Goal: Information Seeking & Learning: Find specific page/section

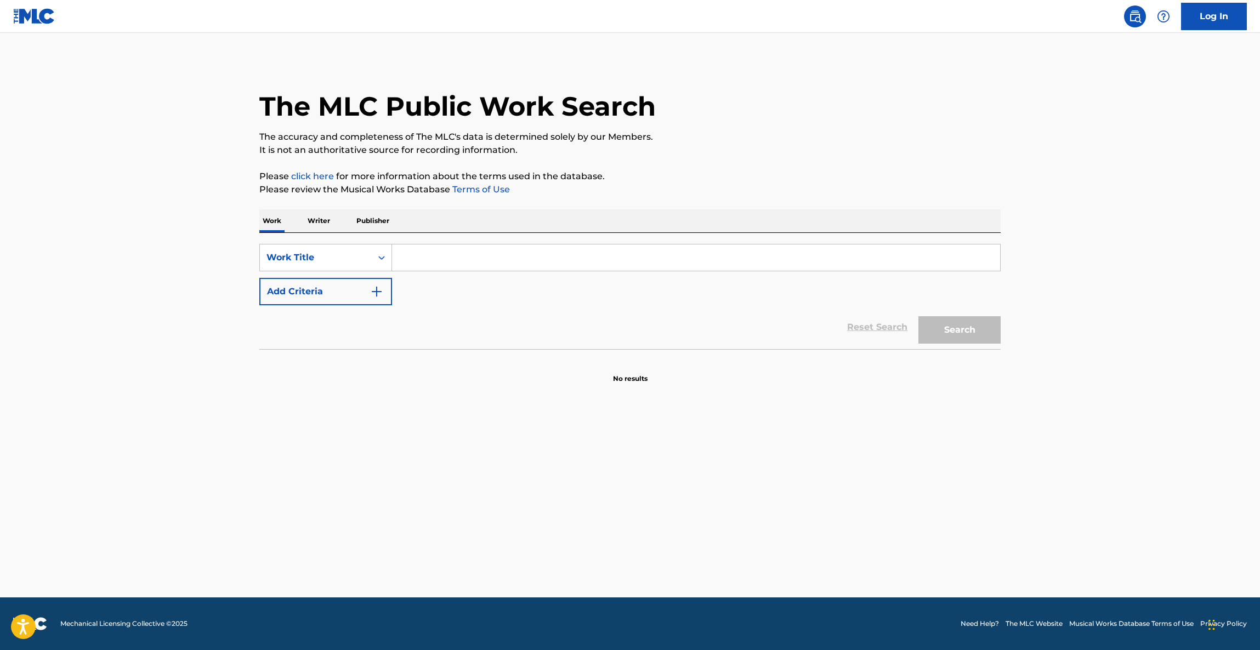
click at [1083, 453] on main "The MLC Public Work Search The accuracy and completeness of The MLC's data is d…" at bounding box center [630, 315] width 1260 height 565
drag, startPoint x: 0, startPoint y: 0, endPoint x: 1083, endPoint y: 450, distance: 1172.3
click at [1083, 450] on main "The MLC Public Work Search The accuracy and completeness of The MLC's data is d…" at bounding box center [630, 315] width 1260 height 565
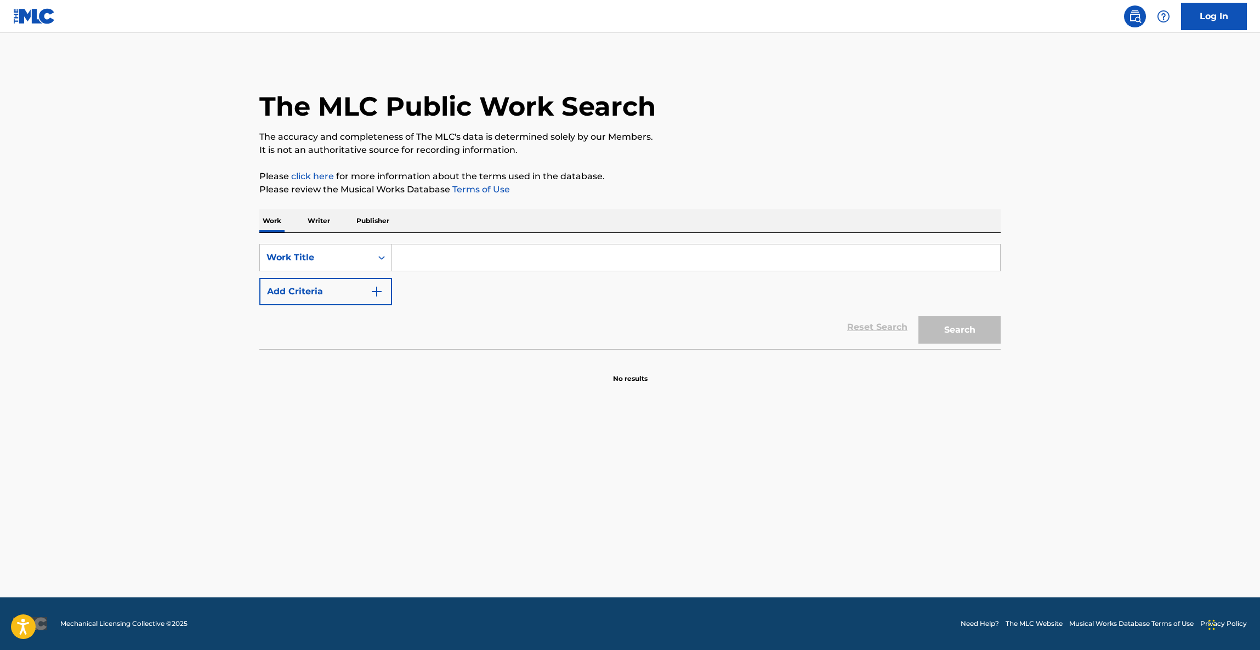
click at [1083, 450] on main "The MLC Public Work Search The accuracy and completeness of The MLC's data is d…" at bounding box center [630, 315] width 1260 height 565
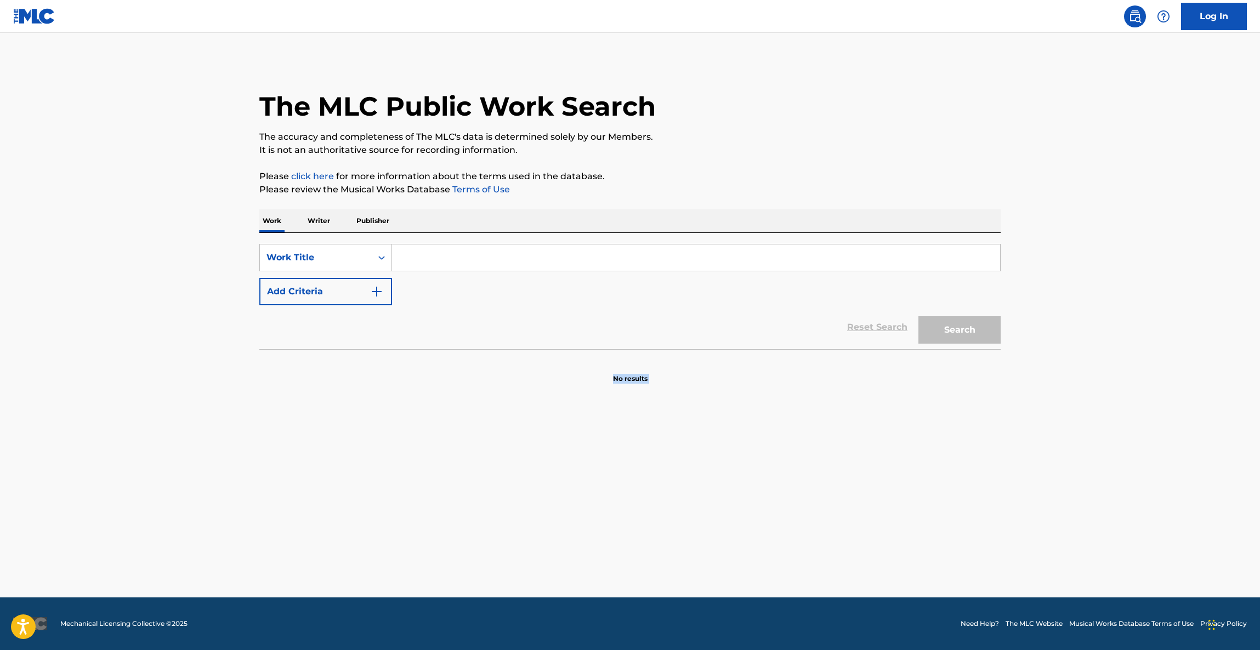
click at [1083, 450] on main "The MLC Public Work Search The accuracy and completeness of The MLC's data is d…" at bounding box center [630, 315] width 1260 height 565
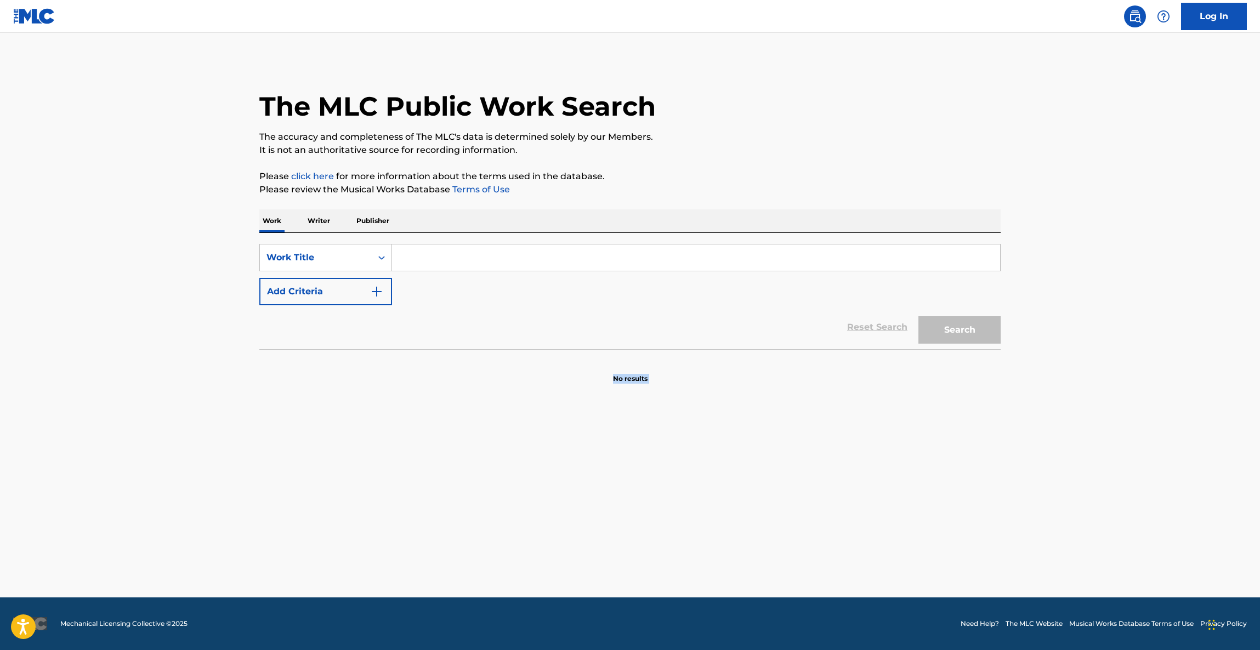
click at [1083, 451] on main "The MLC Public Work Search The accuracy and completeness of The MLC's data is d…" at bounding box center [630, 315] width 1260 height 565
click at [1083, 452] on main "The MLC Public Work Search The accuracy and completeness of The MLC's data is d…" at bounding box center [630, 315] width 1260 height 565
click at [1081, 455] on main "The MLC Public Work Search The accuracy and completeness of The MLC's data is d…" at bounding box center [630, 315] width 1260 height 565
click at [1088, 452] on main "The MLC Public Work Search The accuracy and completeness of The MLC's data is d…" at bounding box center [630, 315] width 1260 height 565
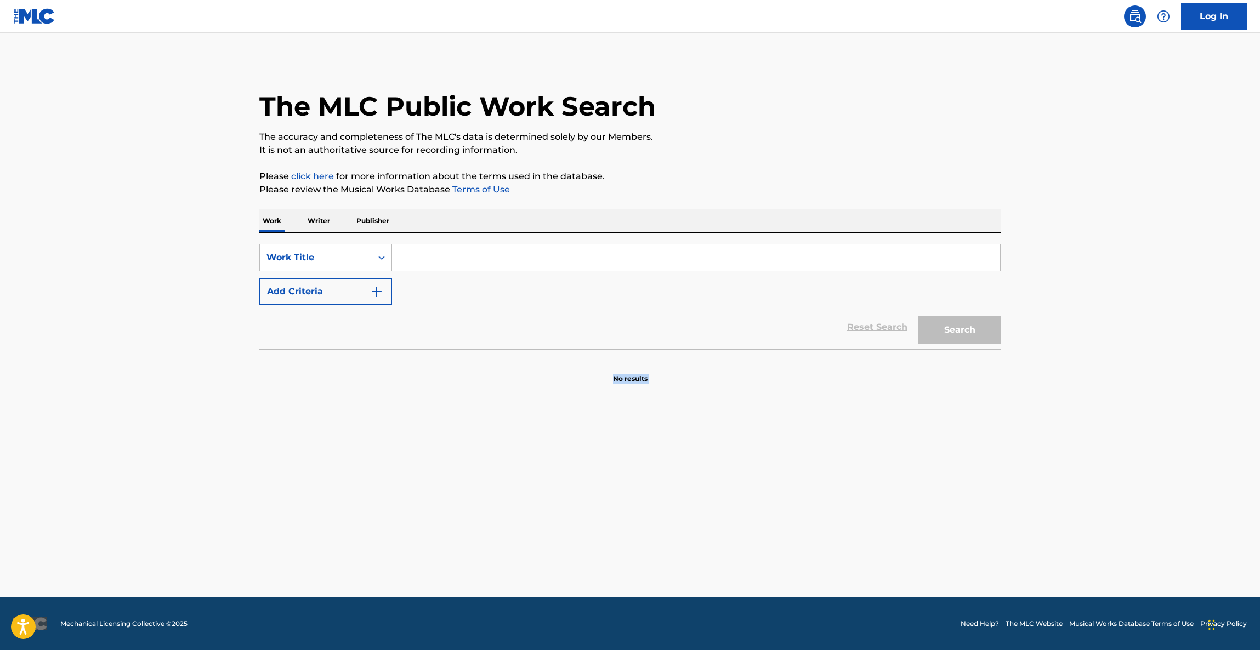
click at [1088, 452] on main "The MLC Public Work Search The accuracy and completeness of The MLC's data is d…" at bounding box center [630, 315] width 1260 height 565
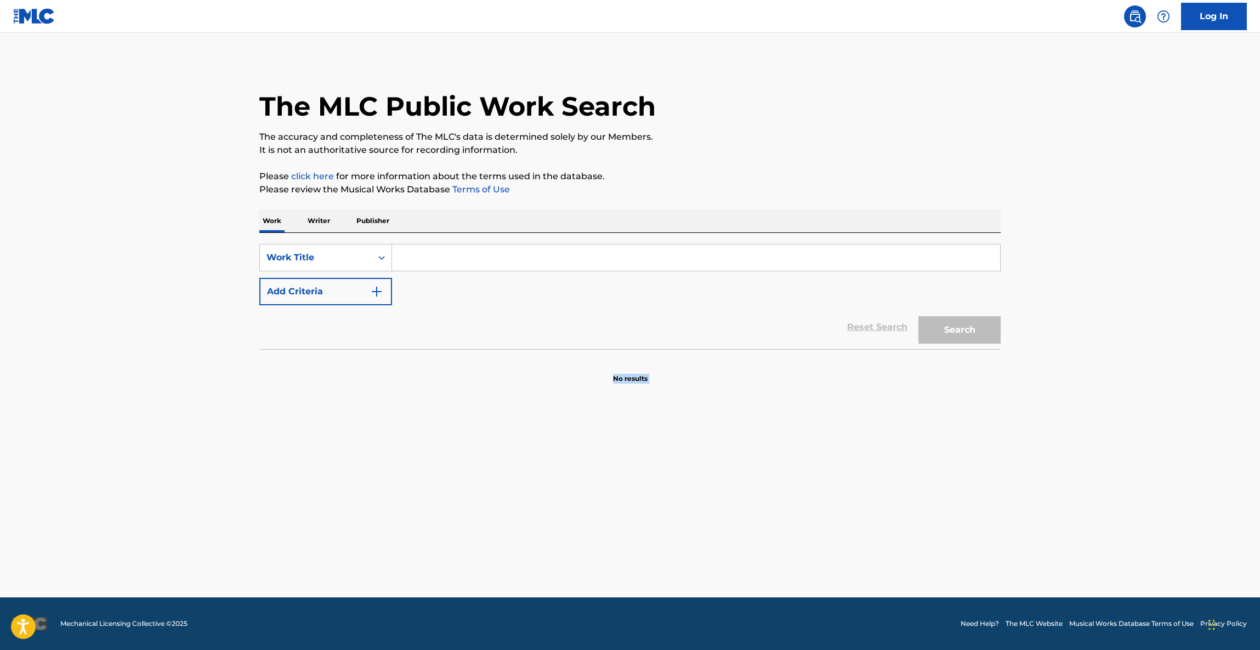
click at [1088, 452] on main "The MLC Public Work Search The accuracy and completeness of The MLC's data is d…" at bounding box center [630, 315] width 1260 height 565
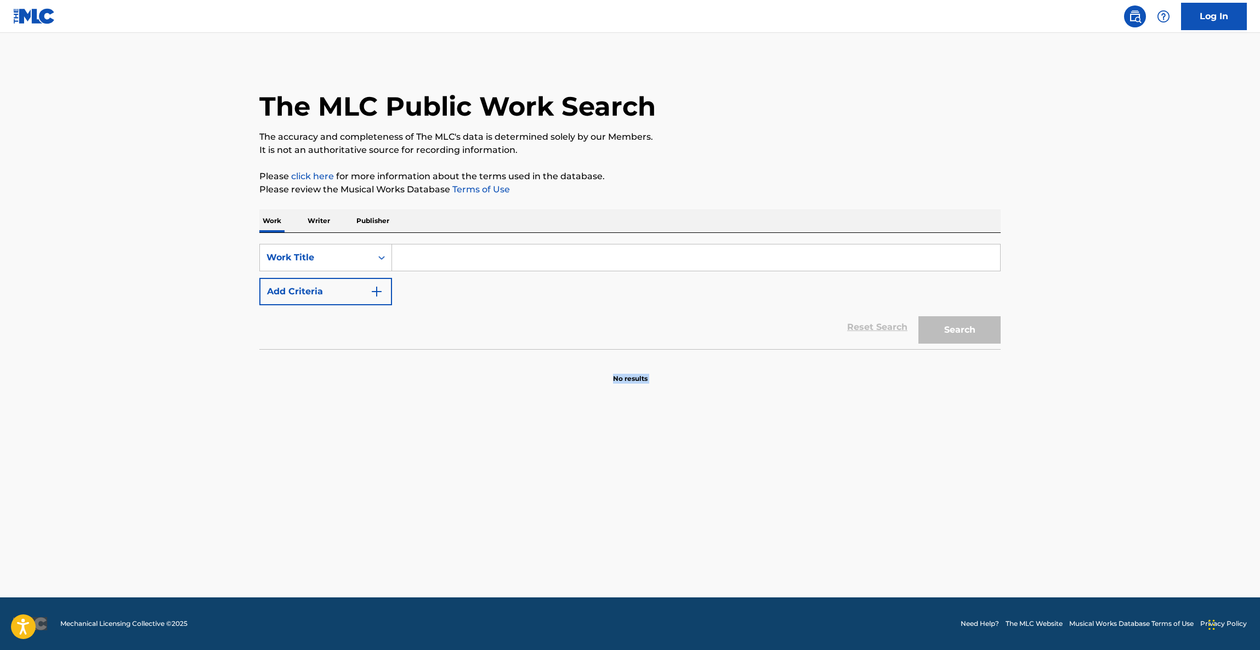
click at [1088, 452] on main "The MLC Public Work Search The accuracy and completeness of The MLC's data is d…" at bounding box center [630, 315] width 1260 height 565
click at [1090, 451] on main "The MLC Public Work Search The accuracy and completeness of The MLC's data is d…" at bounding box center [630, 315] width 1260 height 565
click at [1089, 452] on main "The MLC Public Work Search The accuracy and completeness of The MLC's data is d…" at bounding box center [630, 315] width 1260 height 565
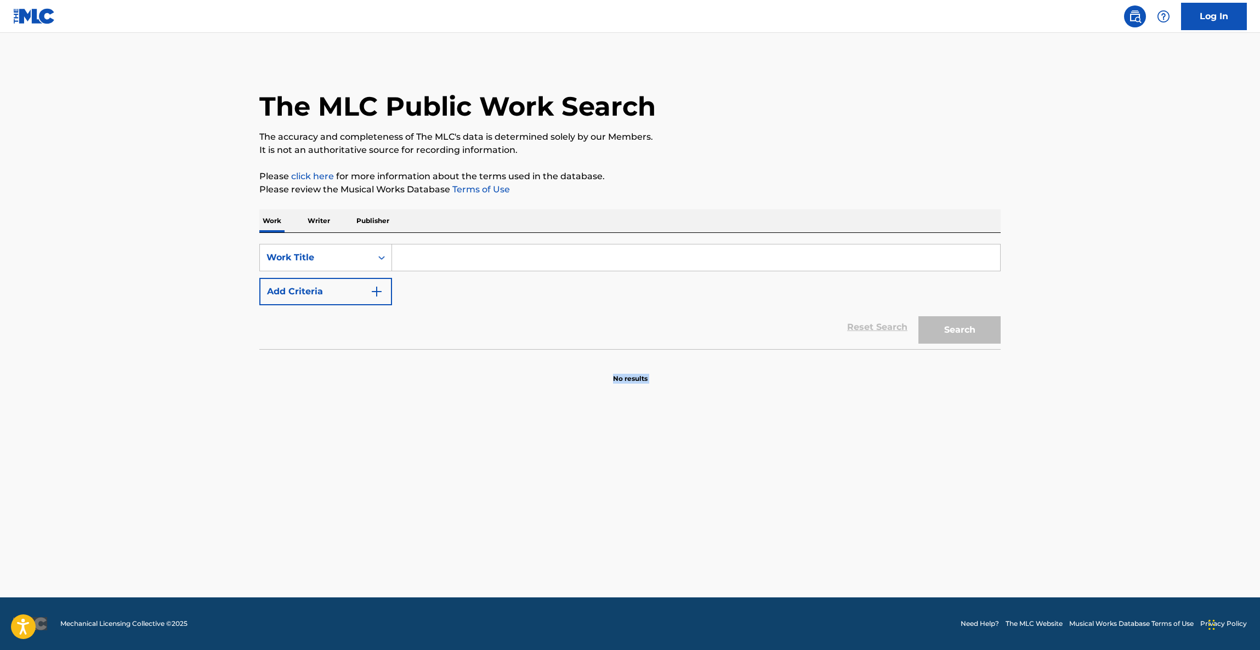
click at [1089, 455] on main "The MLC Public Work Search The accuracy and completeness of The MLC's data is d…" at bounding box center [630, 315] width 1260 height 565
click at [1090, 453] on main "The MLC Public Work Search The accuracy and completeness of The MLC's data is d…" at bounding box center [630, 315] width 1260 height 565
click at [1090, 455] on main "The MLC Public Work Search The accuracy and completeness of The MLC's data is d…" at bounding box center [630, 315] width 1260 height 565
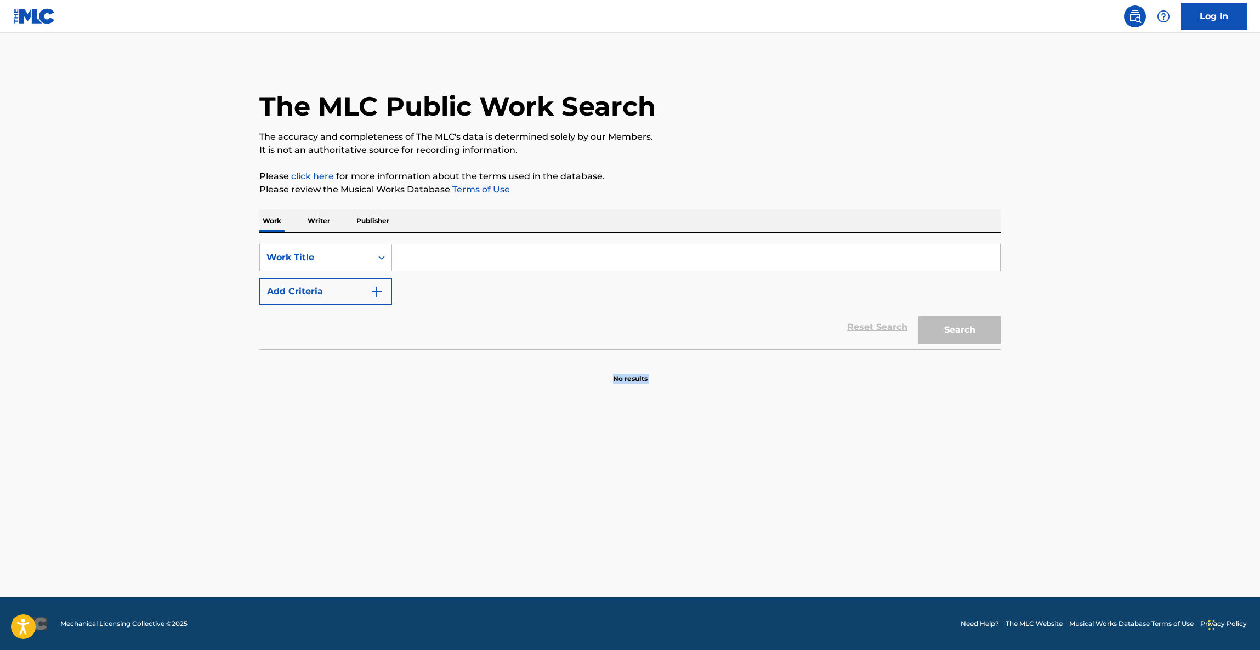
click at [1090, 455] on main "The MLC Public Work Search The accuracy and completeness of The MLC's data is d…" at bounding box center [630, 315] width 1260 height 565
click at [1090, 453] on main "The MLC Public Work Search The accuracy and completeness of The MLC's data is d…" at bounding box center [630, 315] width 1260 height 565
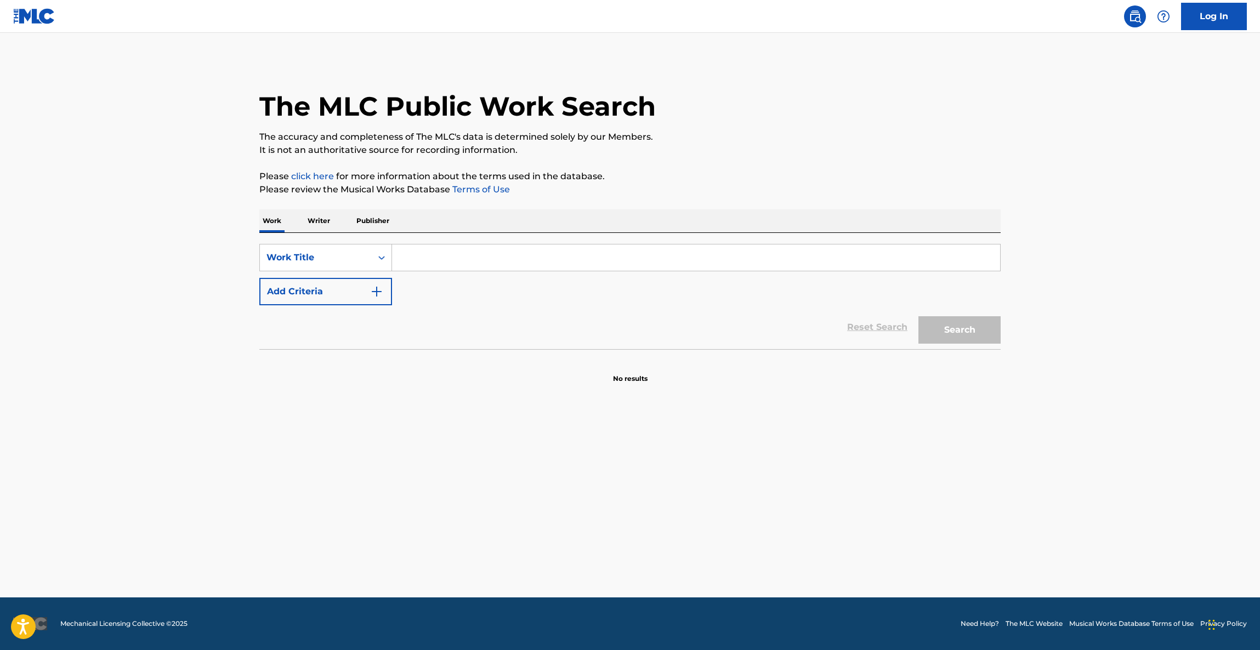
click at [1090, 453] on main "The MLC Public Work Search The accuracy and completeness of The MLC's data is d…" at bounding box center [630, 315] width 1260 height 565
click at [1087, 440] on main "The MLC Public Work Search The accuracy and completeness of The MLC's data is d…" at bounding box center [630, 315] width 1260 height 565
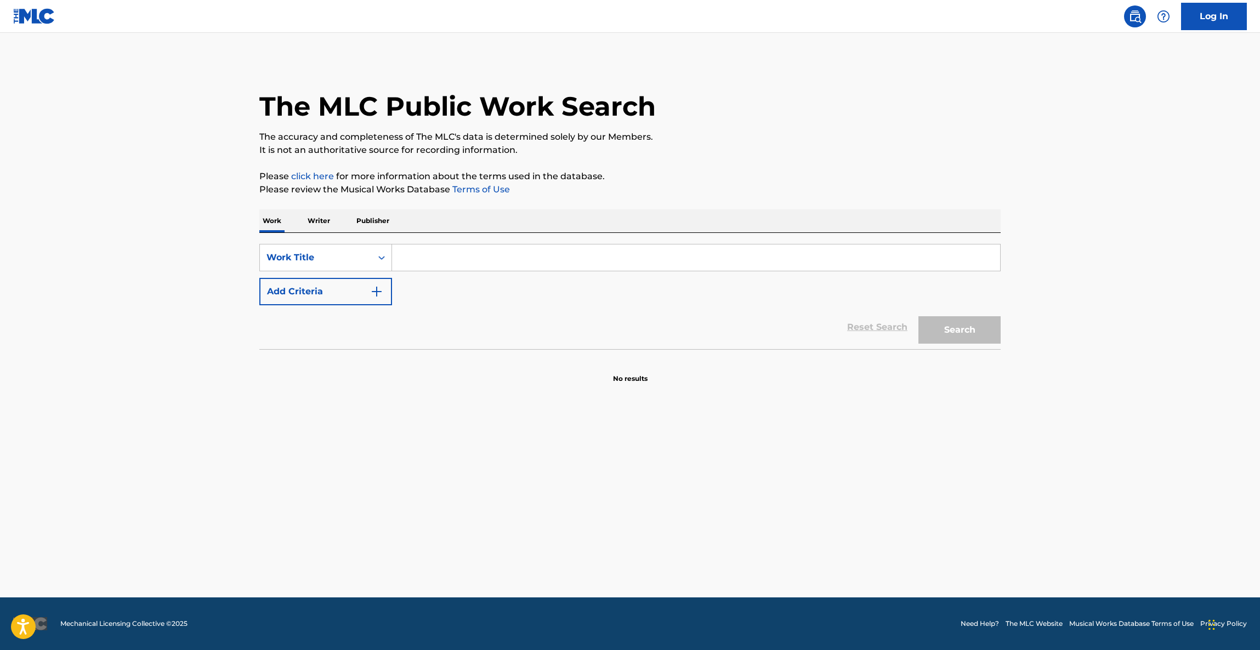
click at [1087, 440] on main "The MLC Public Work Search The accuracy and completeness of The MLC's data is d…" at bounding box center [630, 315] width 1260 height 565
click at [1104, 434] on main "The MLC Public Work Search The accuracy and completeness of The MLC's data is d…" at bounding box center [630, 315] width 1260 height 565
click at [1096, 410] on main "The MLC Public Work Search The accuracy and completeness of The MLC's data is d…" at bounding box center [630, 315] width 1260 height 565
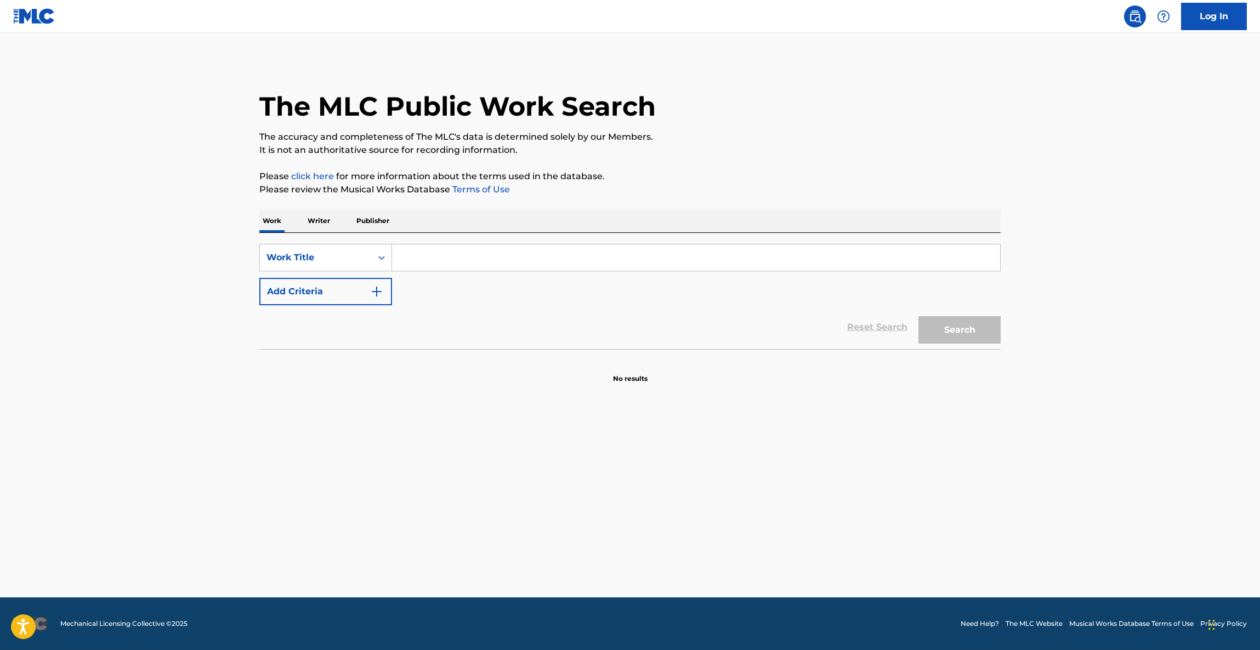
click at [1096, 410] on main "The MLC Public Work Search The accuracy and completeness of The MLC's data is d…" at bounding box center [630, 315] width 1260 height 565
click at [1095, 404] on main "The MLC Public Work Search The accuracy and completeness of The MLC's data is d…" at bounding box center [630, 315] width 1260 height 565
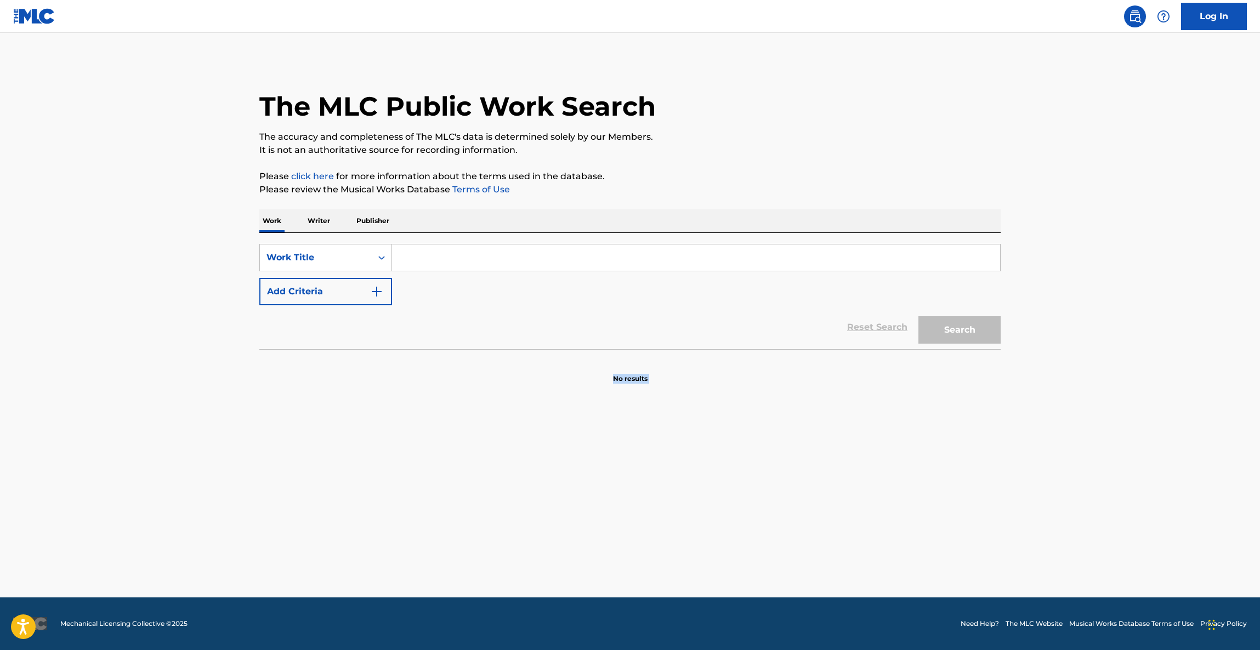
click at [1095, 404] on main "The MLC Public Work Search The accuracy and completeness of The MLC's data is d…" at bounding box center [630, 315] width 1260 height 565
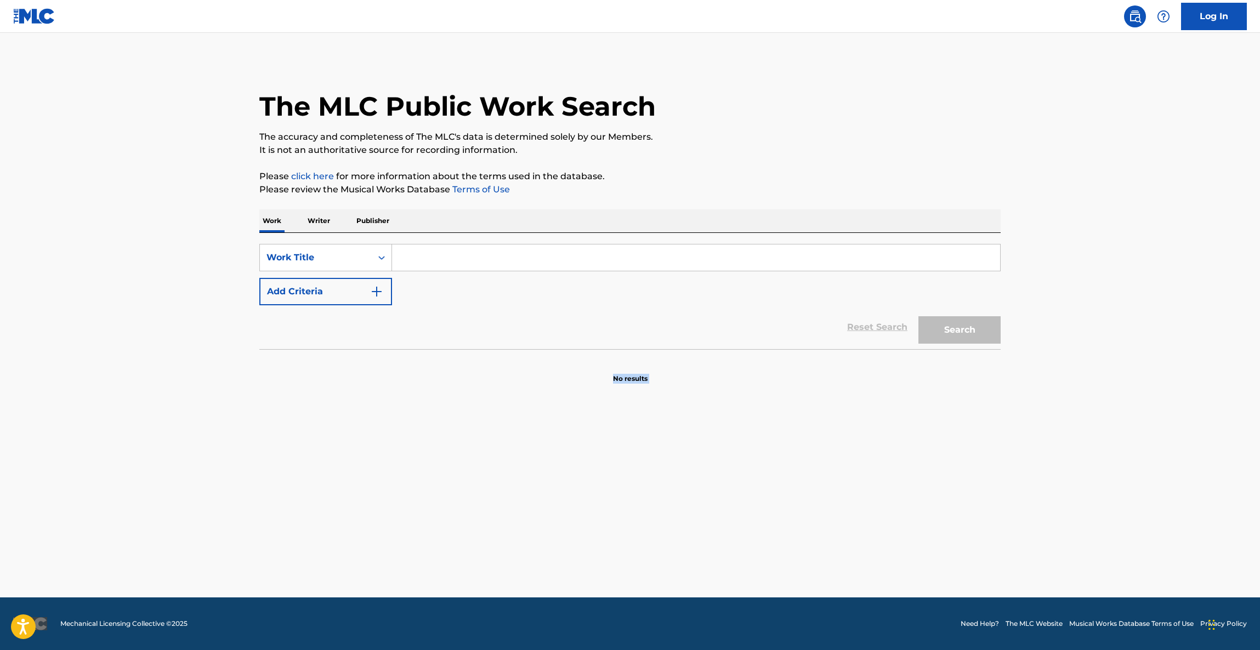
click at [1095, 404] on main "The MLC Public Work Search The accuracy and completeness of The MLC's data is d…" at bounding box center [630, 315] width 1260 height 565
click at [1094, 404] on main "The MLC Public Work Search The accuracy and completeness of The MLC's data is d…" at bounding box center [630, 315] width 1260 height 565
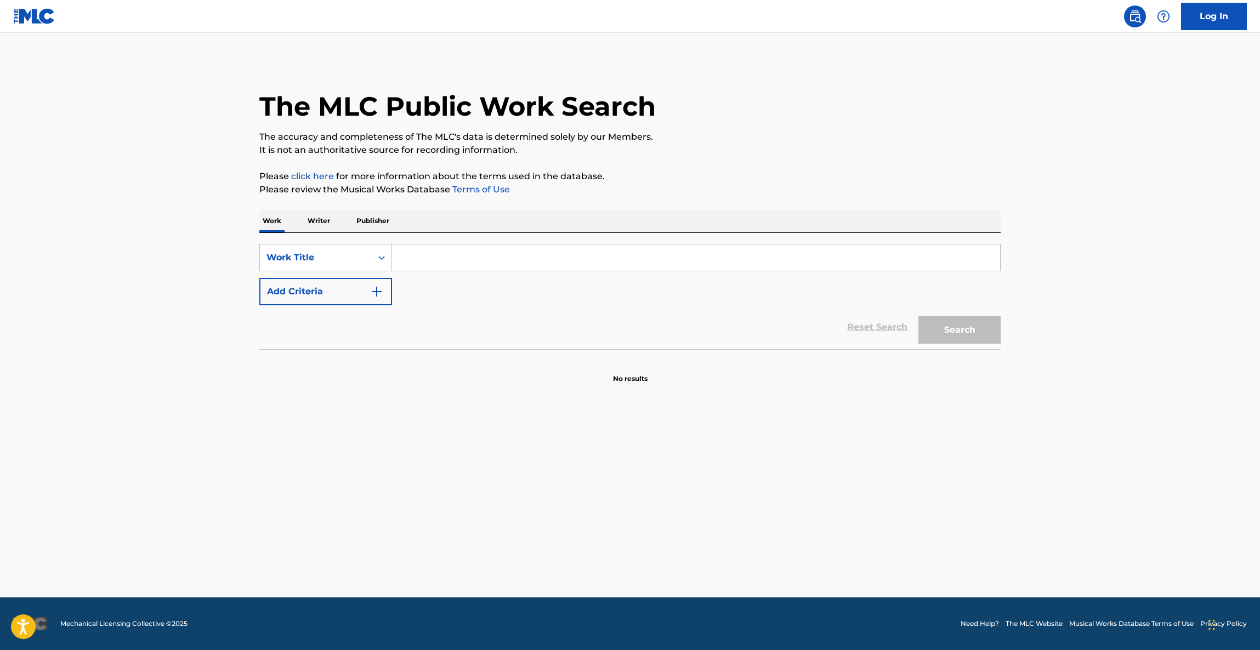
click at [1094, 404] on main "The MLC Public Work Search The accuracy and completeness of The MLC's data is d…" at bounding box center [630, 315] width 1260 height 565
click at [1093, 403] on main "The MLC Public Work Search The accuracy and completeness of The MLC's data is d…" at bounding box center [630, 315] width 1260 height 565
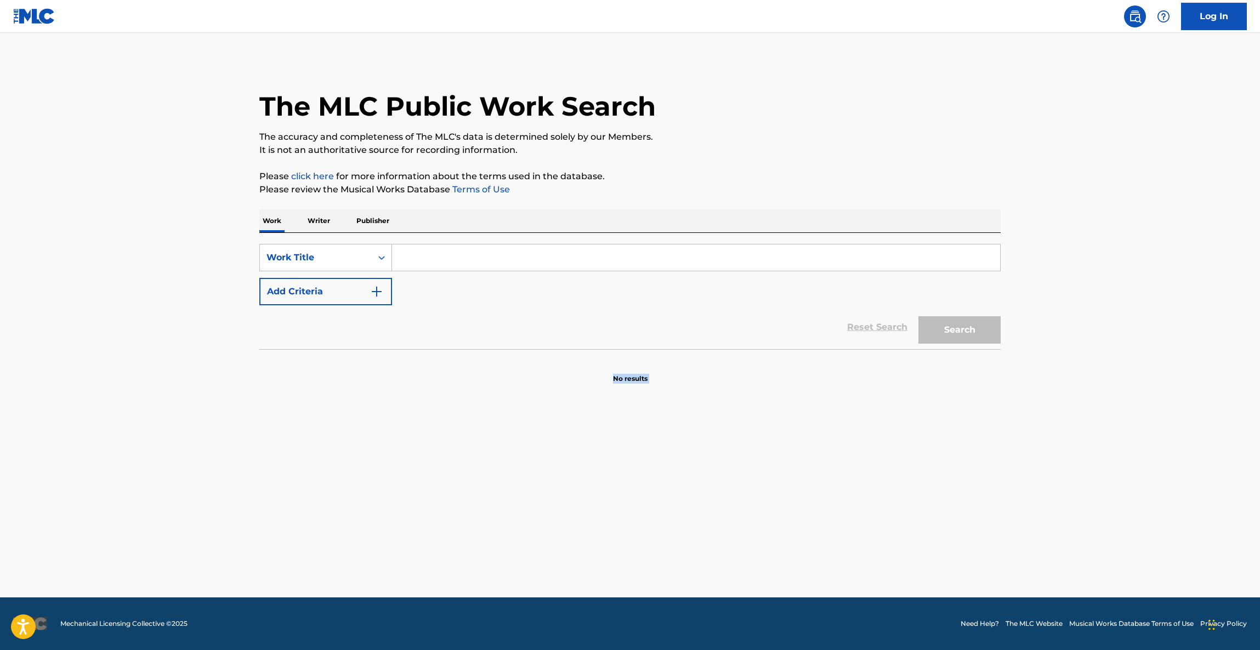
click at [1093, 403] on main "The MLC Public Work Search The accuracy and completeness of The MLC's data is d…" at bounding box center [630, 315] width 1260 height 565
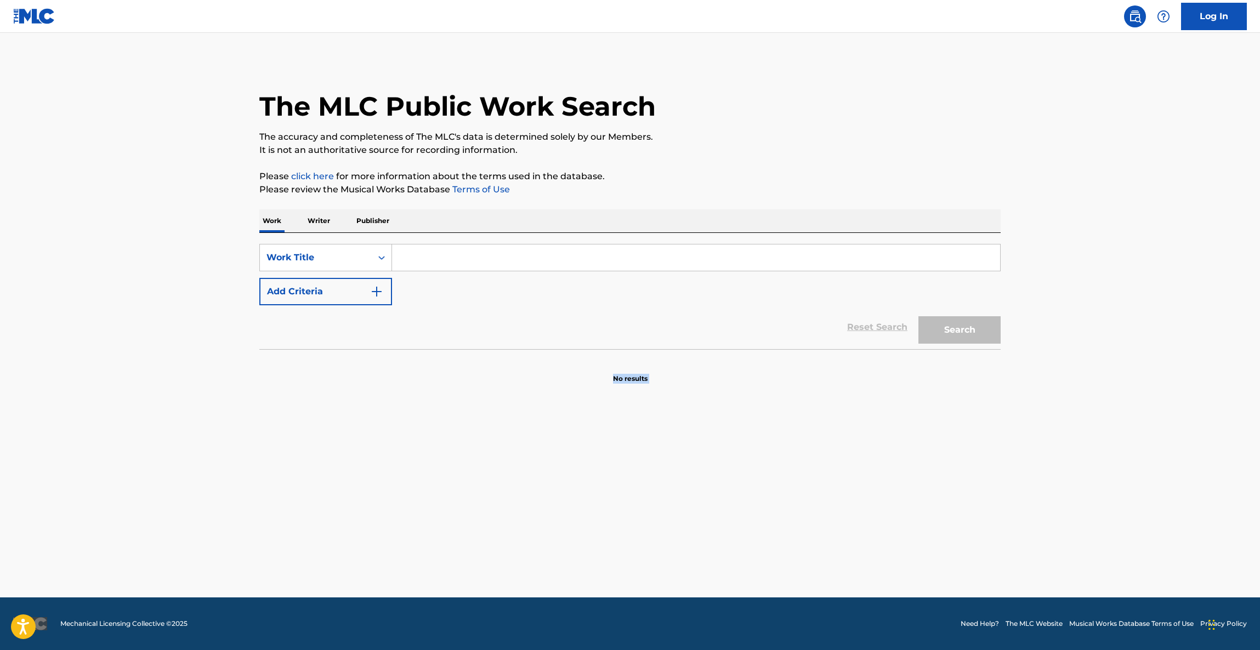
click at [1093, 403] on main "The MLC Public Work Search The accuracy and completeness of The MLC's data is d…" at bounding box center [630, 315] width 1260 height 565
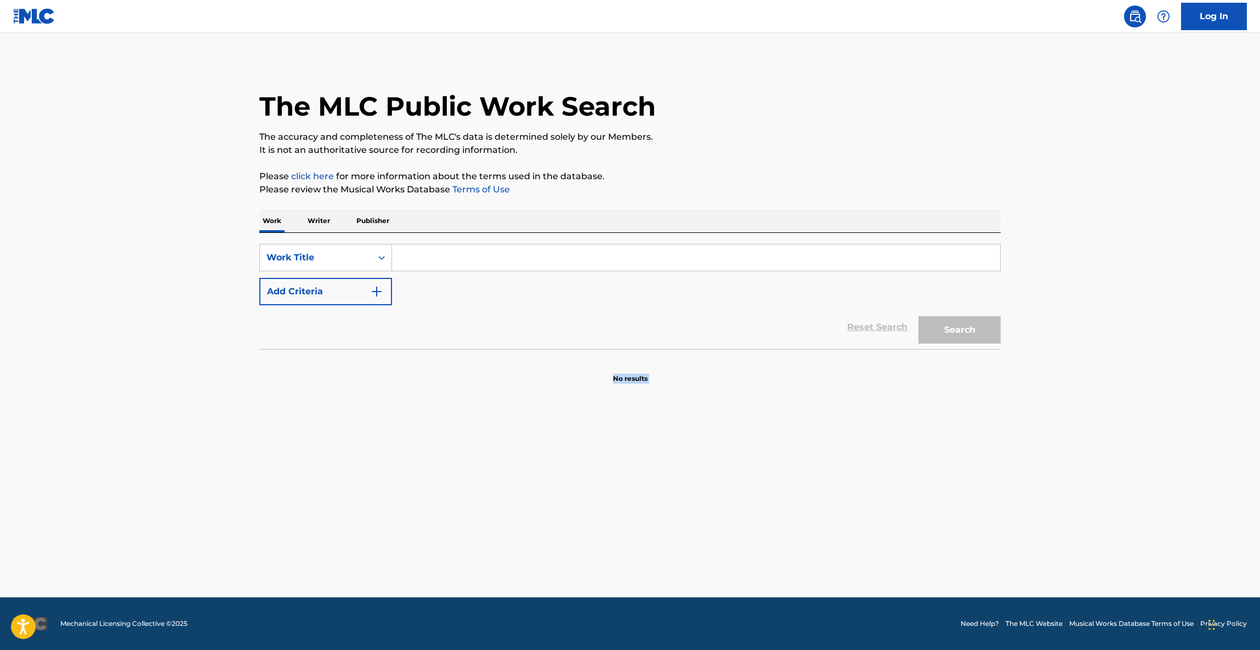
click at [1093, 403] on main "The MLC Public Work Search The accuracy and completeness of The MLC's data is d…" at bounding box center [630, 315] width 1260 height 565
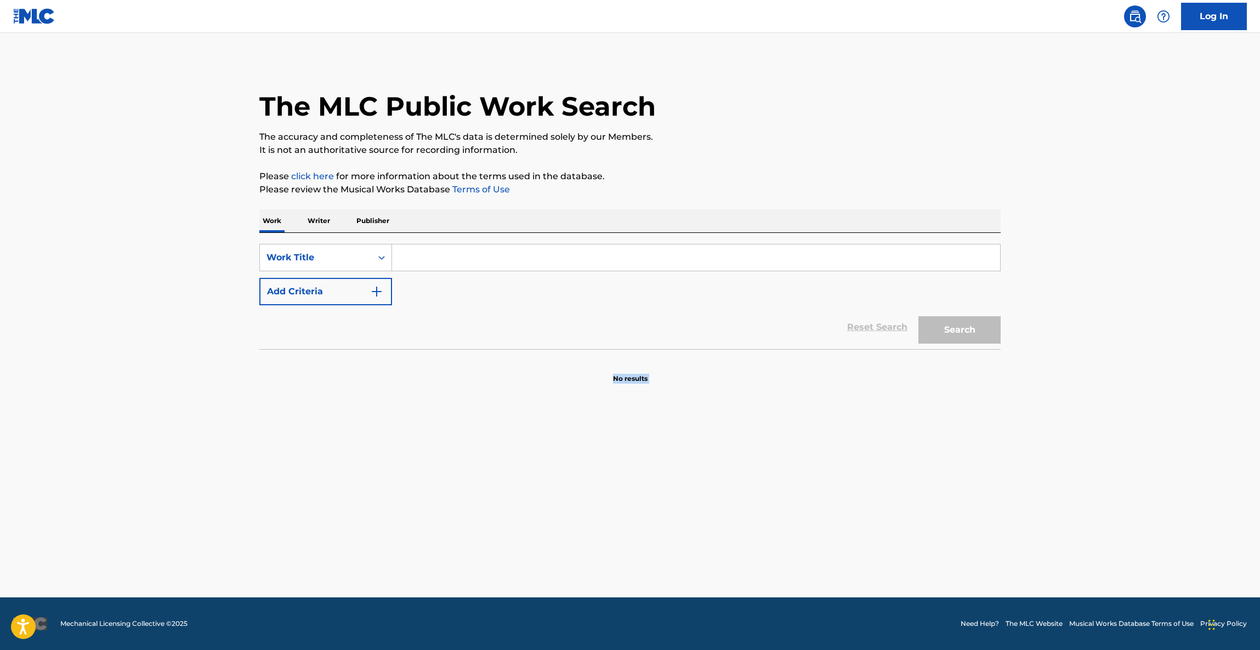
click at [1093, 403] on main "The MLC Public Work Search The accuracy and completeness of The MLC's data is d…" at bounding box center [630, 315] width 1260 height 565
click at [1090, 405] on main "The MLC Public Work Search The accuracy and completeness of The MLC's data is d…" at bounding box center [630, 315] width 1260 height 565
click at [1088, 406] on main "The MLC Public Work Search The accuracy and completeness of The MLC's data is d…" at bounding box center [630, 315] width 1260 height 565
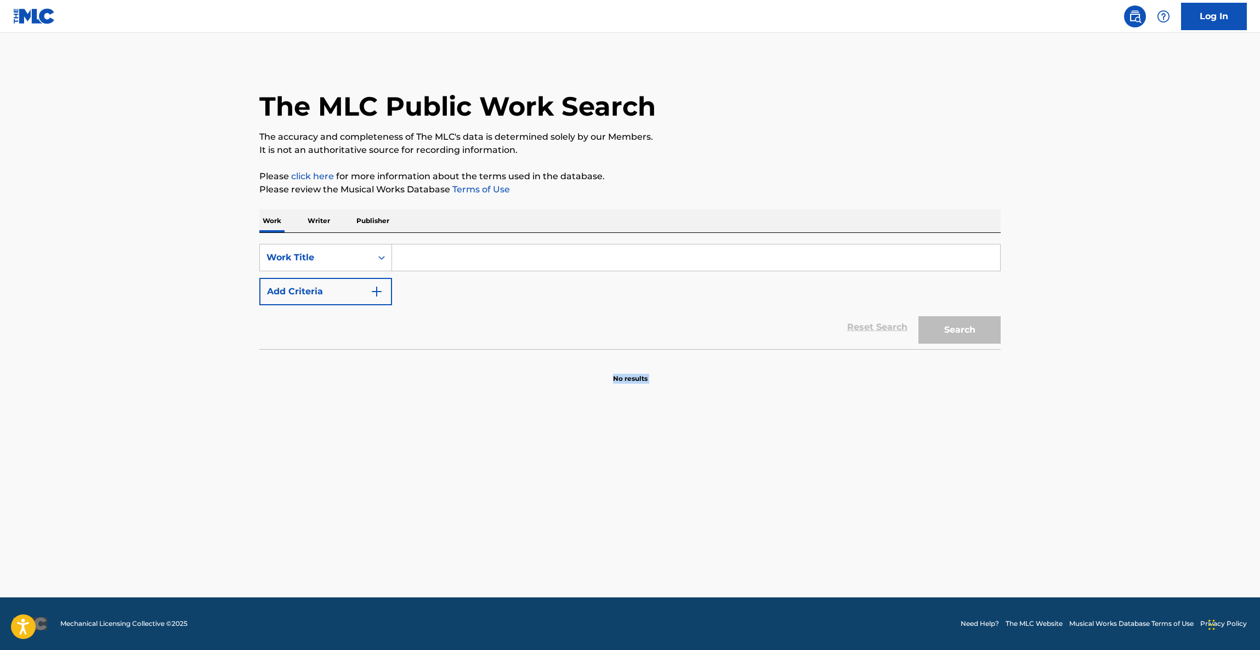
click at [1088, 406] on main "The MLC Public Work Search The accuracy and completeness of The MLC's data is d…" at bounding box center [630, 315] width 1260 height 565
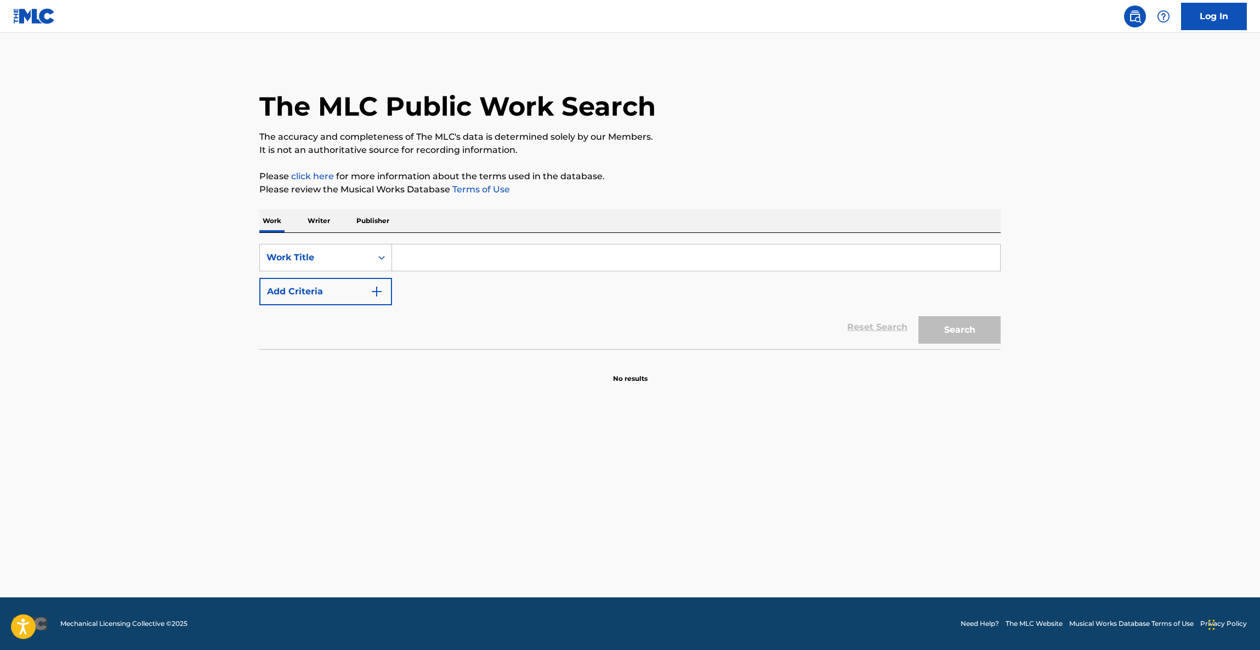
click at [1088, 406] on main "The MLC Public Work Search The accuracy and completeness of The MLC's data is d…" at bounding box center [630, 315] width 1260 height 565
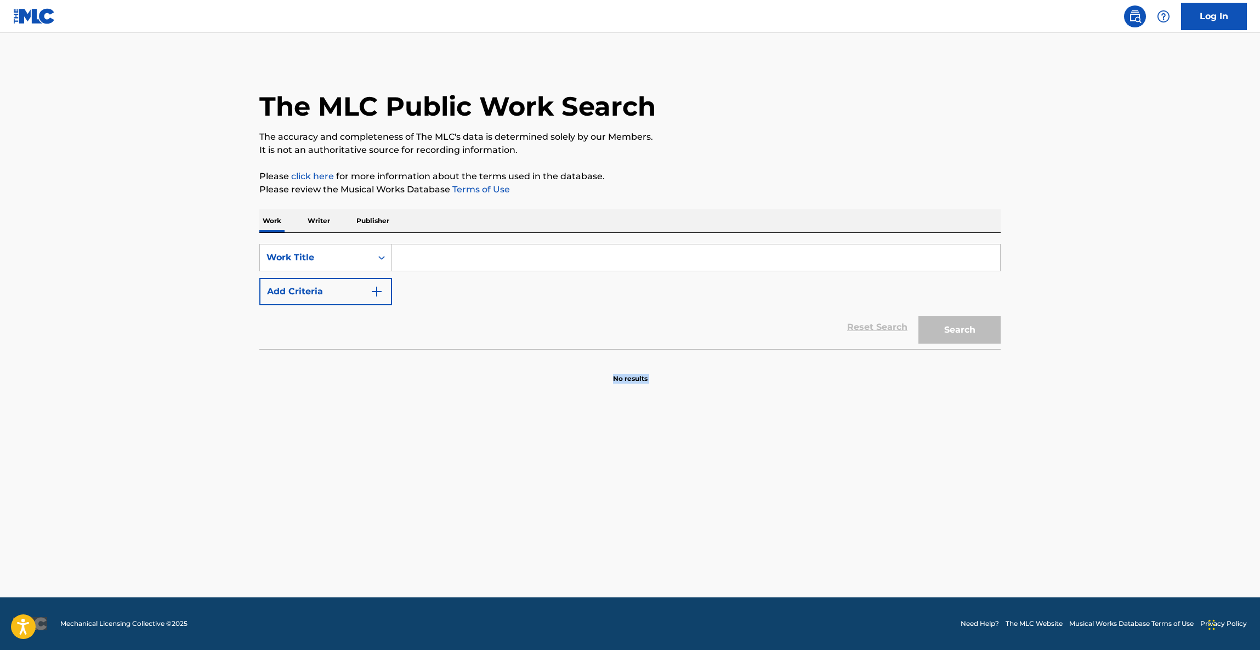
click at [1088, 406] on main "The MLC Public Work Search The accuracy and completeness of The MLC's data is d…" at bounding box center [630, 315] width 1260 height 565
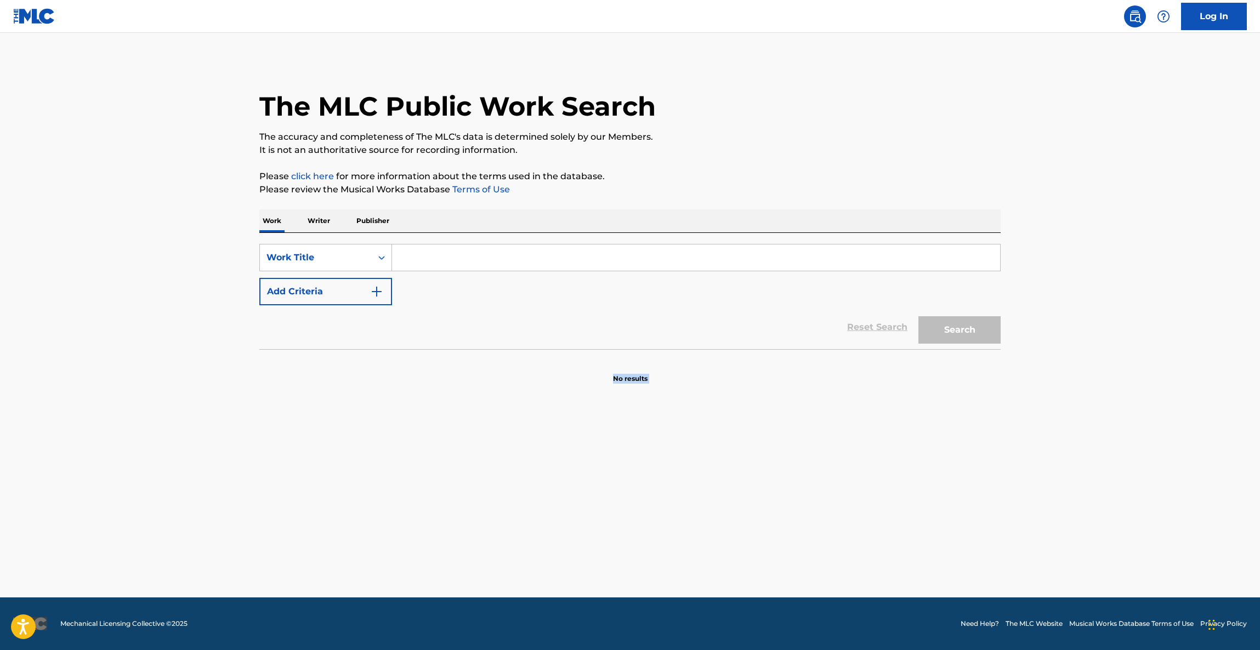
click at [1088, 406] on main "The MLC Public Work Search The accuracy and completeness of The MLC's data is d…" at bounding box center [630, 315] width 1260 height 565
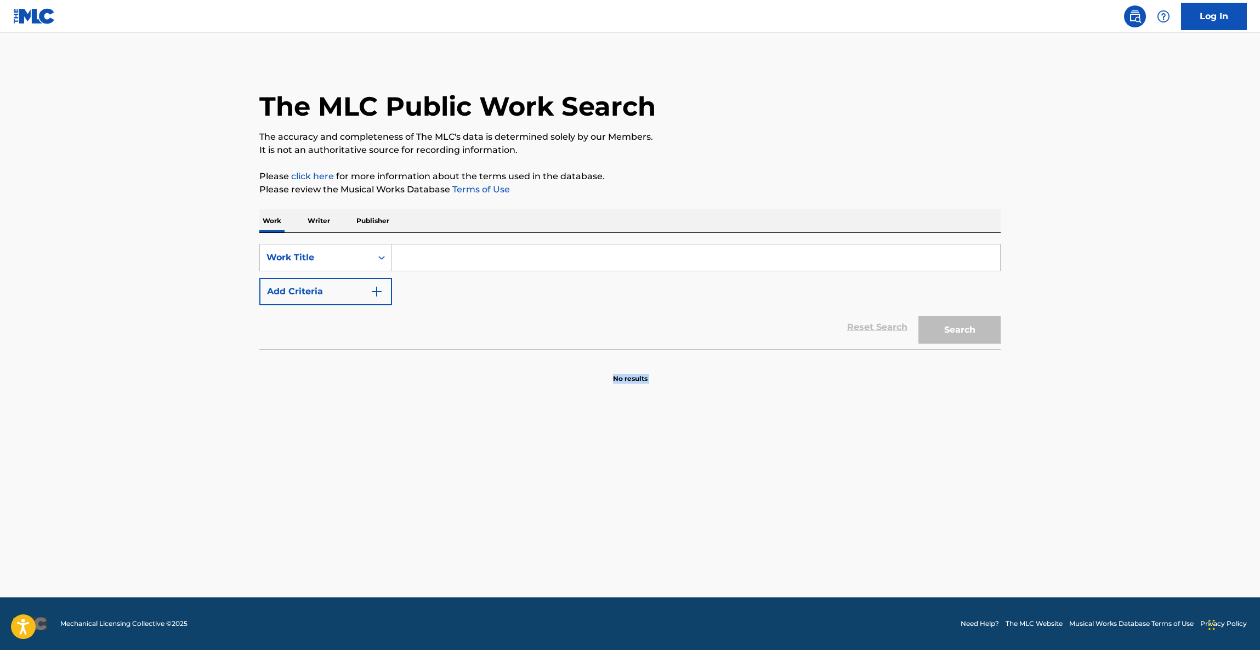
click at [1088, 406] on main "The MLC Public Work Search The accuracy and completeness of The MLC's data is d…" at bounding box center [630, 315] width 1260 height 565
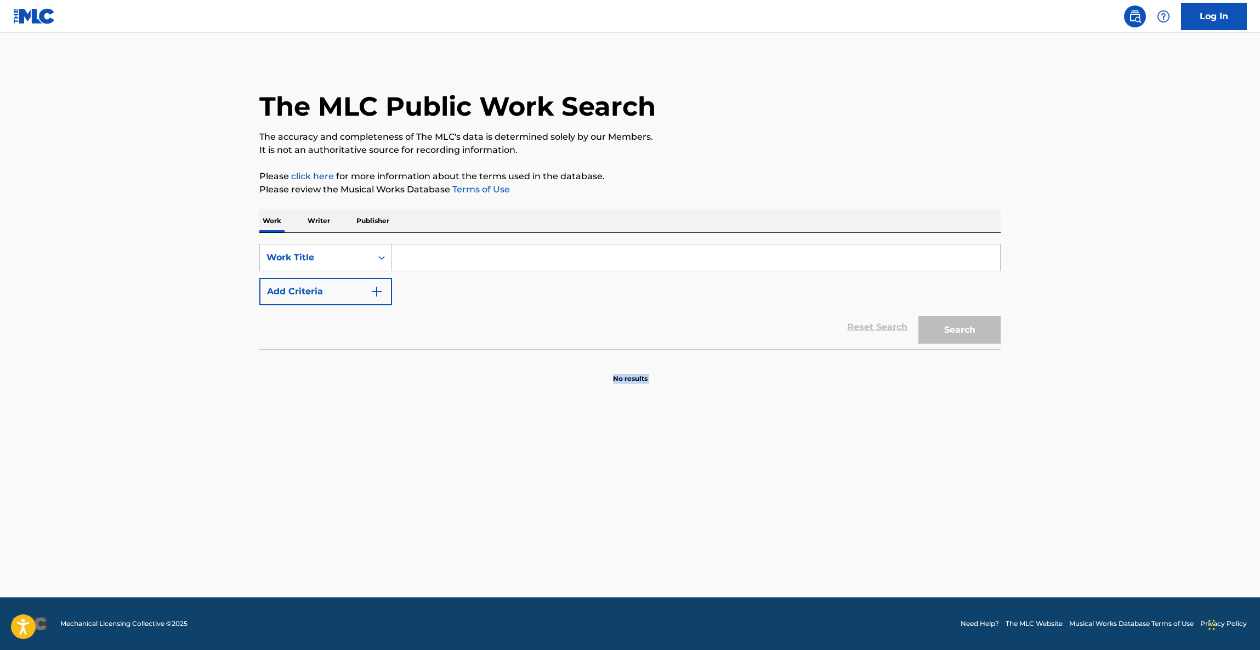
click at [1088, 406] on main "The MLC Public Work Search The accuracy and completeness of The MLC's data is d…" at bounding box center [630, 315] width 1260 height 565
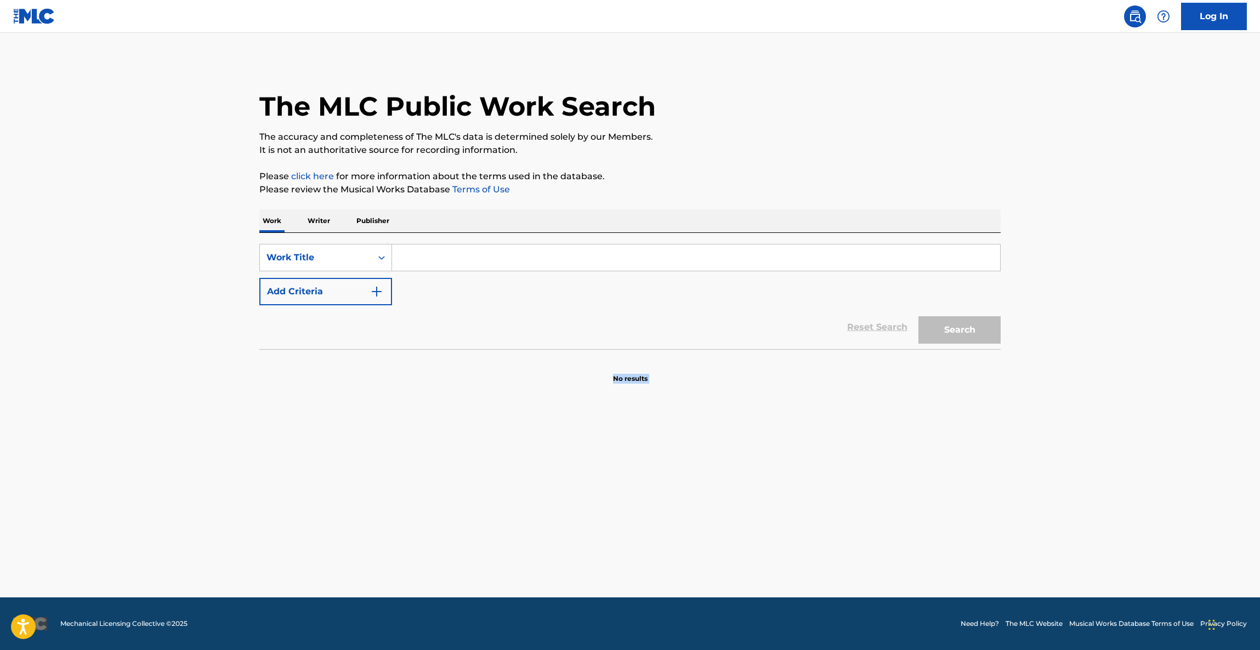
click at [1088, 406] on main "The MLC Public Work Search The accuracy and completeness of The MLC's data is d…" at bounding box center [630, 315] width 1260 height 565
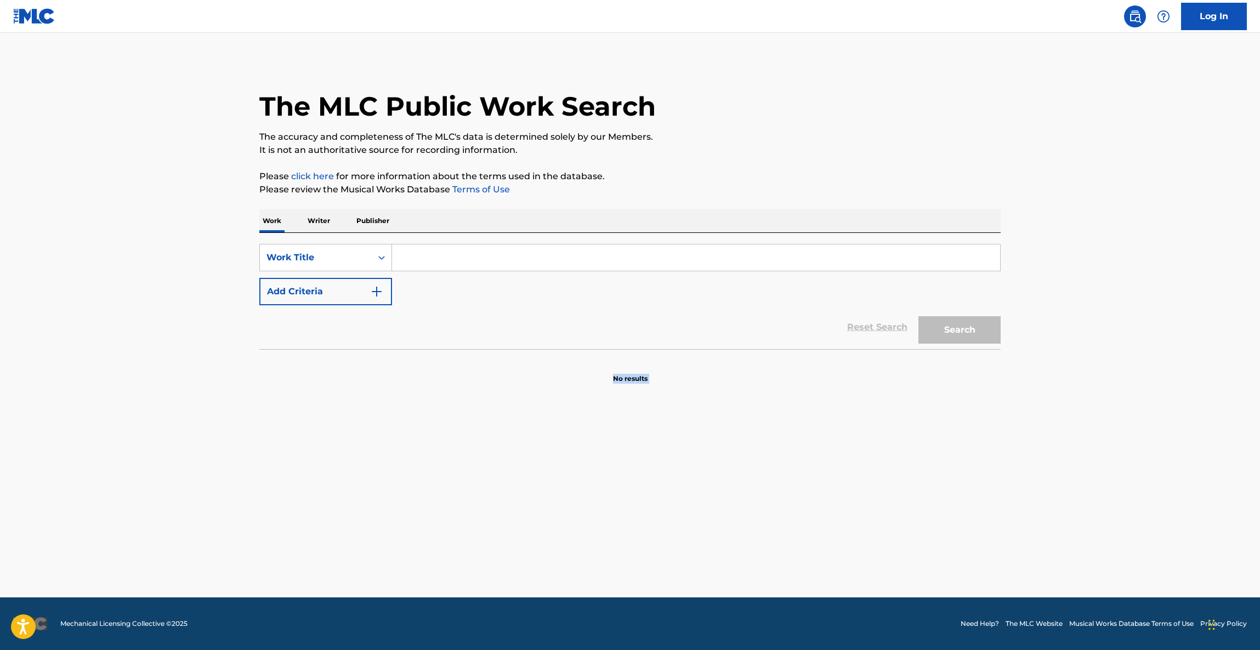
click at [1088, 406] on main "The MLC Public Work Search The accuracy and completeness of The MLC's data is d…" at bounding box center [630, 315] width 1260 height 565
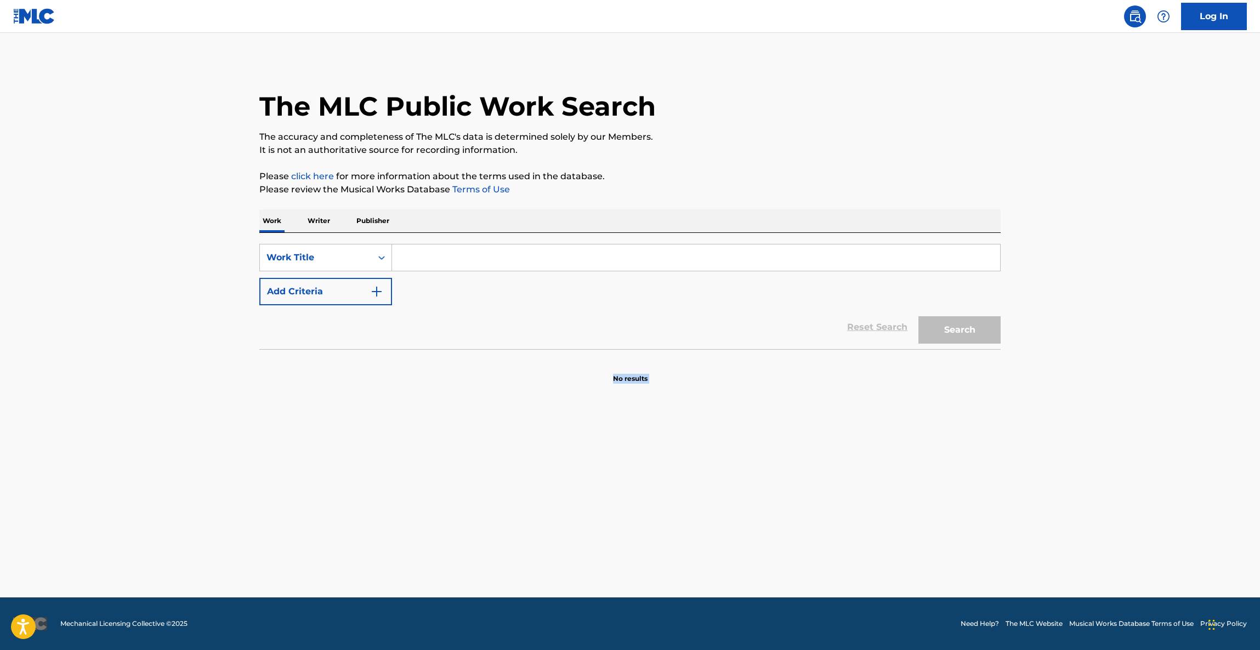
click at [1088, 406] on main "The MLC Public Work Search The accuracy and completeness of The MLC's data is d…" at bounding box center [630, 315] width 1260 height 565
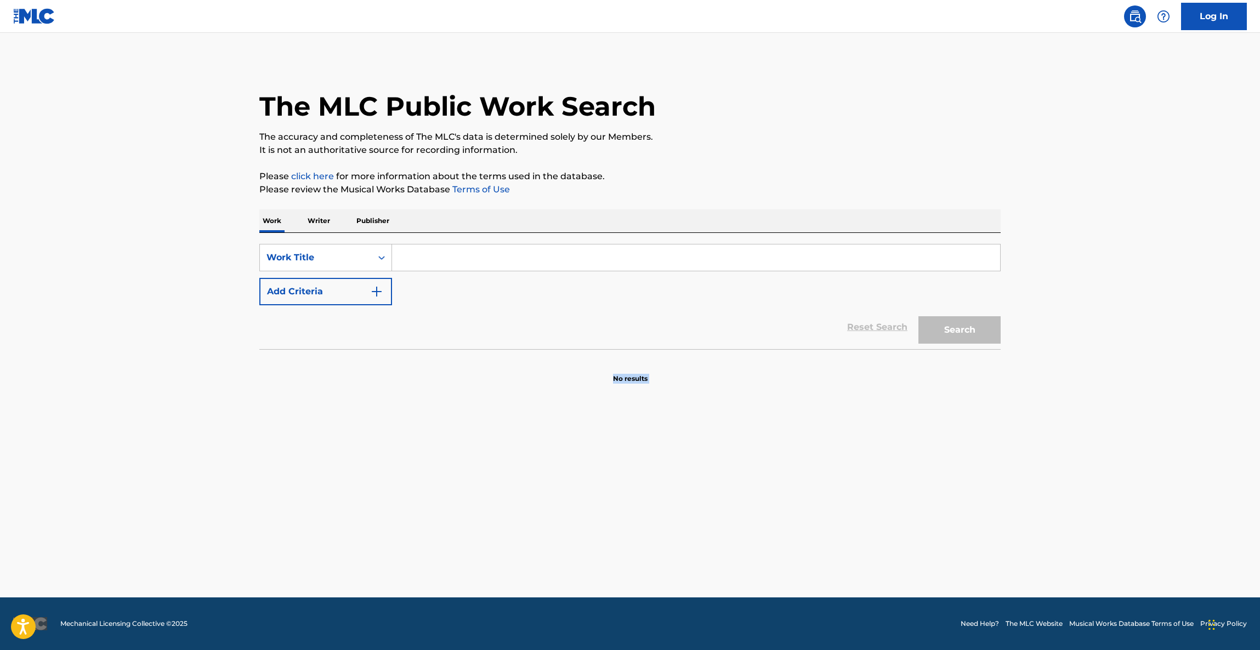
click at [1088, 406] on main "The MLC Public Work Search The accuracy and completeness of The MLC's data is d…" at bounding box center [630, 315] width 1260 height 565
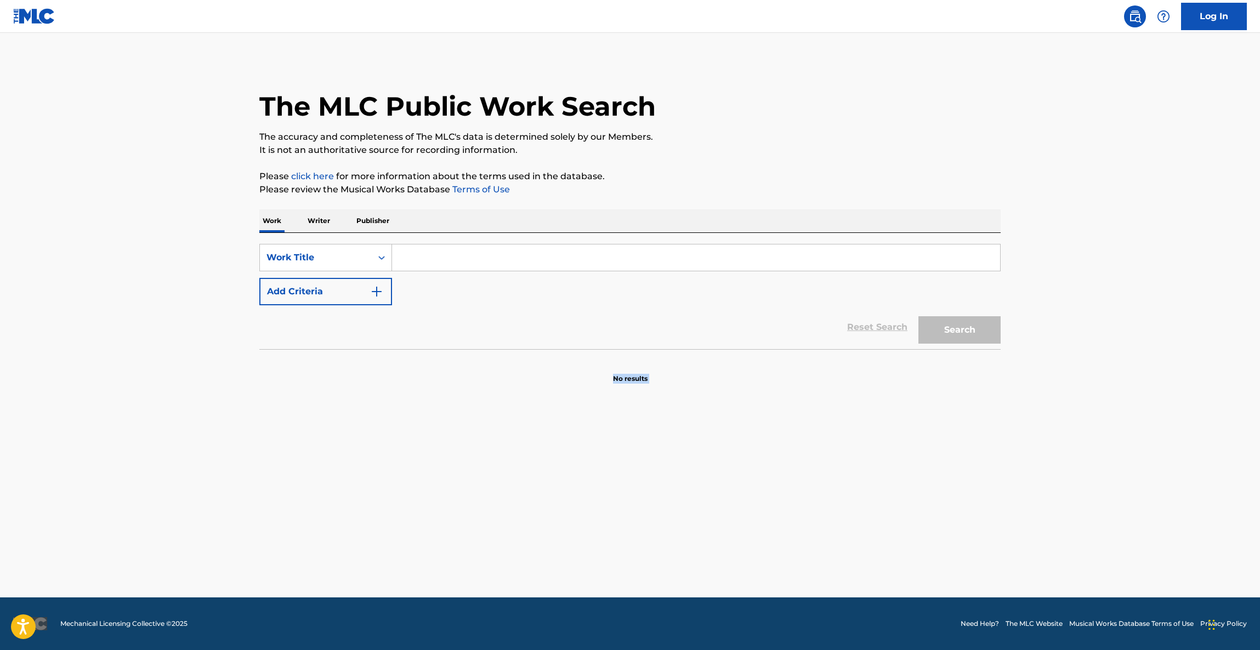
click at [1088, 406] on main "The MLC Public Work Search The accuracy and completeness of The MLC's data is d…" at bounding box center [630, 315] width 1260 height 565
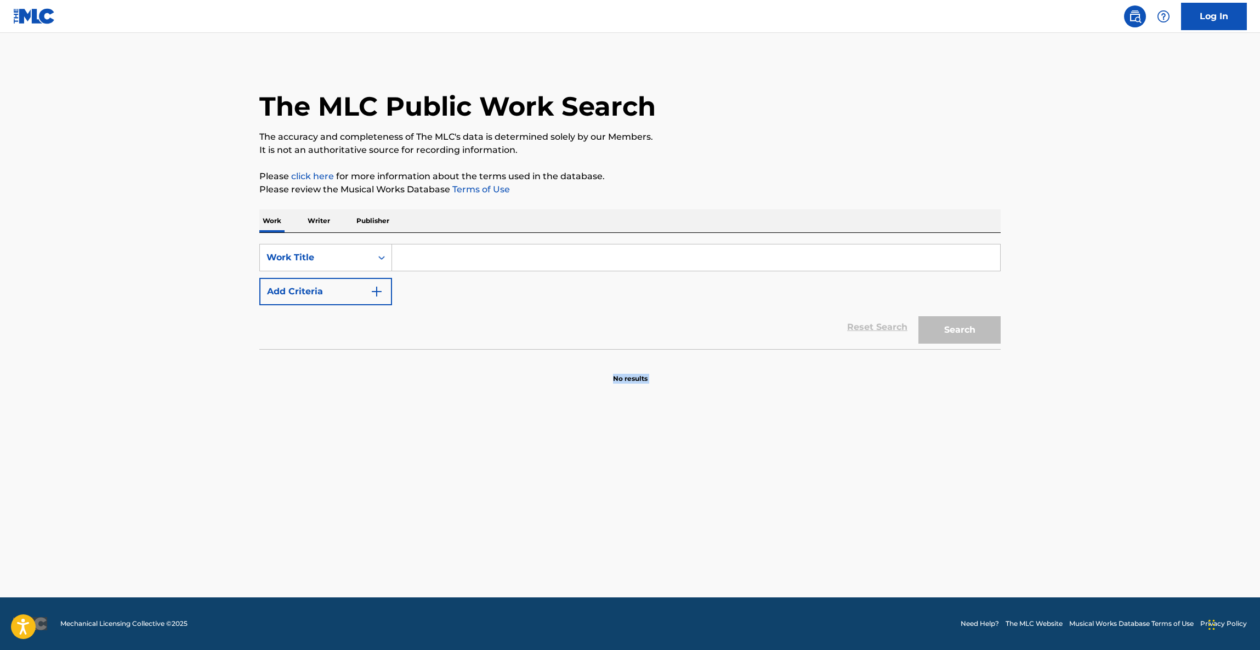
click at [1088, 406] on main "The MLC Public Work Search The accuracy and completeness of The MLC's data is d…" at bounding box center [630, 315] width 1260 height 565
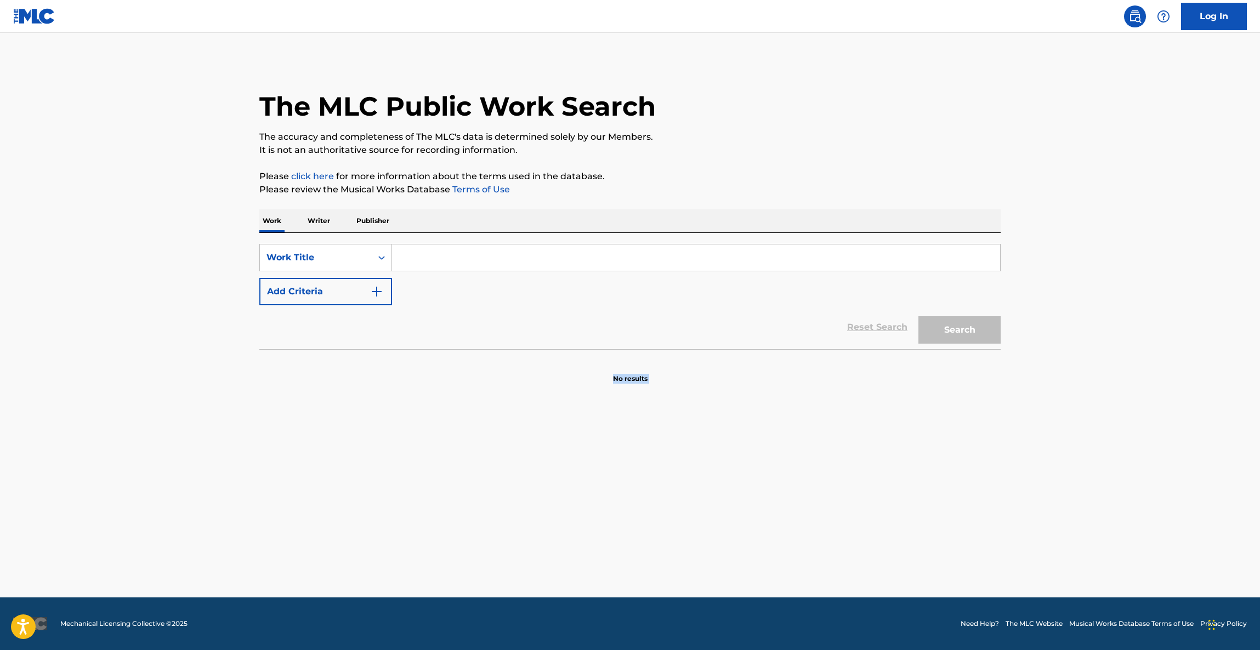
click at [1088, 406] on main "The MLC Public Work Search The accuracy and completeness of The MLC's data is d…" at bounding box center [630, 315] width 1260 height 565
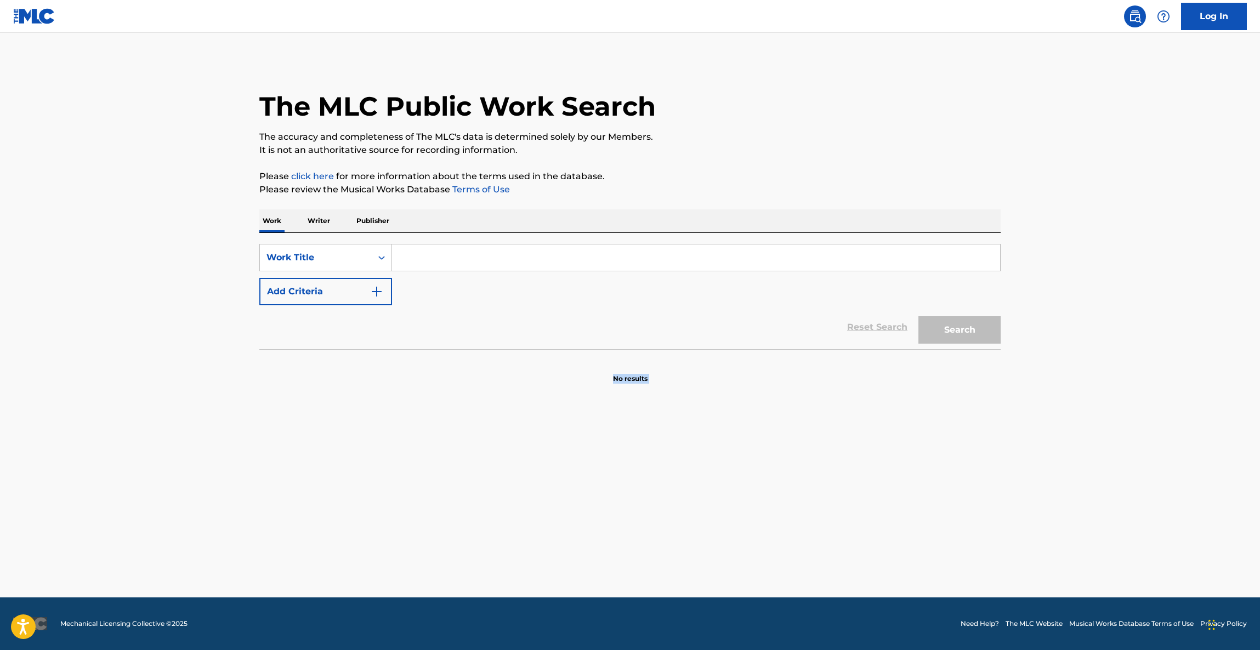
click at [1088, 406] on main "The MLC Public Work Search The accuracy and completeness of The MLC's data is d…" at bounding box center [630, 315] width 1260 height 565
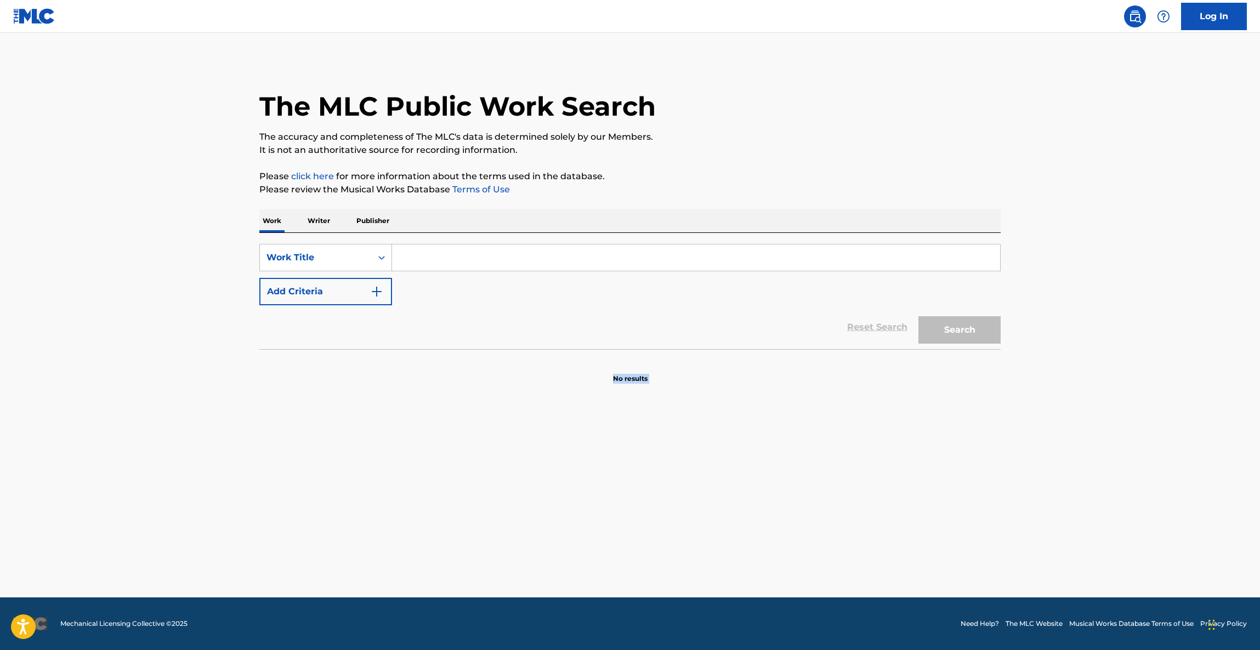
click at [1088, 406] on main "The MLC Public Work Search The accuracy and completeness of The MLC's data is d…" at bounding box center [630, 315] width 1260 height 565
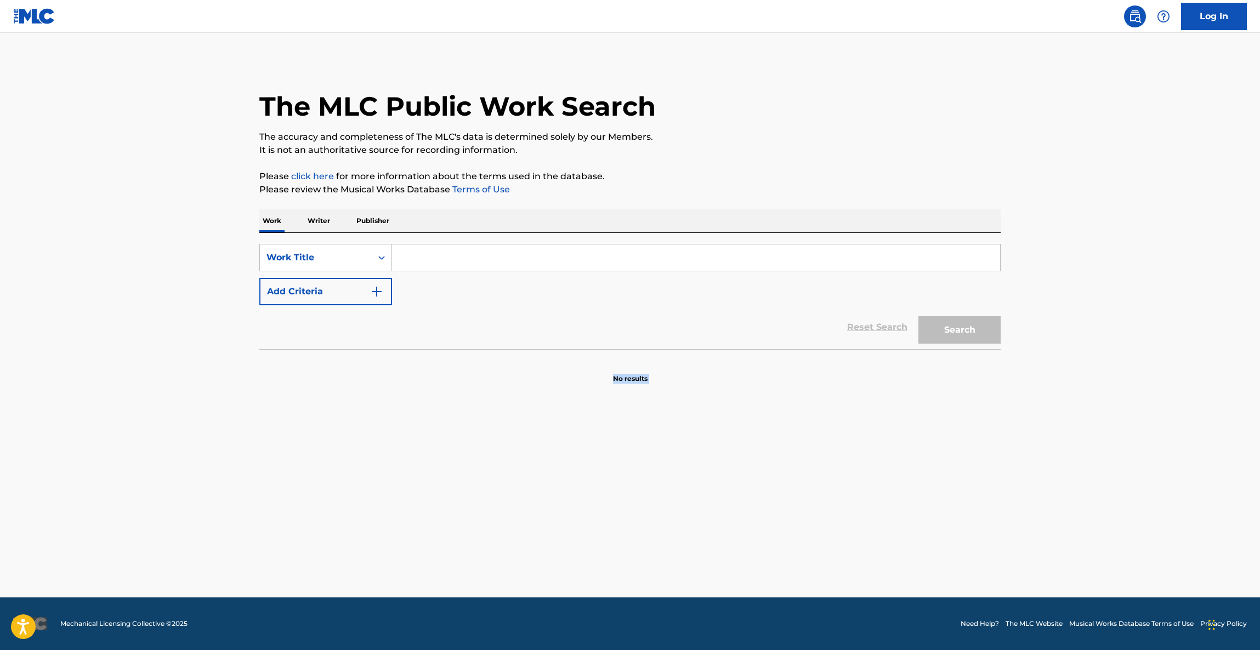
click at [1088, 406] on main "The MLC Public Work Search The accuracy and completeness of The MLC's data is d…" at bounding box center [630, 315] width 1260 height 565
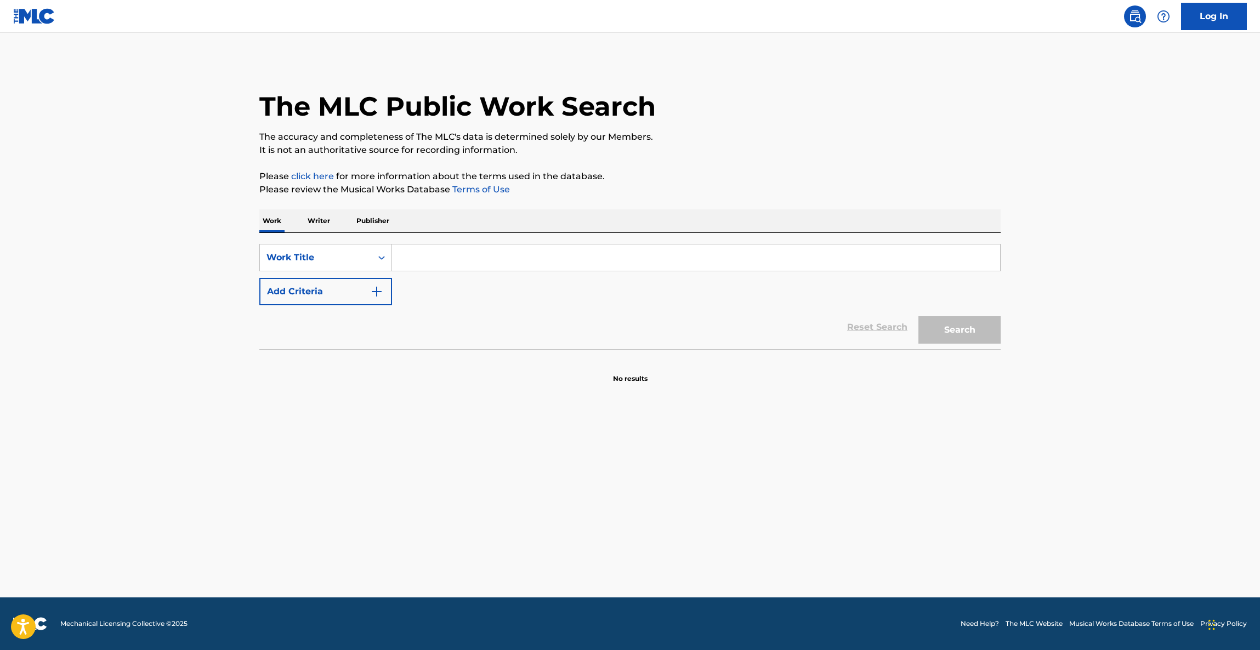
click at [1088, 406] on main "The MLC Public Work Search The accuracy and completeness of The MLC's data is d…" at bounding box center [630, 315] width 1260 height 565
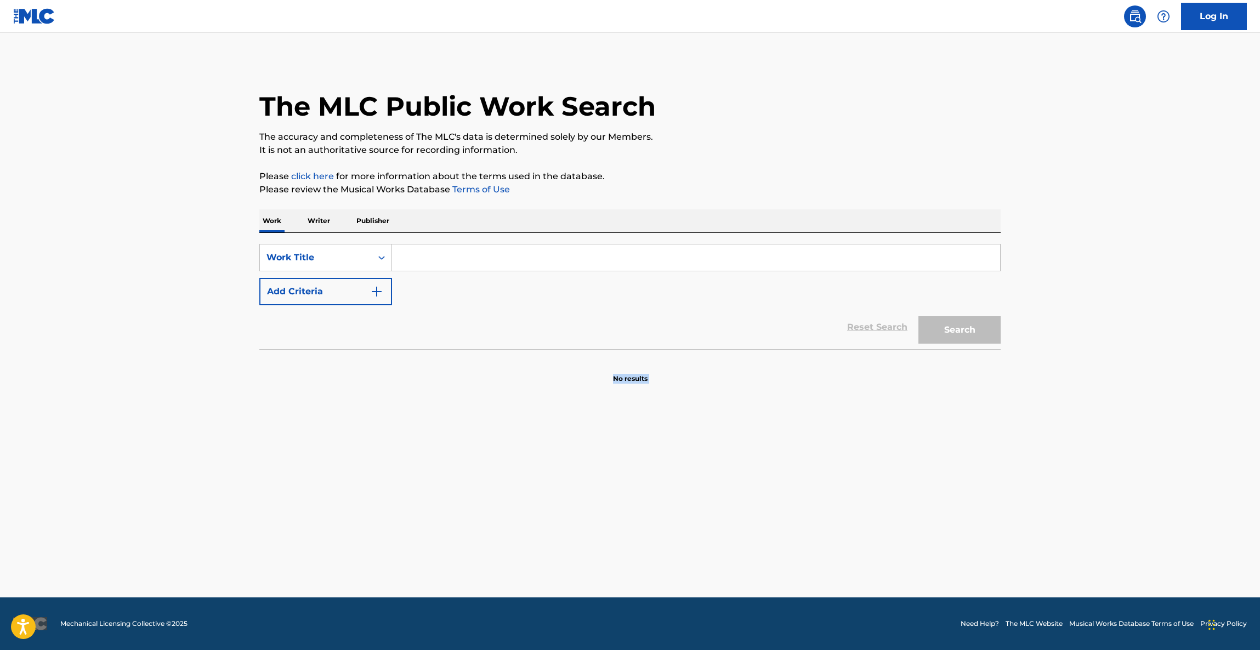
click at [1088, 406] on main "The MLC Public Work Search The accuracy and completeness of The MLC's data is d…" at bounding box center [630, 315] width 1260 height 565
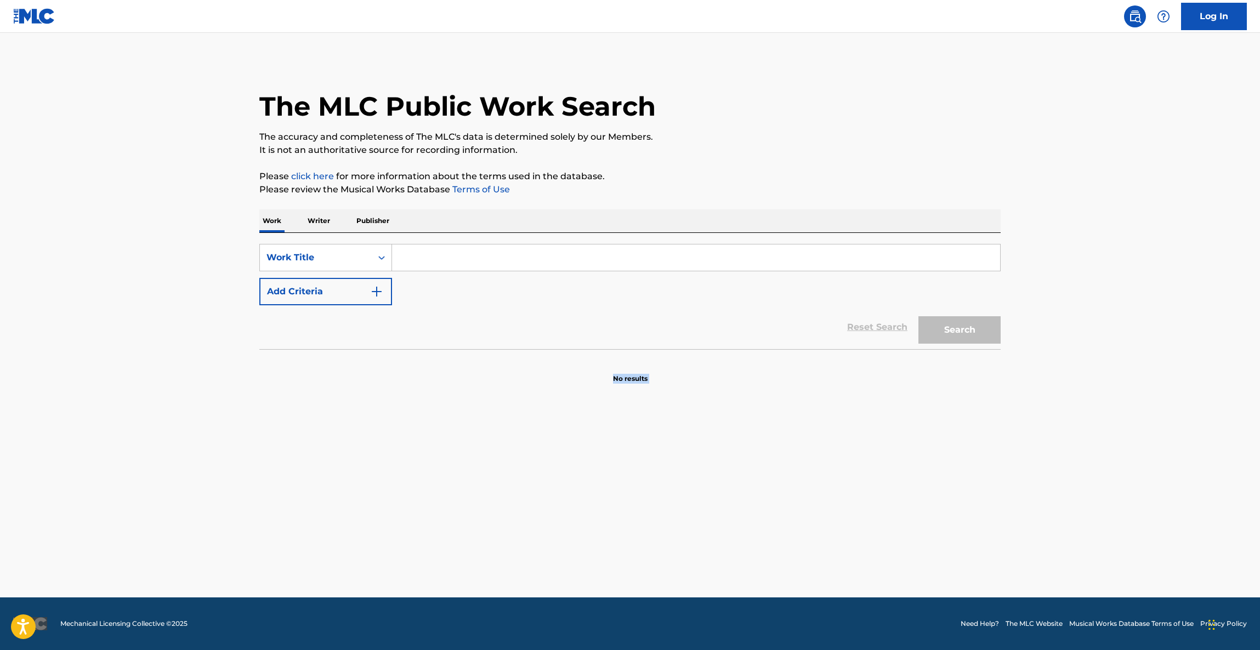
click at [1088, 406] on main "The MLC Public Work Search The accuracy and completeness of The MLC's data is d…" at bounding box center [630, 315] width 1260 height 565
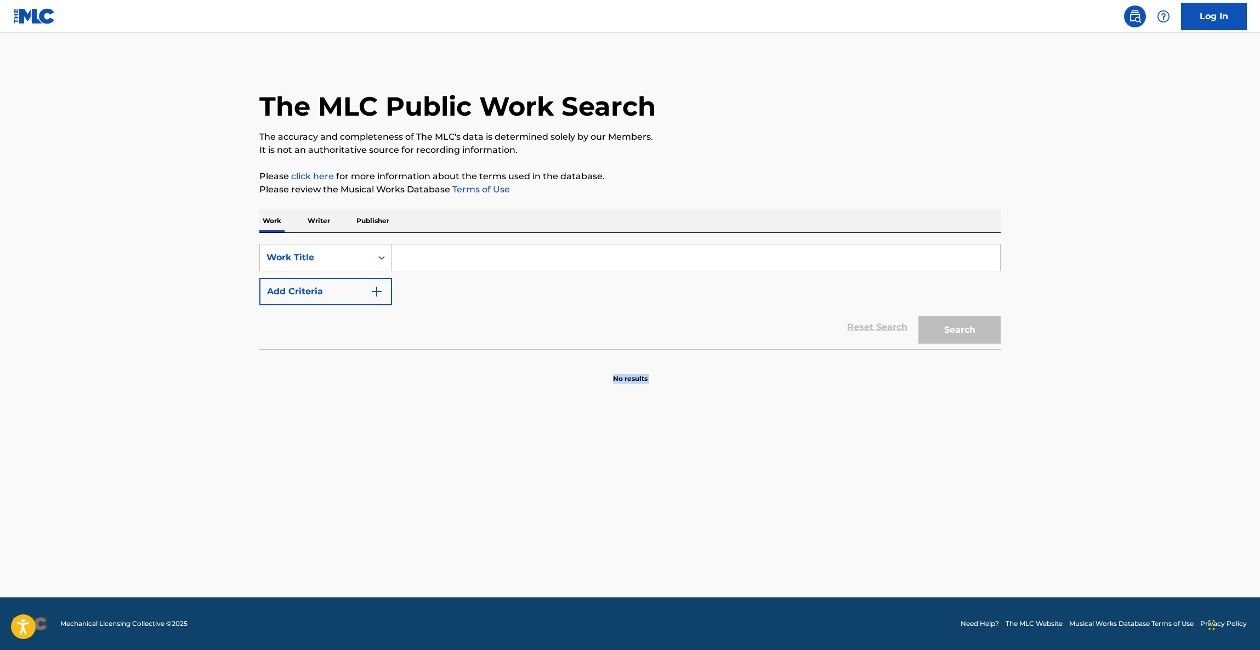
click at [1088, 406] on main "The MLC Public Work Search The accuracy and completeness of The MLC's data is d…" at bounding box center [630, 315] width 1260 height 565
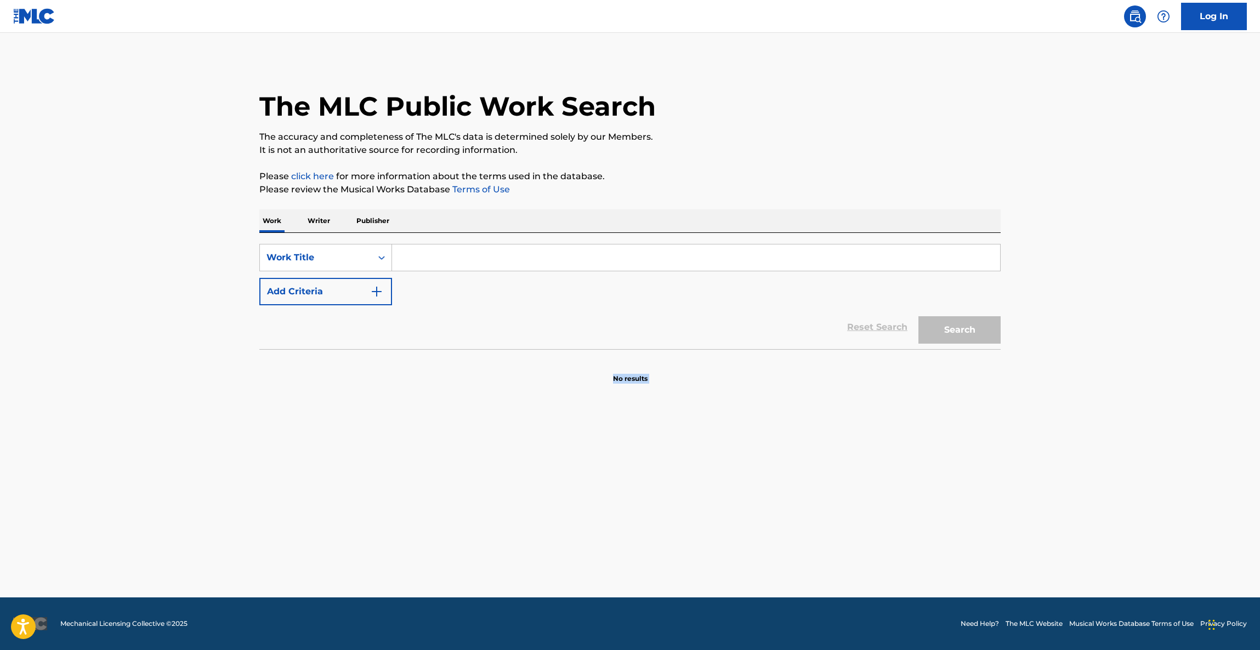
click at [1088, 406] on main "The MLC Public Work Search The accuracy and completeness of The MLC's data is d…" at bounding box center [630, 315] width 1260 height 565
click at [1087, 406] on main "The MLC Public Work Search The accuracy and completeness of The MLC's data is d…" at bounding box center [630, 315] width 1260 height 565
click at [1086, 407] on main "The MLC Public Work Search The accuracy and completeness of The MLC's data is d…" at bounding box center [630, 315] width 1260 height 565
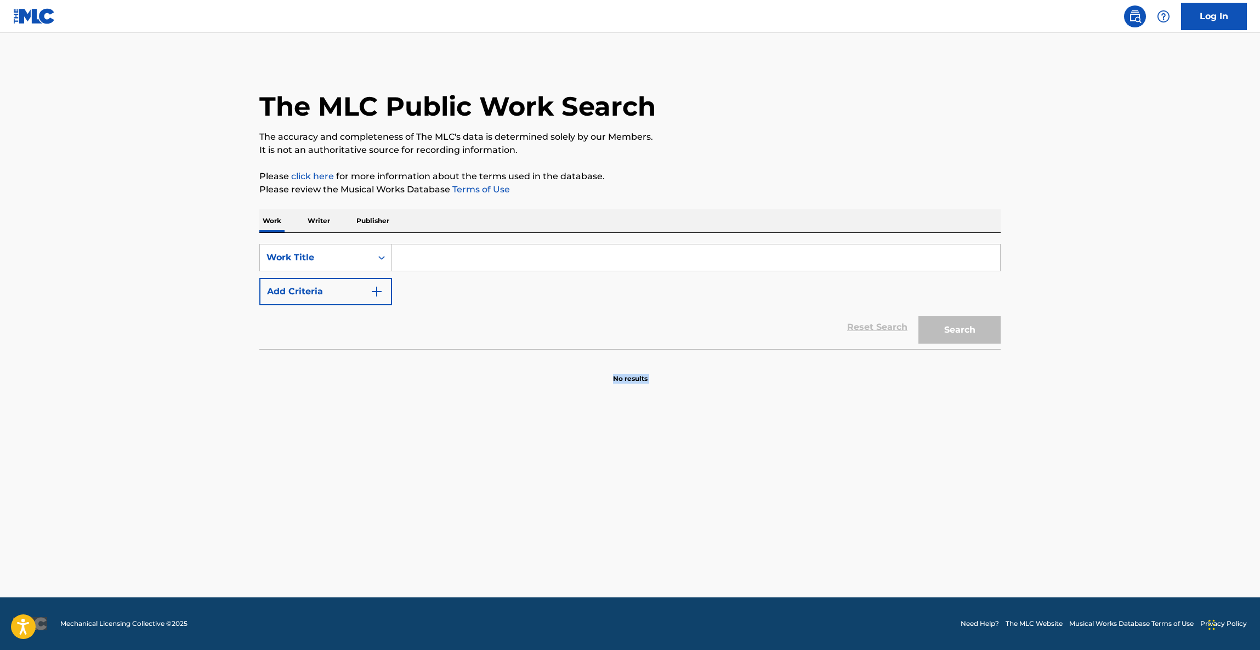
click at [1086, 407] on main "The MLC Public Work Search The accuracy and completeness of The MLC's data is d…" at bounding box center [630, 315] width 1260 height 565
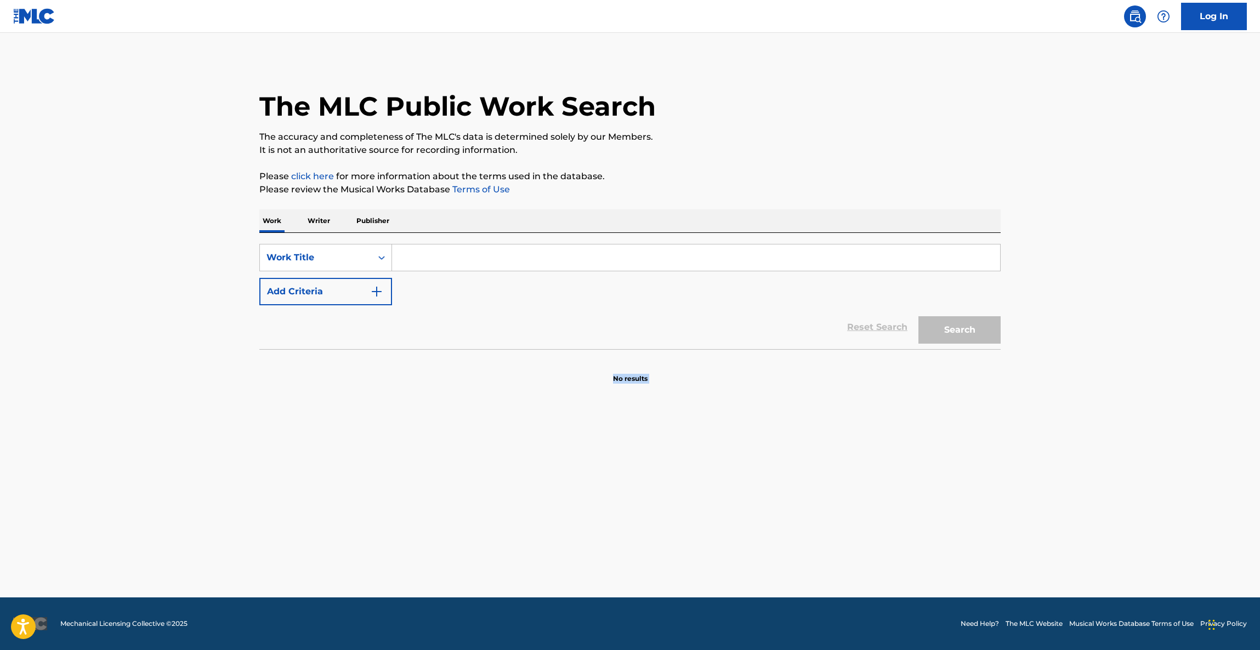
click at [1086, 407] on main "The MLC Public Work Search The accuracy and completeness of The MLC's data is d…" at bounding box center [630, 315] width 1260 height 565
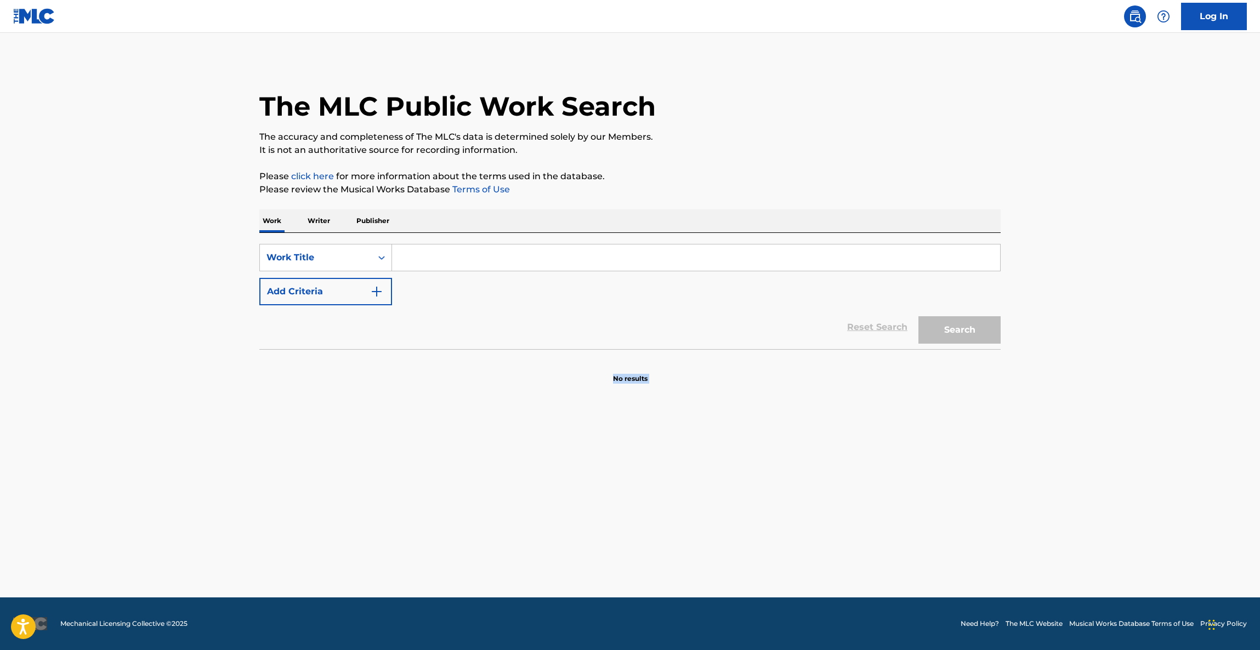
click at [1086, 407] on main "The MLC Public Work Search The accuracy and completeness of The MLC's data is d…" at bounding box center [630, 315] width 1260 height 565
click at [1085, 407] on main "The MLC Public Work Search The accuracy and completeness of The MLC's data is d…" at bounding box center [630, 315] width 1260 height 565
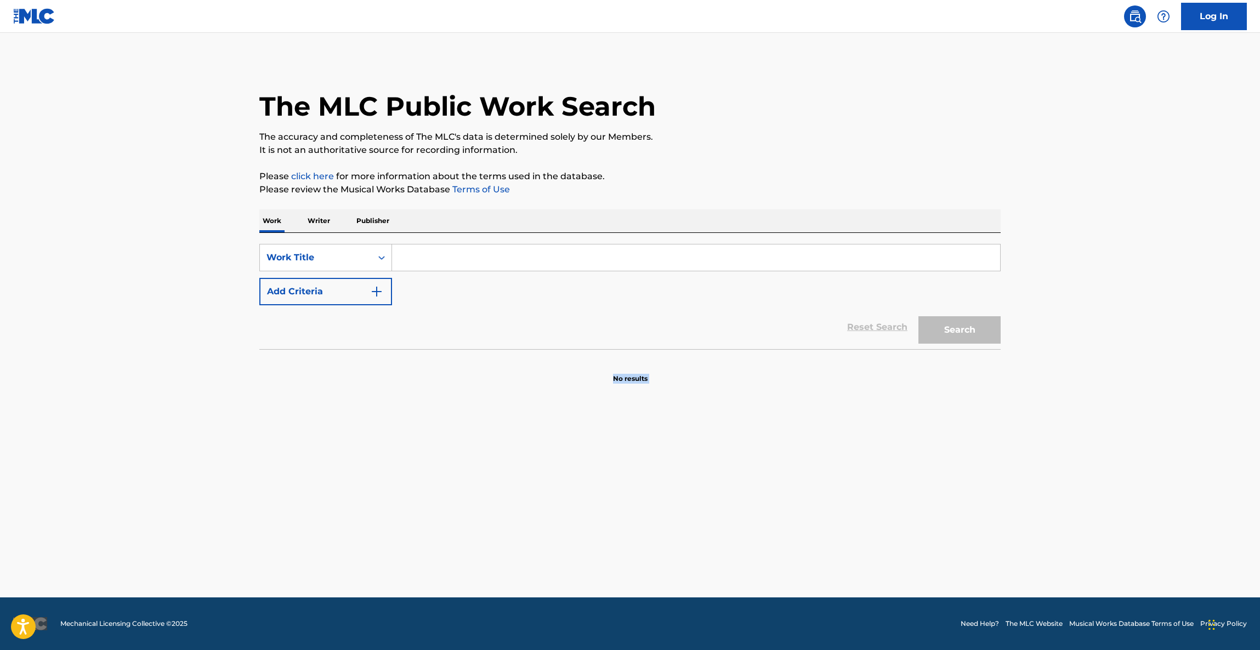
click at [1085, 407] on main "The MLC Public Work Search The accuracy and completeness of The MLC's data is d…" at bounding box center [630, 315] width 1260 height 565
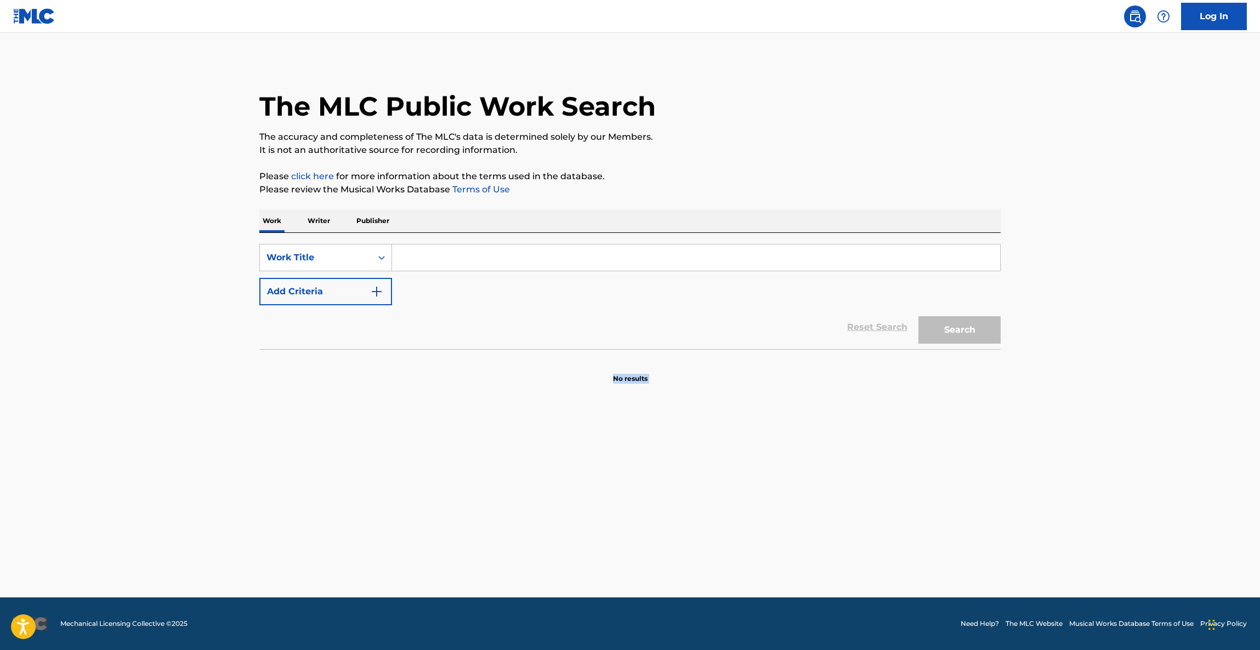
click at [1085, 407] on main "The MLC Public Work Search The accuracy and completeness of The MLC's data is d…" at bounding box center [630, 315] width 1260 height 565
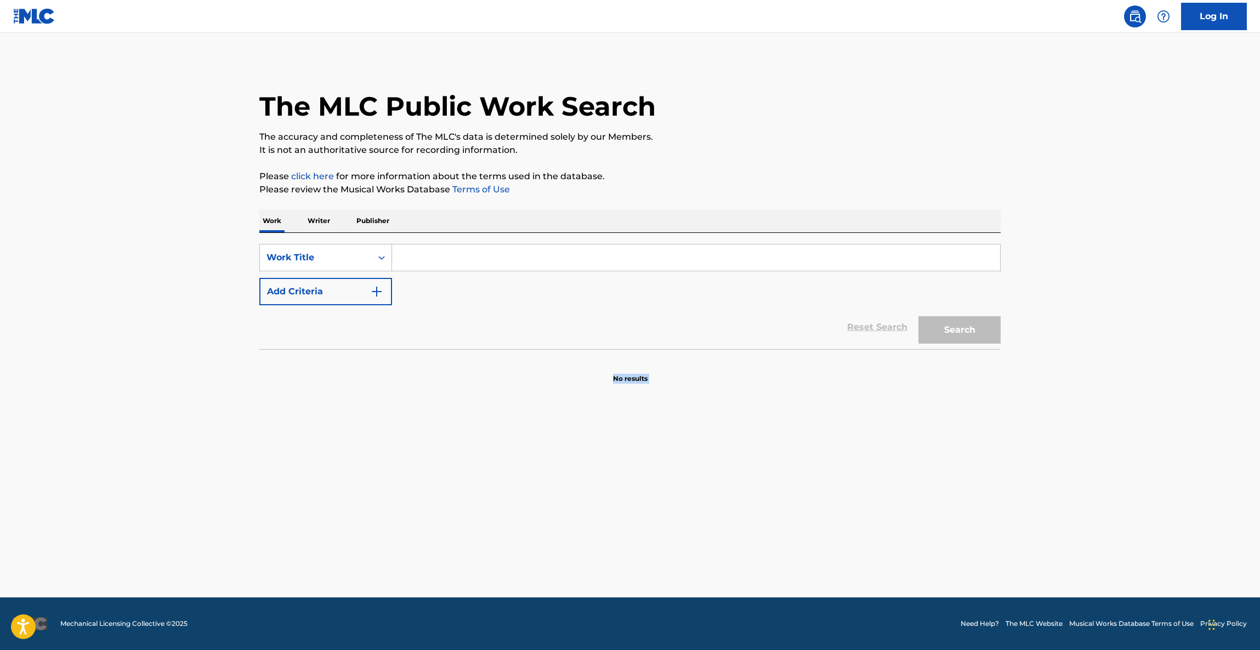
click at [1085, 407] on main "The MLC Public Work Search The accuracy and completeness of The MLC's data is d…" at bounding box center [630, 315] width 1260 height 565
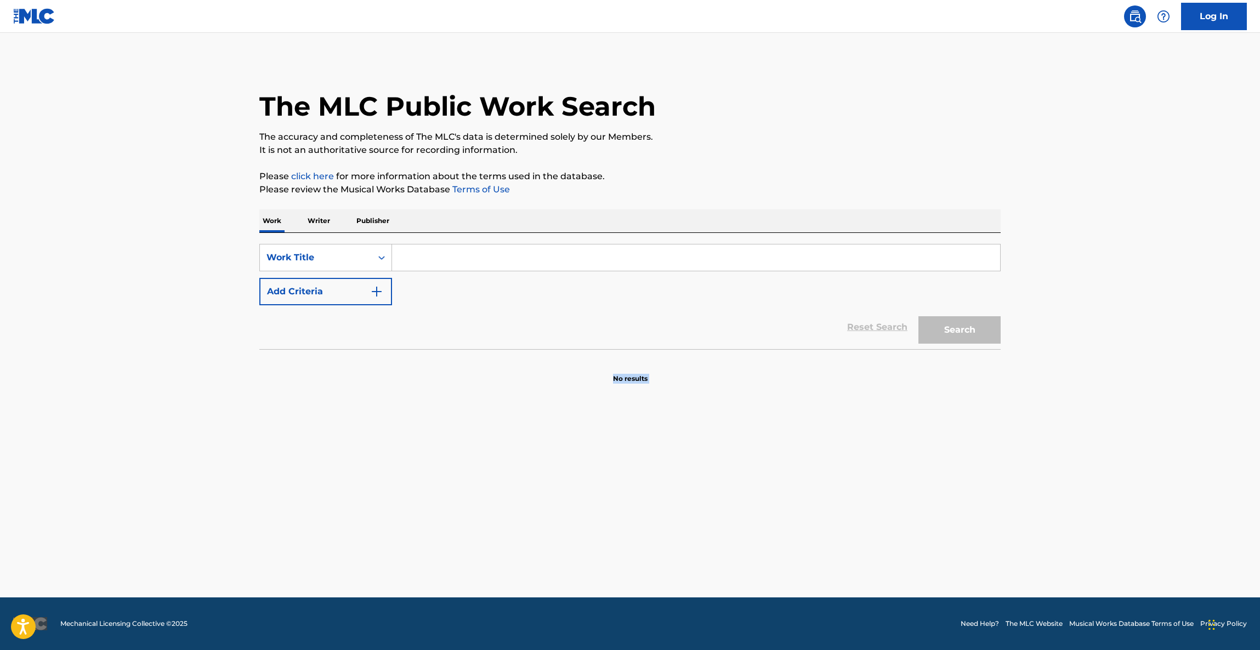
click at [1085, 407] on main "The MLC Public Work Search The accuracy and completeness of The MLC's data is d…" at bounding box center [630, 315] width 1260 height 565
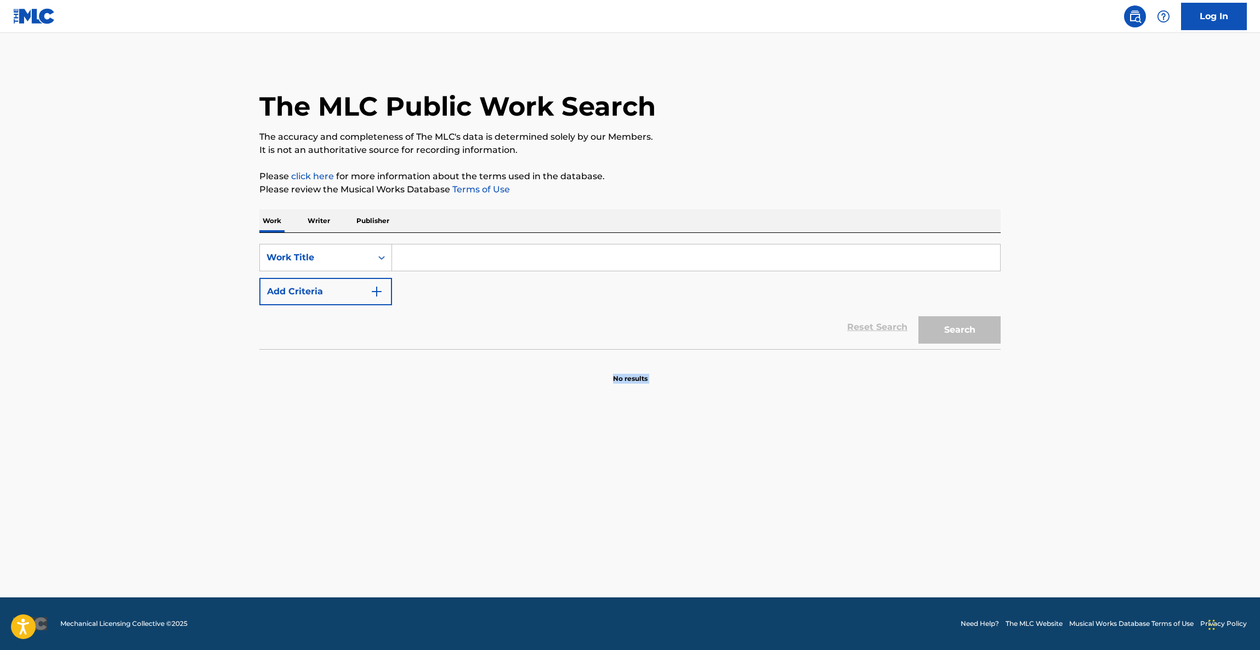
click at [1085, 407] on main "The MLC Public Work Search The accuracy and completeness of The MLC's data is d…" at bounding box center [630, 315] width 1260 height 565
click at [1083, 409] on main "The MLC Public Work Search The accuracy and completeness of The MLC's data is d…" at bounding box center [630, 315] width 1260 height 565
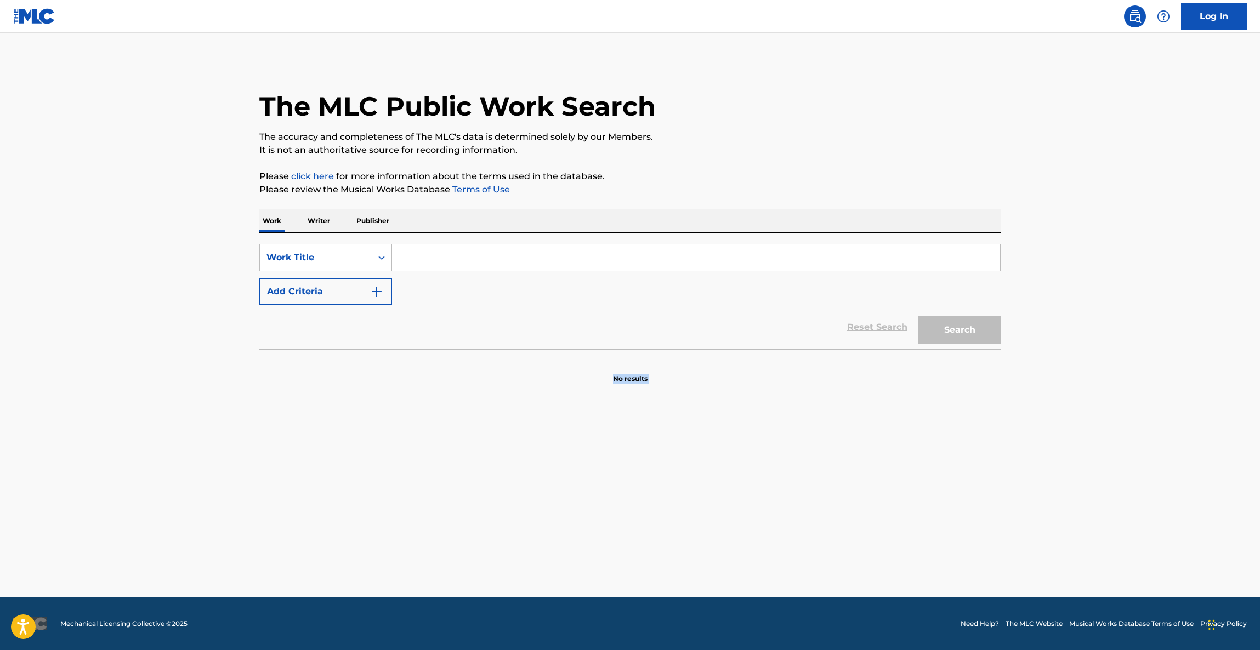
click at [1083, 409] on main "The MLC Public Work Search The accuracy and completeness of The MLC's data is d…" at bounding box center [630, 315] width 1260 height 565
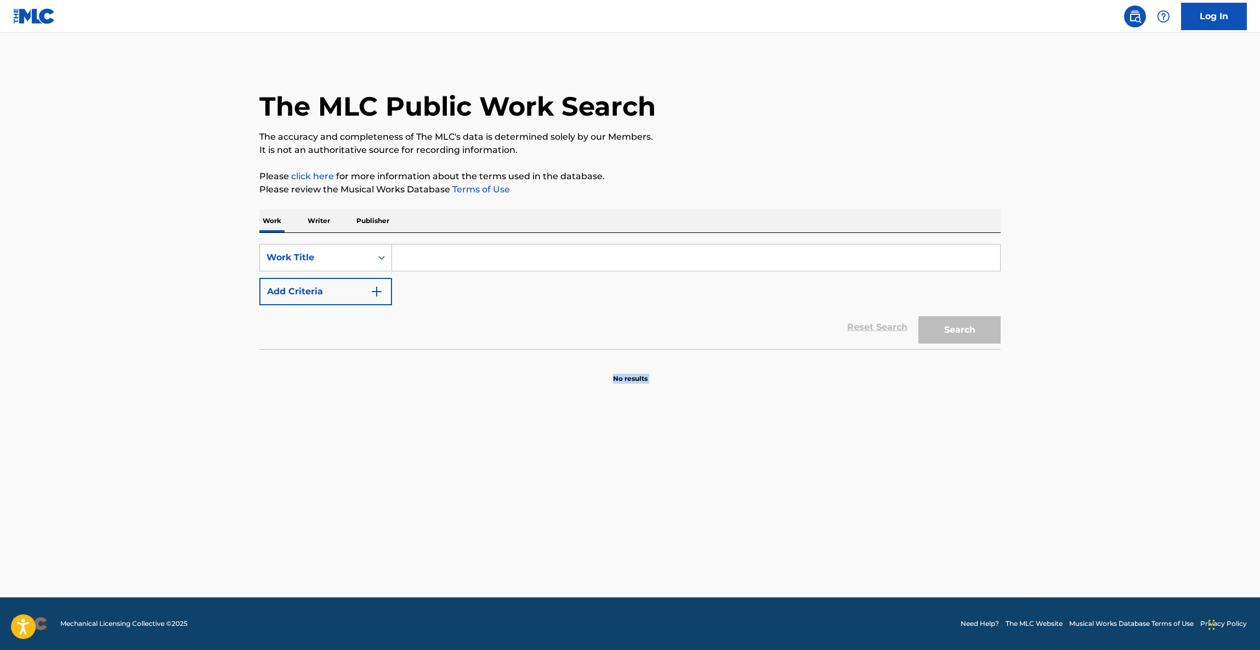
click at [1083, 409] on main "The MLC Public Work Search The accuracy and completeness of The MLC's data is d…" at bounding box center [630, 315] width 1260 height 565
click at [1082, 410] on main "The MLC Public Work Search The accuracy and completeness of The MLC's data is d…" at bounding box center [630, 315] width 1260 height 565
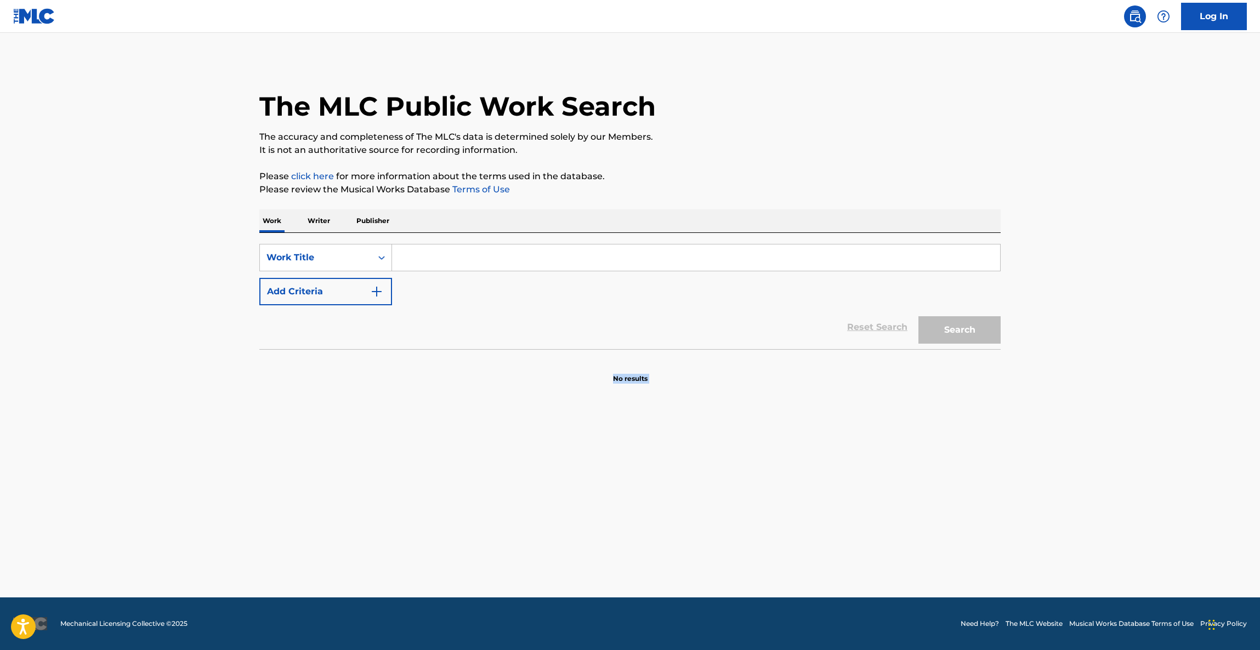
click at [1078, 411] on main "The MLC Public Work Search The accuracy and completeness of The MLC's data is d…" at bounding box center [630, 315] width 1260 height 565
click at [1075, 413] on main "The MLC Public Work Search The accuracy and completeness of The MLC's data is d…" at bounding box center [630, 315] width 1260 height 565
click at [1067, 420] on main "The MLC Public Work Search The accuracy and completeness of The MLC's data is d…" at bounding box center [630, 315] width 1260 height 565
click at [1067, 423] on main "The MLC Public Work Search The accuracy and completeness of The MLC's data is d…" at bounding box center [630, 315] width 1260 height 565
click at [1066, 424] on main "The MLC Public Work Search The accuracy and completeness of The MLC's data is d…" at bounding box center [630, 315] width 1260 height 565
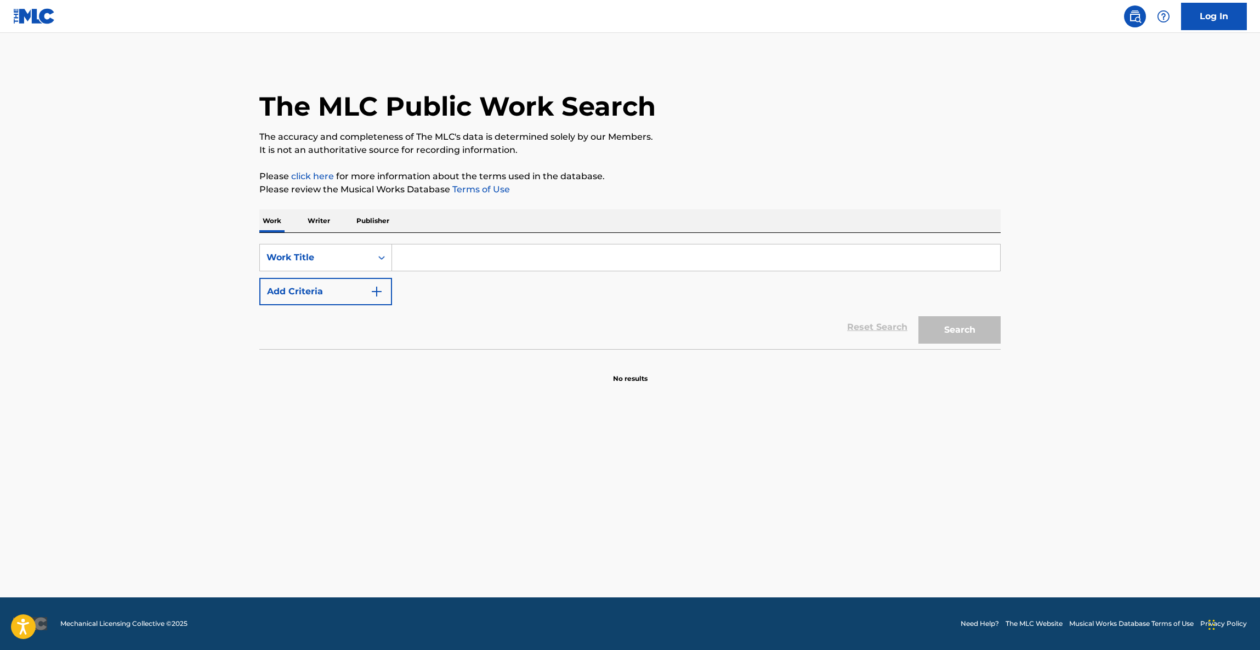
click at [1066, 424] on main "The MLC Public Work Search The accuracy and completeness of The MLC's data is d…" at bounding box center [630, 315] width 1260 height 565
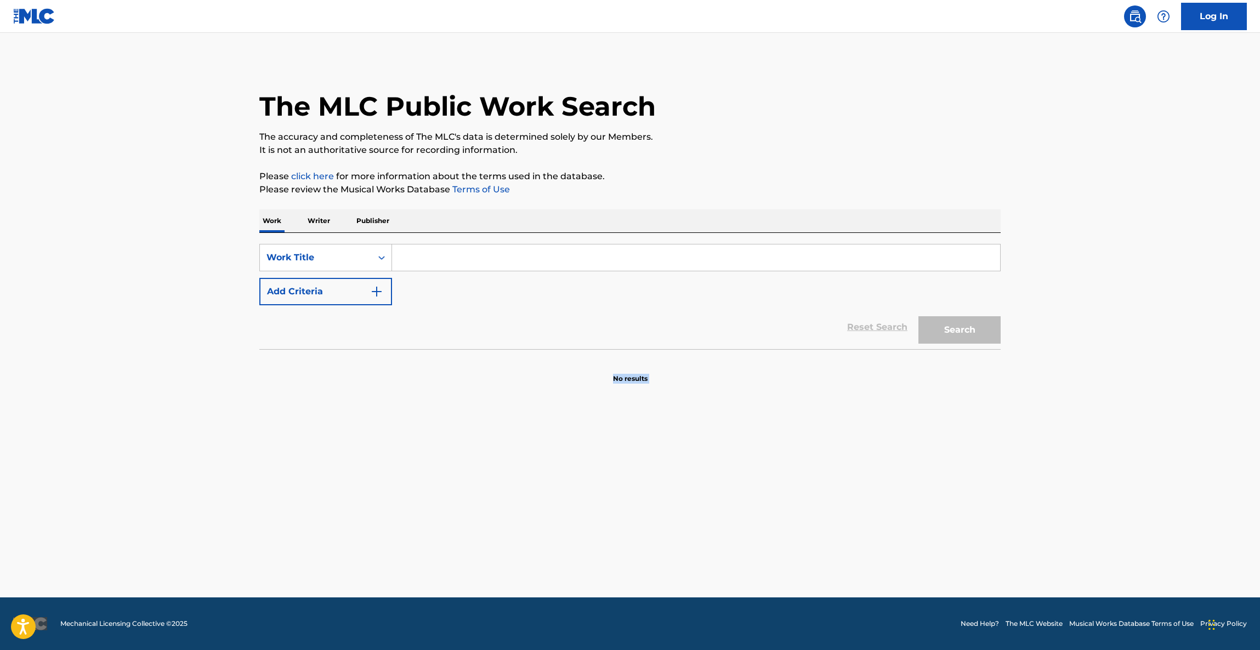
click at [1066, 424] on main "The MLC Public Work Search The accuracy and completeness of The MLC's data is d…" at bounding box center [630, 315] width 1260 height 565
click at [1066, 425] on main "The MLC Public Work Search The accuracy and completeness of The MLC's data is d…" at bounding box center [630, 315] width 1260 height 565
click at [1066, 426] on main "The MLC Public Work Search The accuracy and completeness of The MLC's data is d…" at bounding box center [630, 315] width 1260 height 565
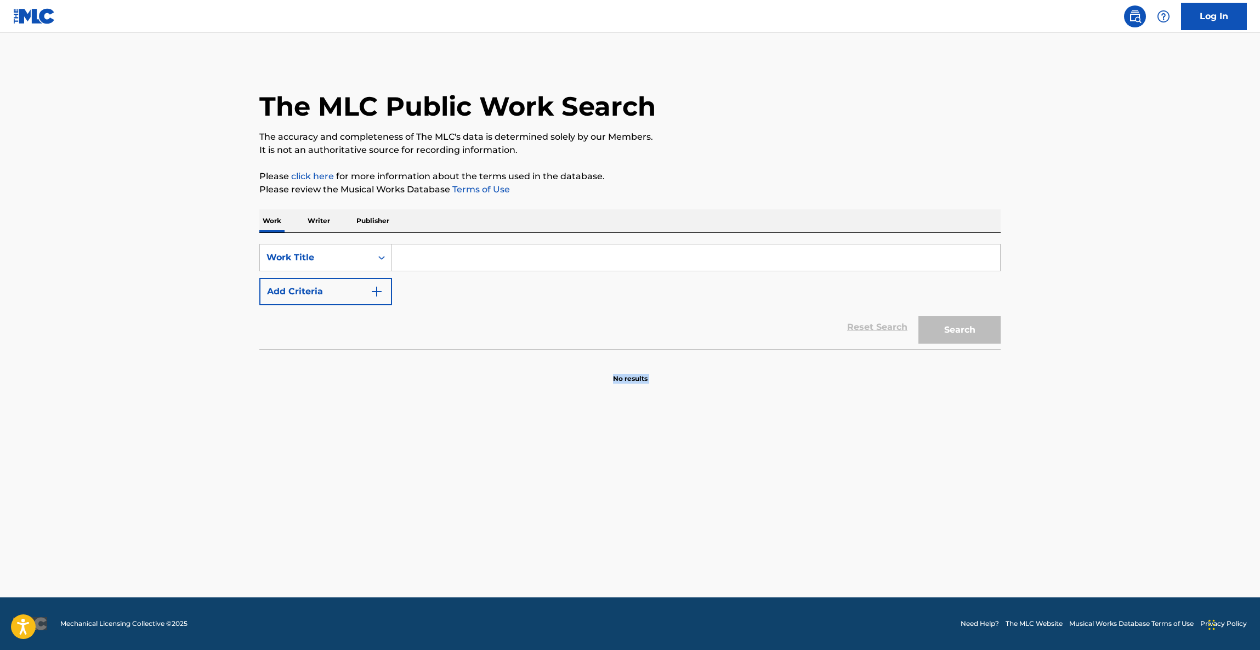
click at [1066, 426] on main "The MLC Public Work Search The accuracy and completeness of The MLC's data is d…" at bounding box center [630, 315] width 1260 height 565
click at [1065, 427] on main "The MLC Public Work Search The accuracy and completeness of The MLC's data is d…" at bounding box center [630, 315] width 1260 height 565
click at [1065, 429] on main "The MLC Public Work Search The accuracy and completeness of The MLC's data is d…" at bounding box center [630, 315] width 1260 height 565
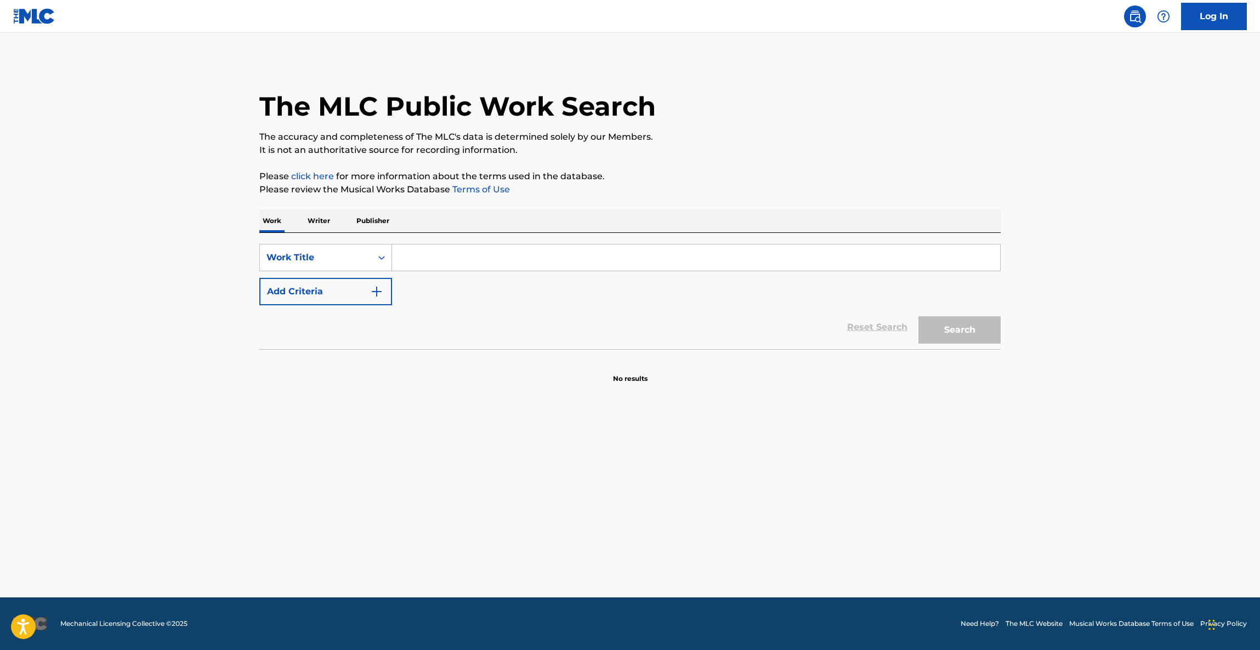
click at [1064, 429] on main "The MLC Public Work Search The accuracy and completeness of The MLC's data is d…" at bounding box center [630, 315] width 1260 height 565
click at [1064, 432] on main "The MLC Public Work Search The accuracy and completeness of The MLC's data is d…" at bounding box center [630, 315] width 1260 height 565
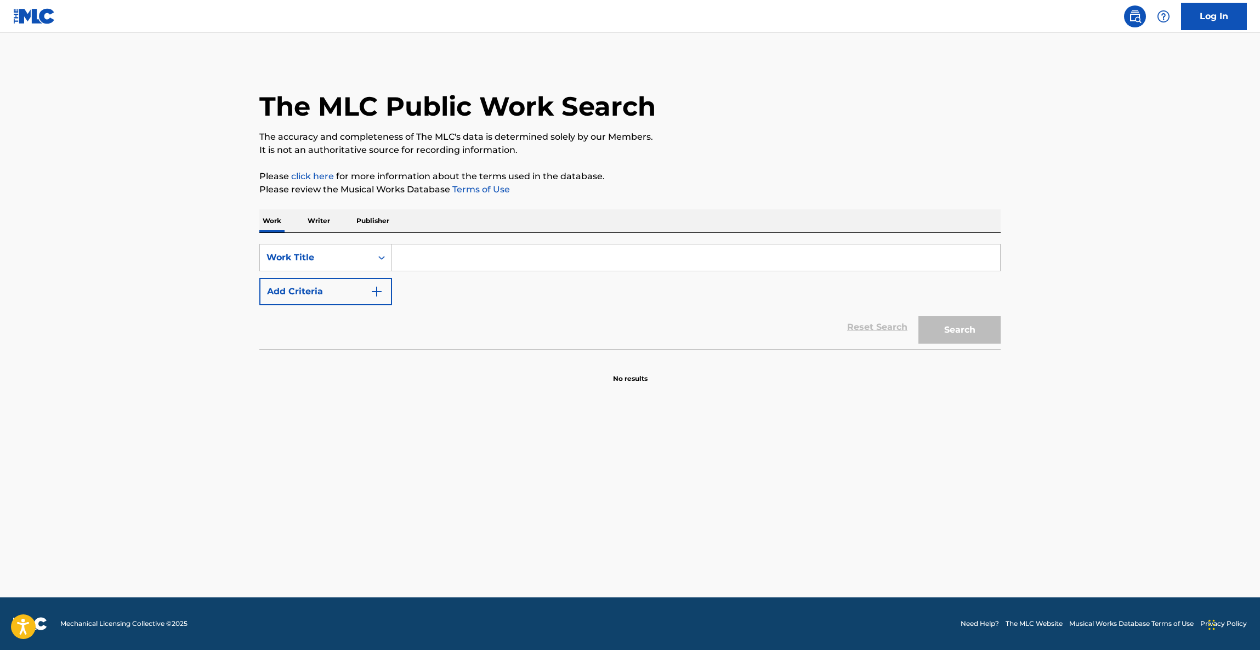
click at [1063, 434] on main "The MLC Public Work Search The accuracy and completeness of The MLC's data is d…" at bounding box center [630, 315] width 1260 height 565
click at [1063, 435] on main "The MLC Public Work Search The accuracy and completeness of The MLC's data is d…" at bounding box center [630, 315] width 1260 height 565
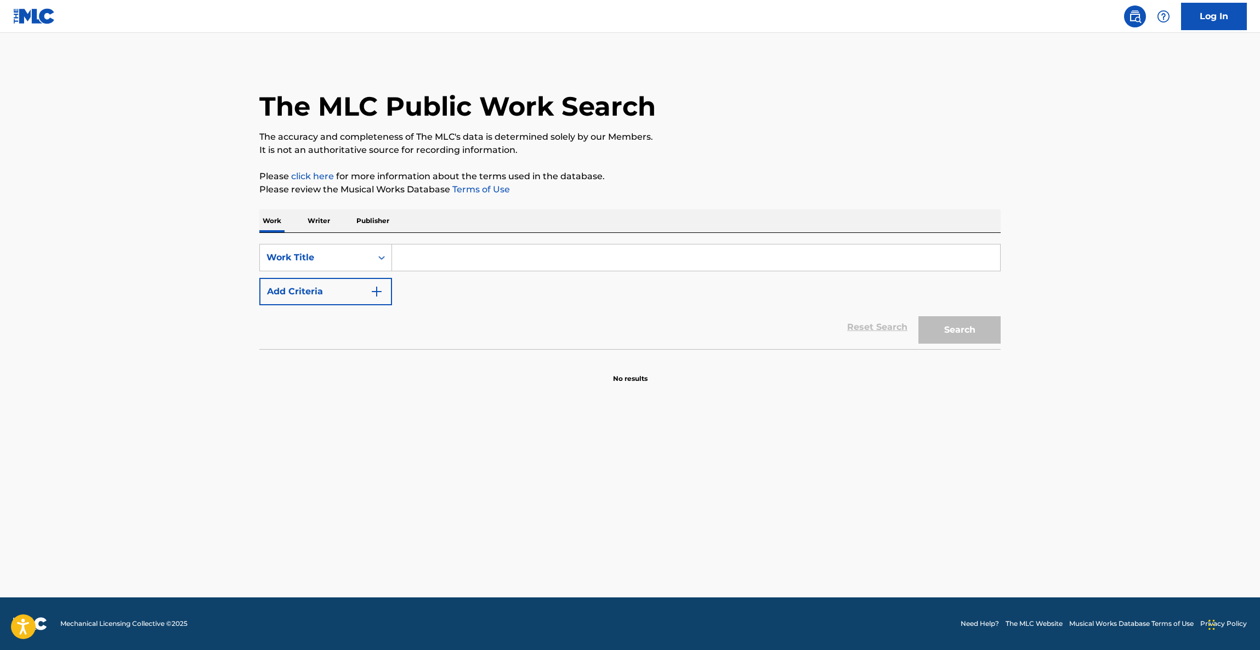
click at [1060, 437] on main "The MLC Public Work Search The accuracy and completeness of The MLC's data is d…" at bounding box center [630, 315] width 1260 height 565
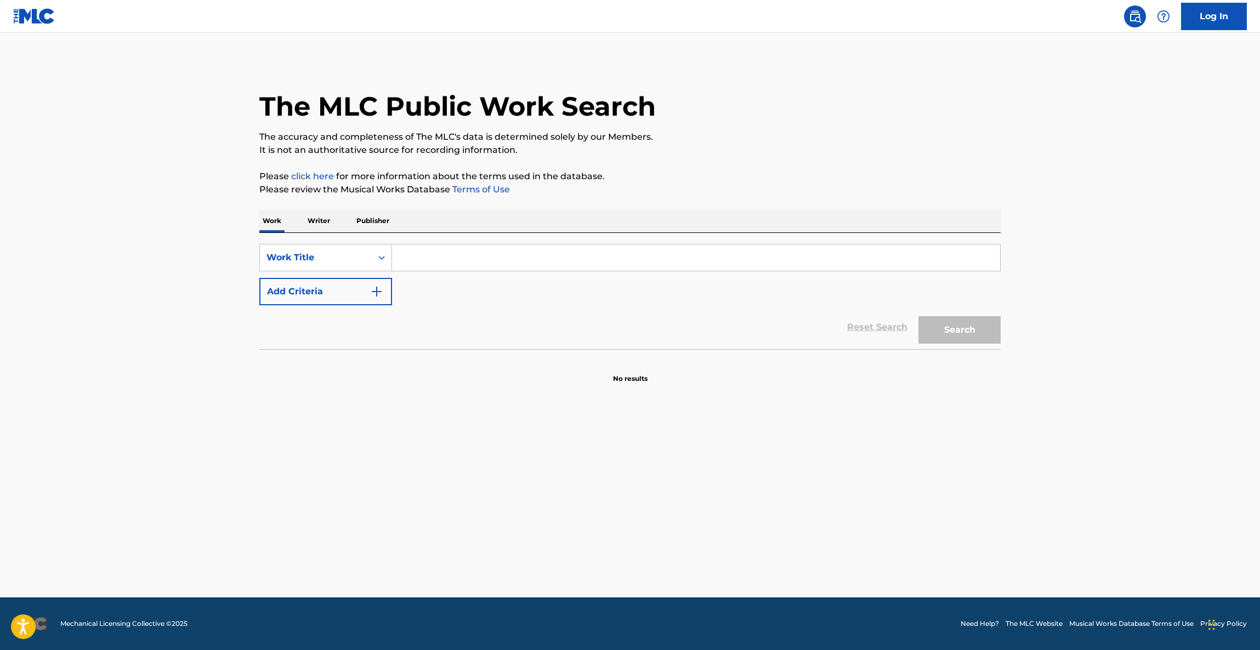
click at [1060, 437] on main "The MLC Public Work Search The accuracy and completeness of The MLC's data is d…" at bounding box center [630, 315] width 1260 height 565
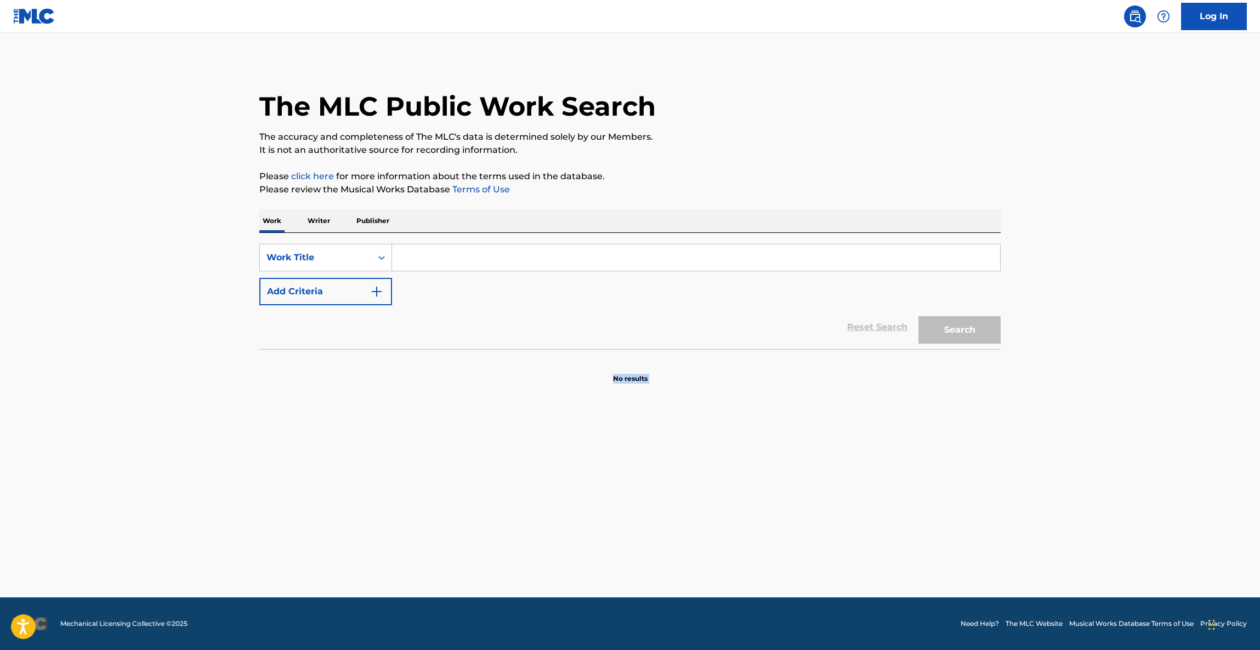
click at [1060, 437] on main "The MLC Public Work Search The accuracy and completeness of The MLC's data is d…" at bounding box center [630, 315] width 1260 height 565
click at [1059, 439] on main "The MLC Public Work Search The accuracy and completeness of The MLC's data is d…" at bounding box center [630, 315] width 1260 height 565
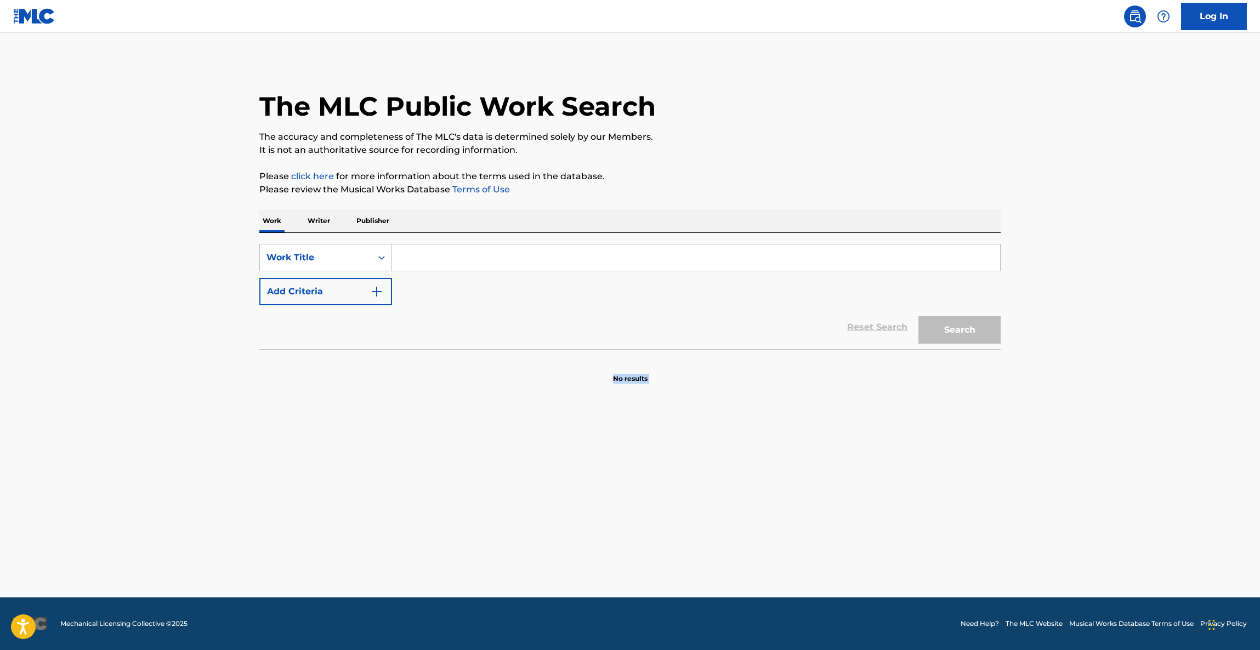
click at [1059, 439] on main "The MLC Public Work Search The accuracy and completeness of The MLC's data is d…" at bounding box center [630, 315] width 1260 height 565
click at [1055, 434] on main "The MLC Public Work Search The accuracy and completeness of The MLC's data is d…" at bounding box center [630, 315] width 1260 height 565
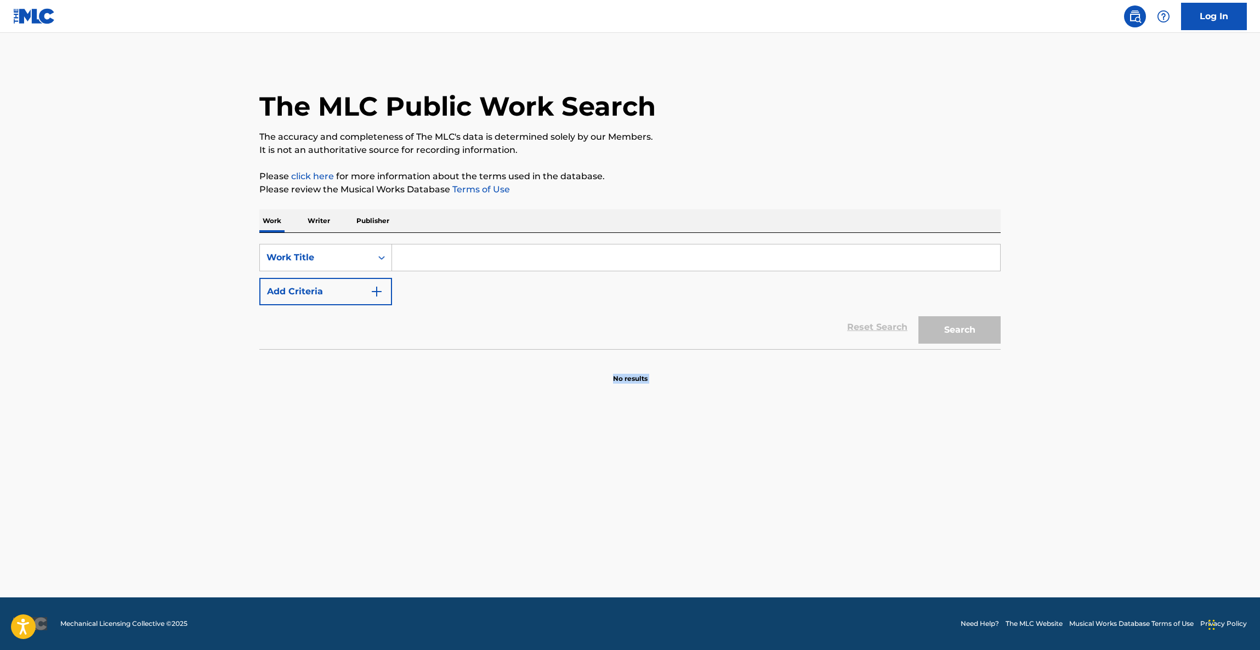
click at [1055, 434] on main "The MLC Public Work Search The accuracy and completeness of The MLC's data is d…" at bounding box center [630, 315] width 1260 height 565
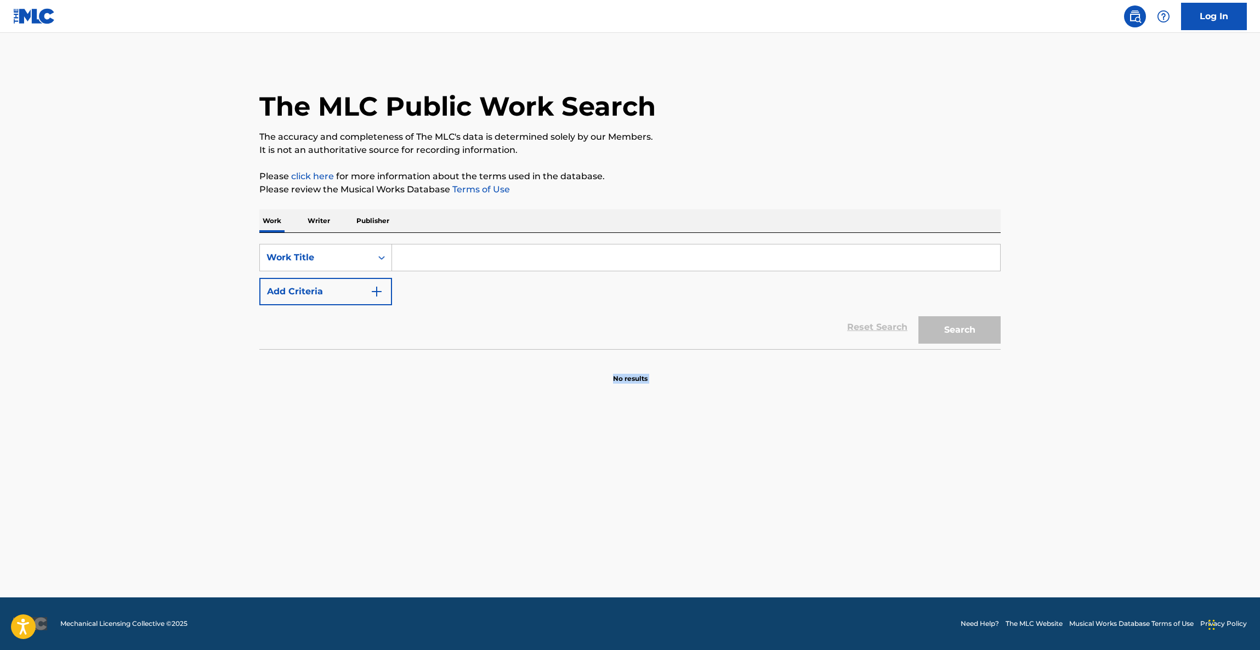
click at [1055, 434] on main "The MLC Public Work Search The accuracy and completeness of The MLC's data is d…" at bounding box center [630, 315] width 1260 height 565
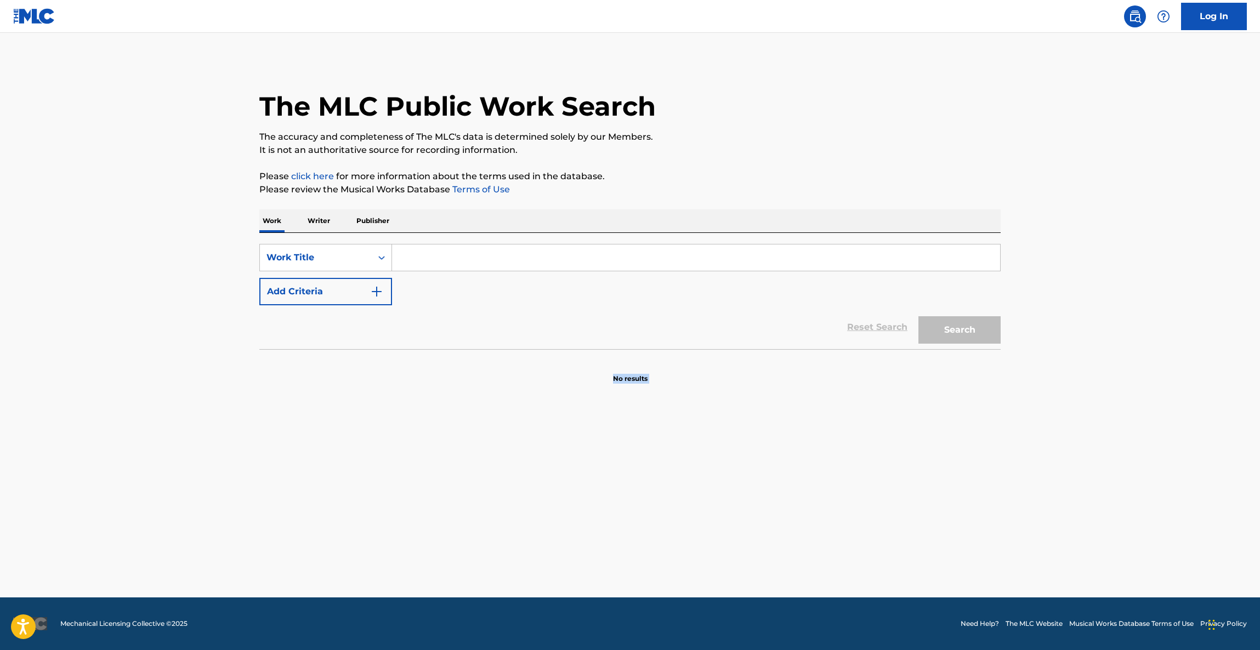
click at [1055, 434] on main "The MLC Public Work Search The accuracy and completeness of The MLC's data is d…" at bounding box center [630, 315] width 1260 height 565
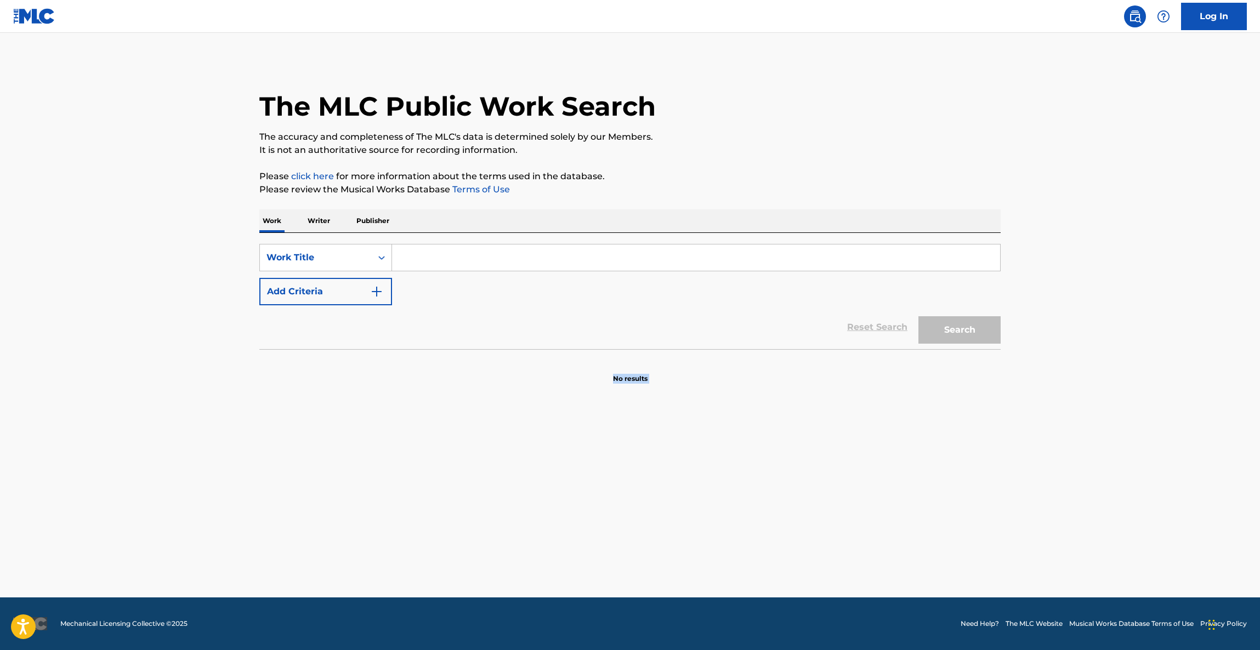
click at [1055, 434] on main "The MLC Public Work Search The accuracy and completeness of The MLC's data is d…" at bounding box center [630, 315] width 1260 height 565
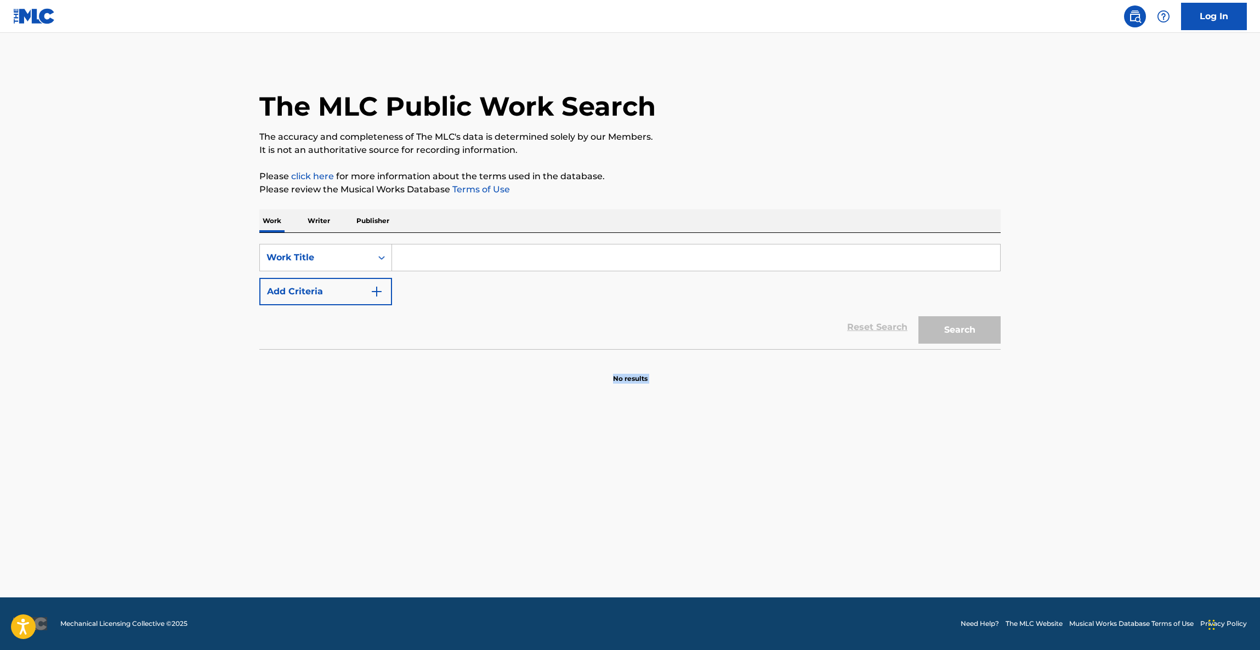
click at [1055, 434] on main "The MLC Public Work Search The accuracy and completeness of The MLC's data is d…" at bounding box center [630, 315] width 1260 height 565
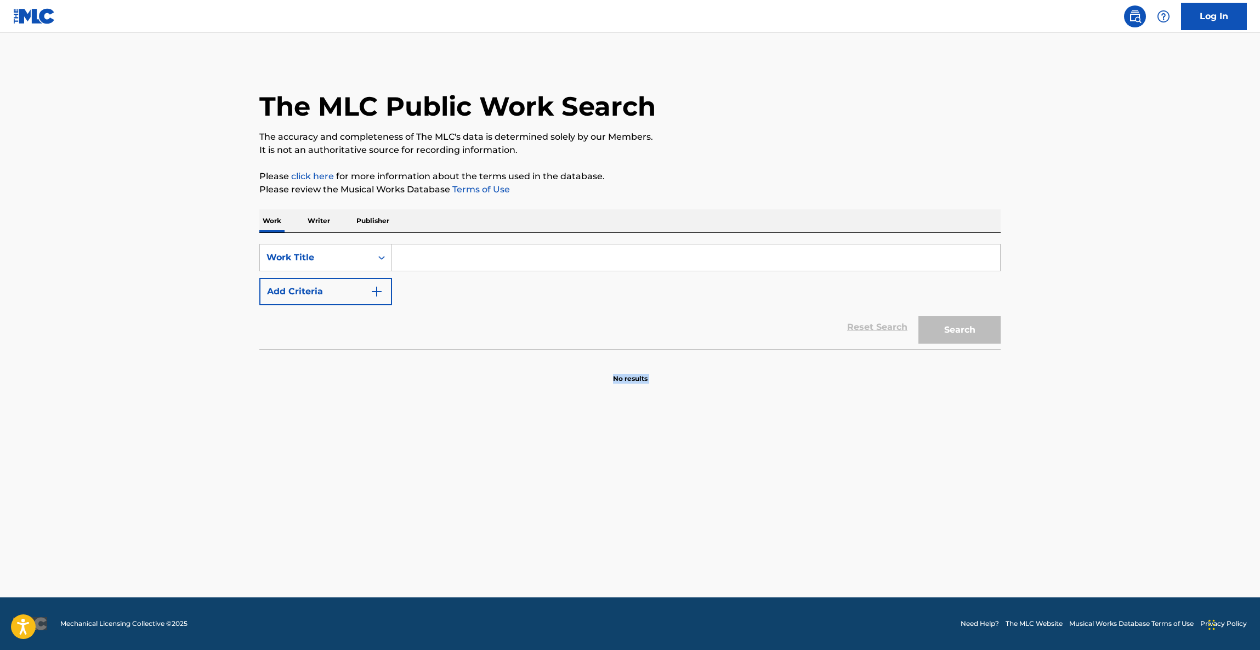
click at [1055, 434] on main "The MLC Public Work Search The accuracy and completeness of The MLC's data is d…" at bounding box center [630, 315] width 1260 height 565
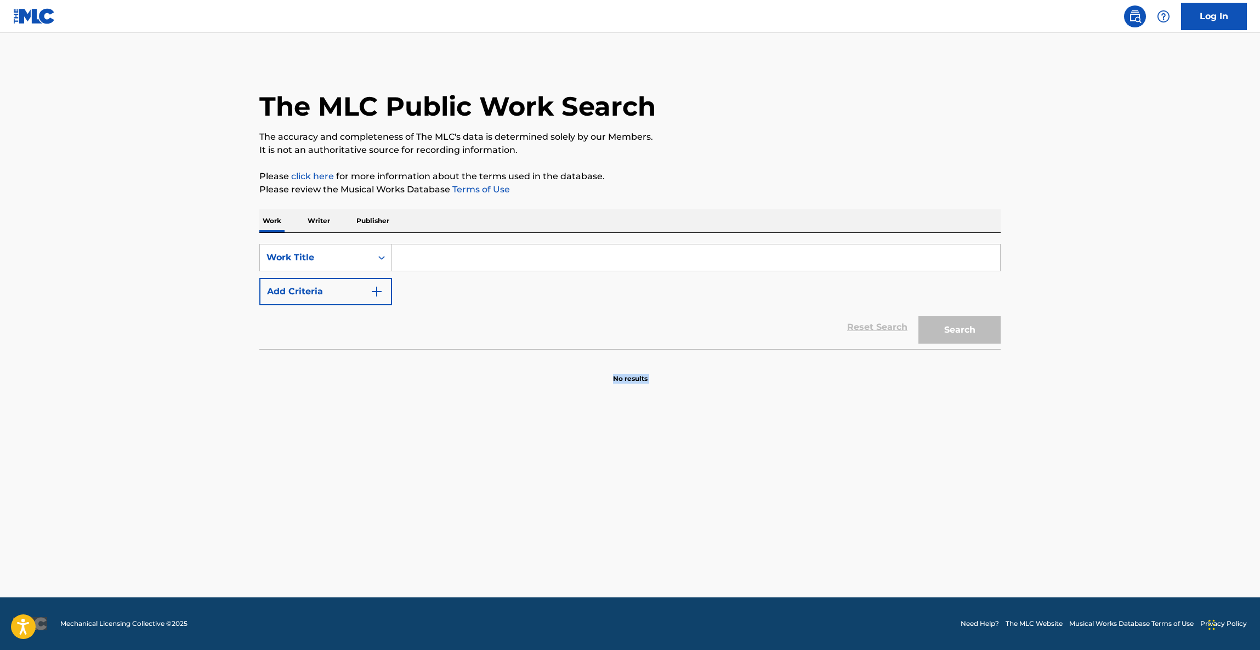
click at [1055, 434] on main "The MLC Public Work Search The accuracy and completeness of The MLC's data is d…" at bounding box center [630, 315] width 1260 height 565
click at [1052, 436] on main "The MLC Public Work Search The accuracy and completeness of The MLC's data is d…" at bounding box center [630, 315] width 1260 height 565
click at [1051, 436] on main "The MLC Public Work Search The accuracy and completeness of The MLC's data is d…" at bounding box center [630, 315] width 1260 height 565
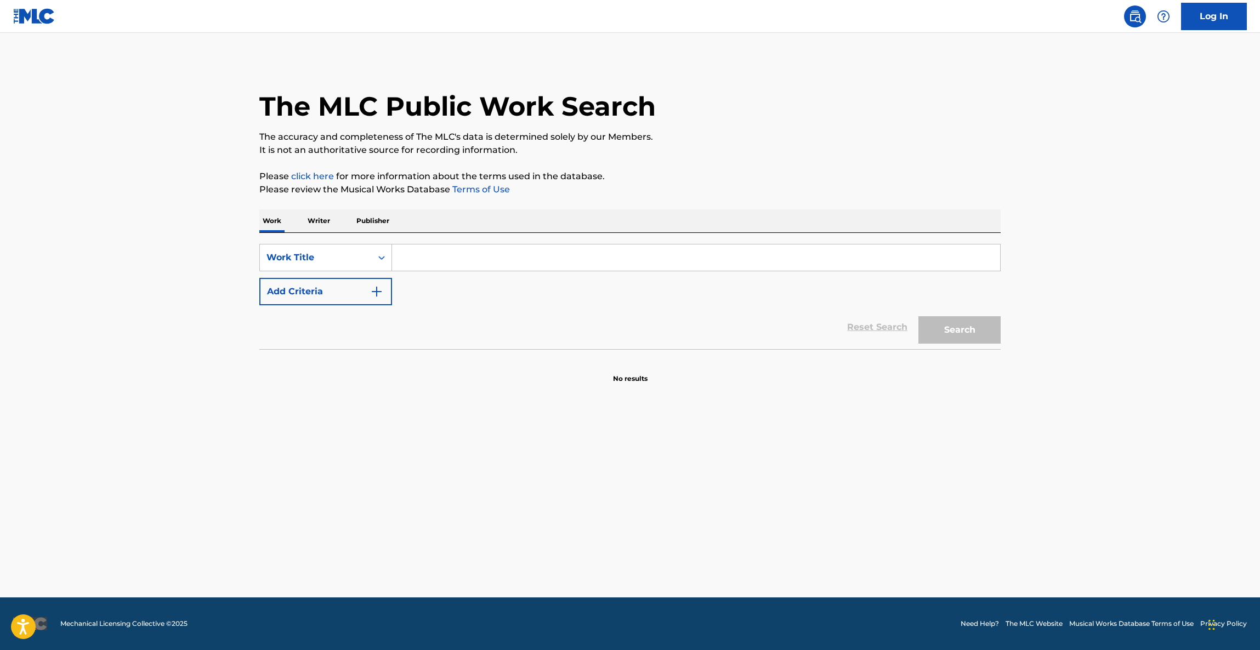
click at [1051, 436] on main "The MLC Public Work Search The accuracy and completeness of The MLC's data is d…" at bounding box center [630, 315] width 1260 height 565
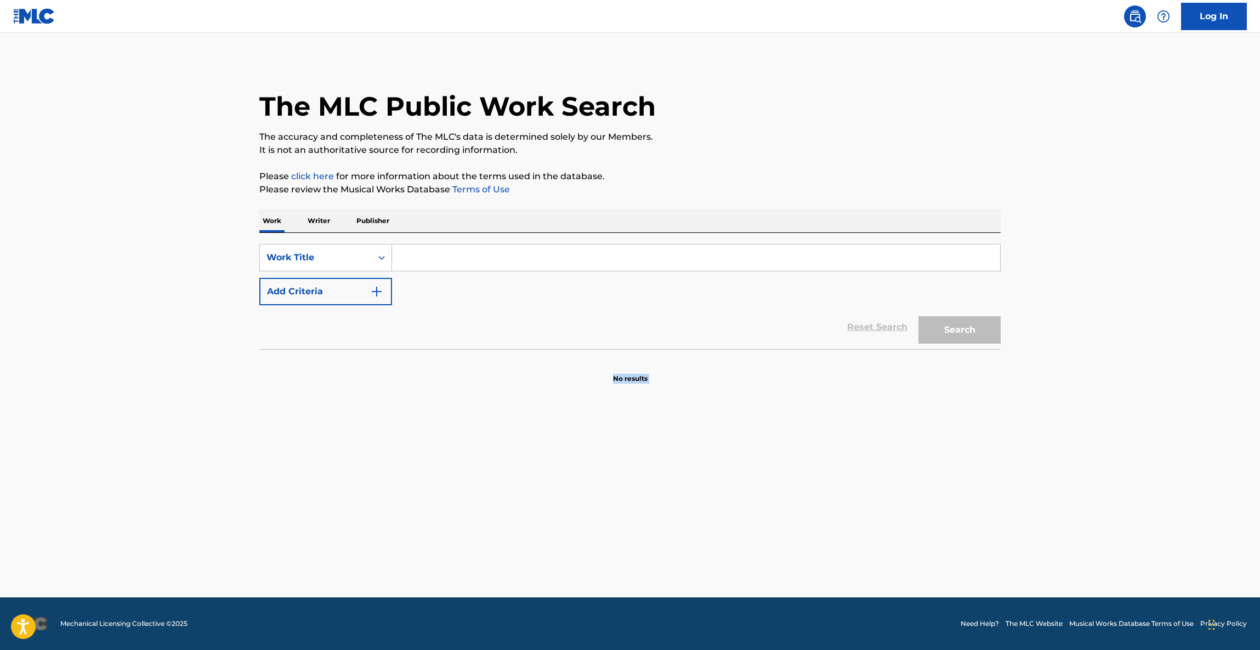
click at [1051, 436] on main "The MLC Public Work Search The accuracy and completeness of The MLC's data is d…" at bounding box center [630, 315] width 1260 height 565
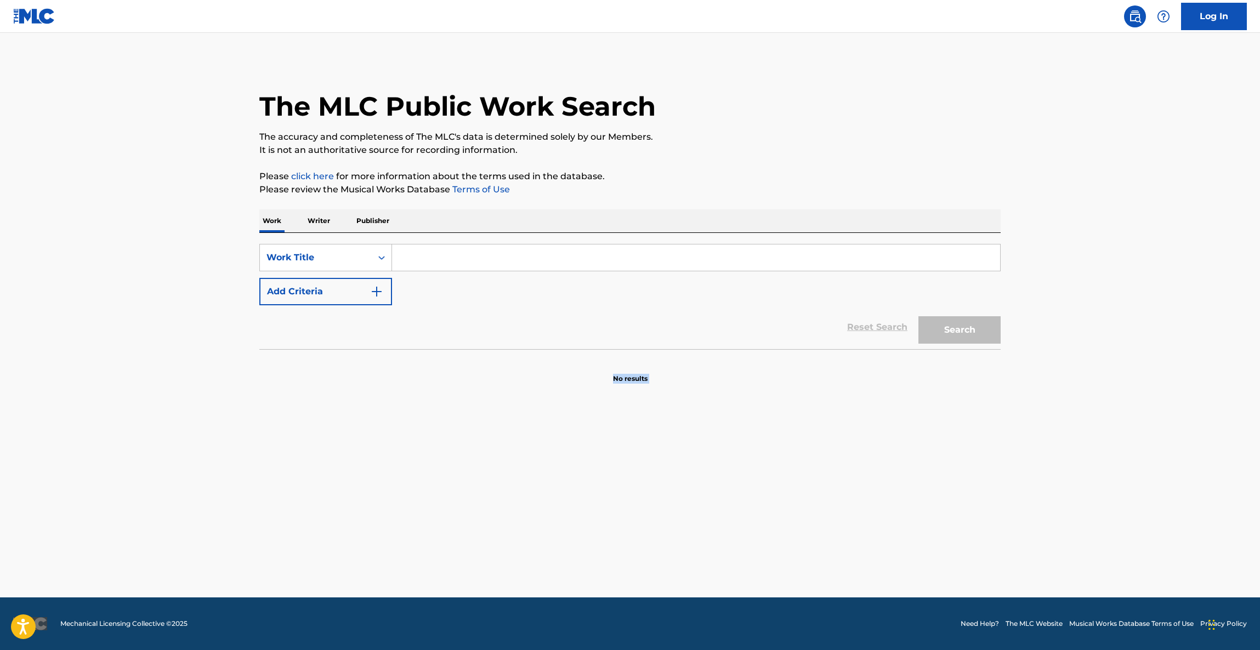
click at [1051, 436] on main "The MLC Public Work Search The accuracy and completeness of The MLC's data is d…" at bounding box center [630, 315] width 1260 height 565
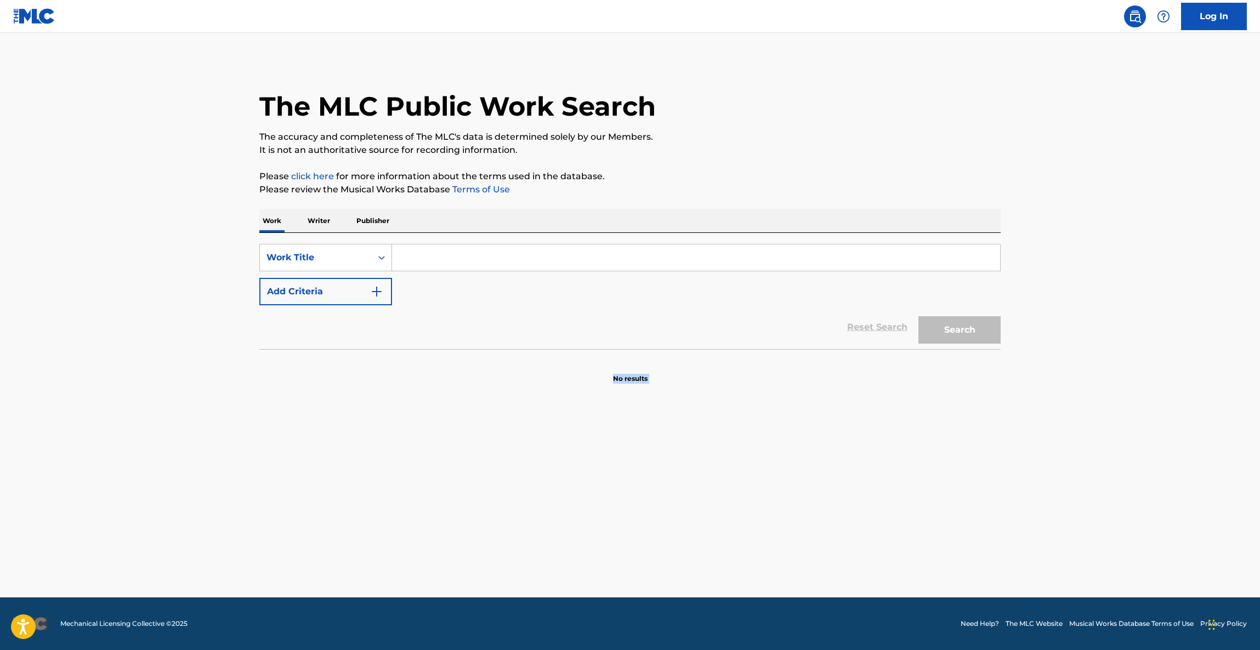
click at [1051, 436] on main "The MLC Public Work Search The accuracy and completeness of The MLC's data is d…" at bounding box center [630, 315] width 1260 height 565
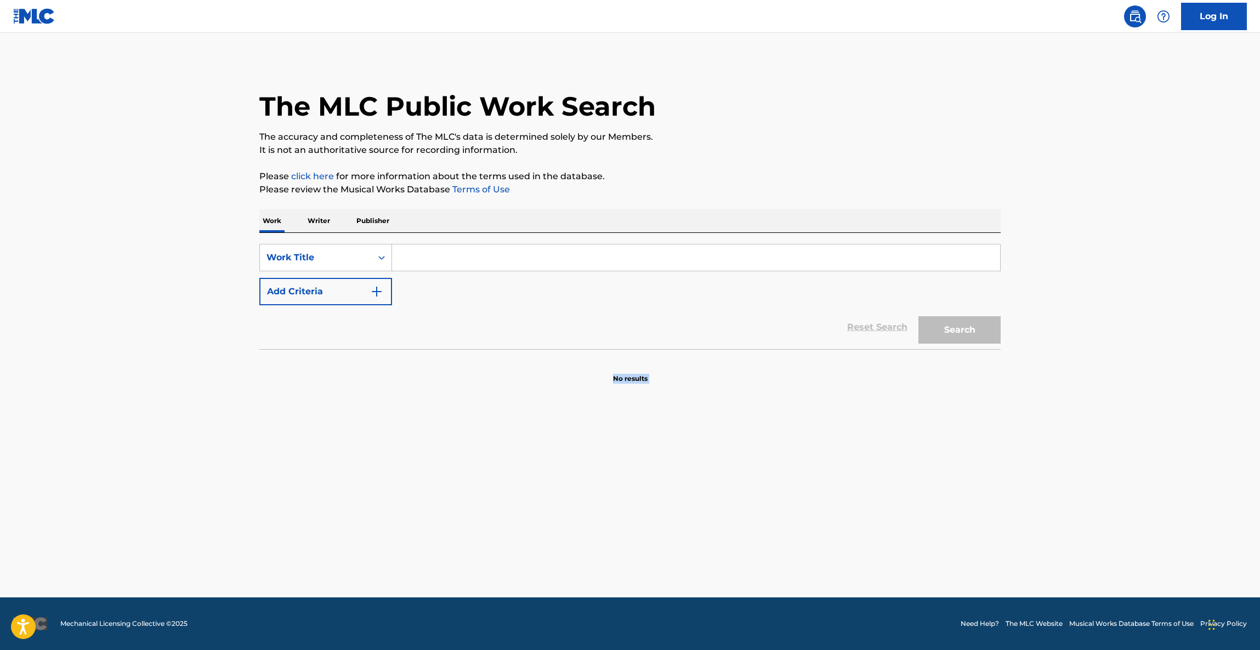
click at [1051, 436] on main "The MLC Public Work Search The accuracy and completeness of The MLC's data is d…" at bounding box center [630, 315] width 1260 height 565
drag, startPoint x: 1051, startPoint y: 436, endPoint x: 1045, endPoint y: 441, distance: 7.5
click at [1045, 441] on main "The MLC Public Work Search The accuracy and completeness of The MLC's data is d…" at bounding box center [630, 315] width 1260 height 565
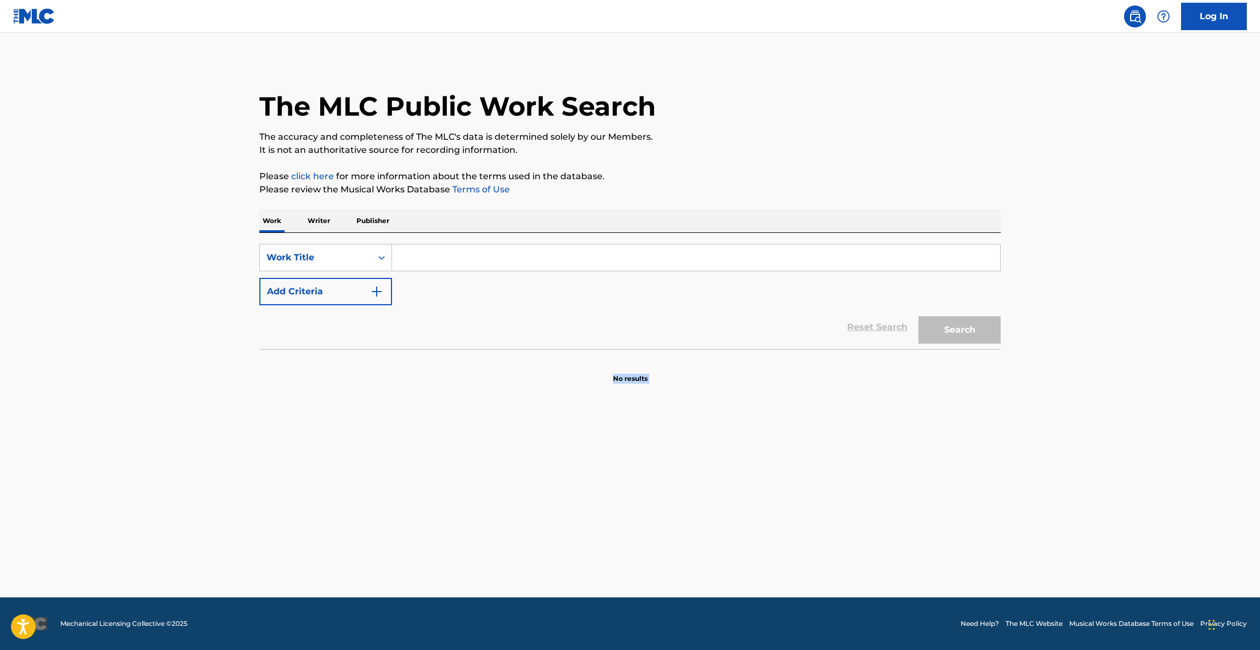
click at [1045, 441] on main "The MLC Public Work Search The accuracy and completeness of The MLC's data is d…" at bounding box center [630, 315] width 1260 height 565
click at [1037, 440] on main "The MLC Public Work Search The accuracy and completeness of The MLC's data is d…" at bounding box center [630, 315] width 1260 height 565
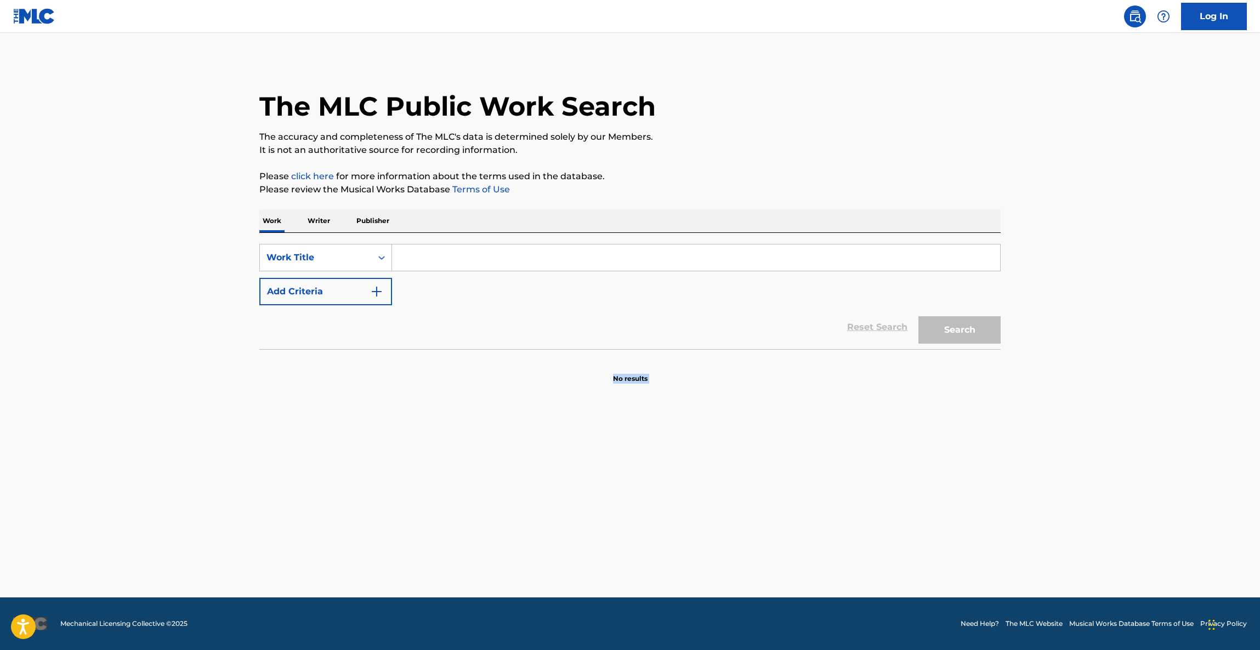
click at [1037, 440] on main "The MLC Public Work Search The accuracy and completeness of The MLC's data is d…" at bounding box center [630, 315] width 1260 height 565
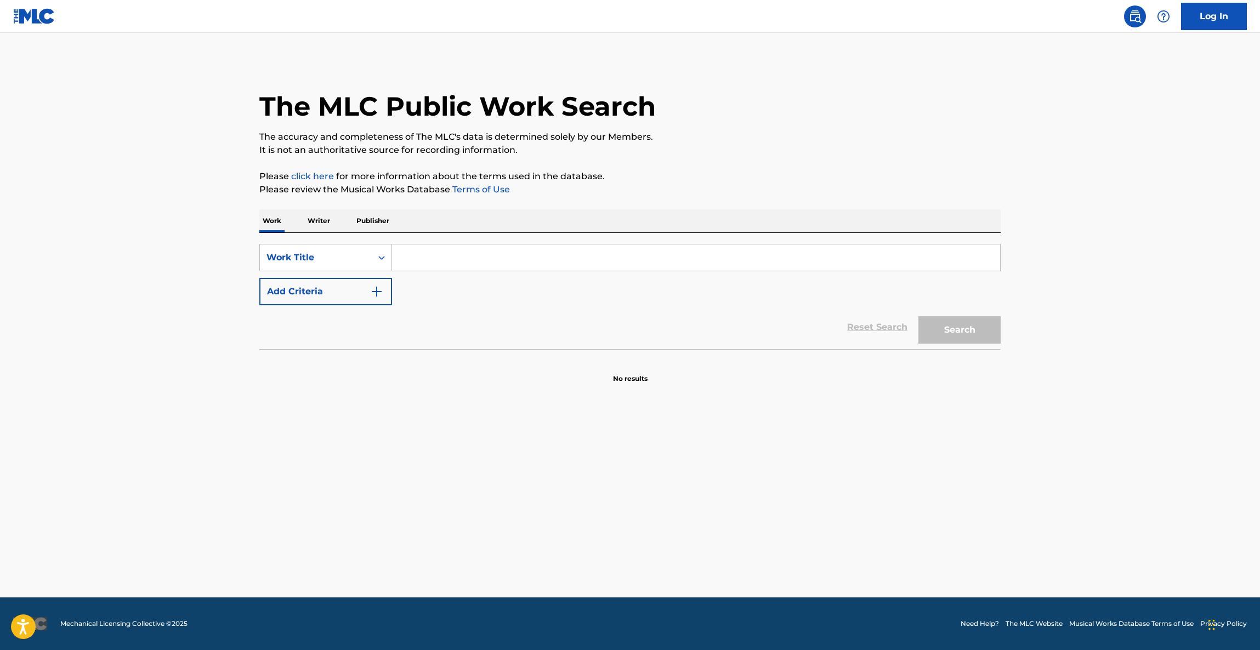
click at [1037, 440] on main "The MLC Public Work Search The accuracy and completeness of The MLC's data is d…" at bounding box center [630, 315] width 1260 height 565
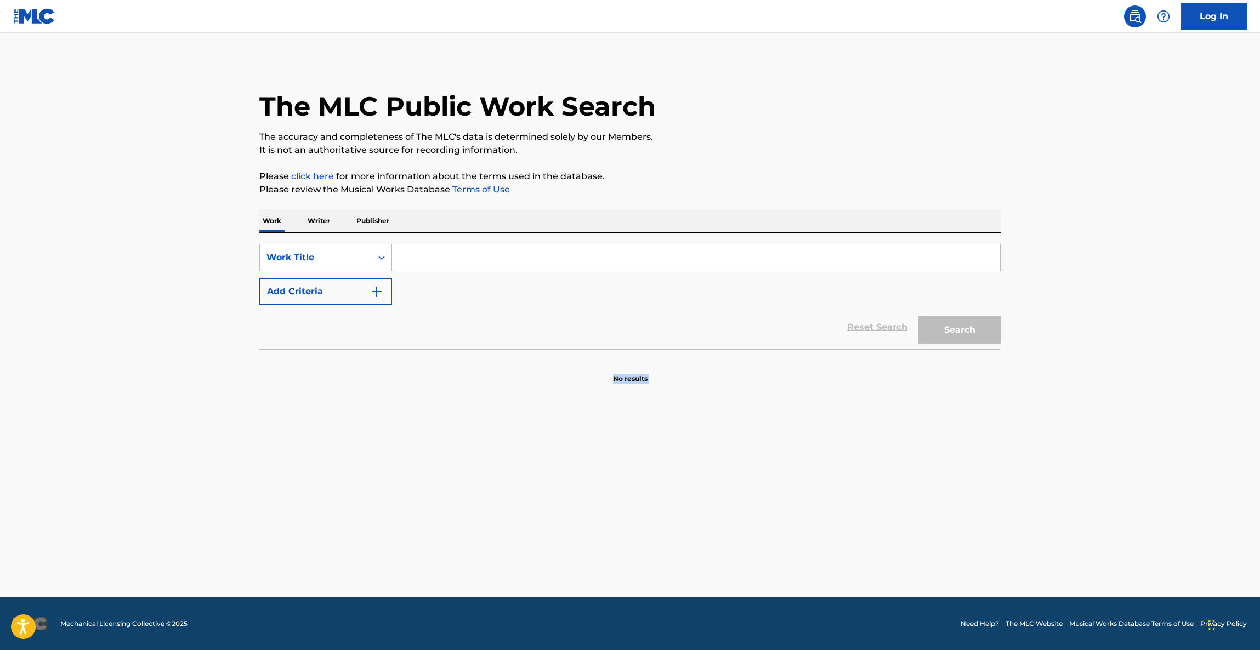
click at [1037, 440] on main "The MLC Public Work Search The accuracy and completeness of The MLC's data is d…" at bounding box center [630, 315] width 1260 height 565
click at [1036, 440] on main "The MLC Public Work Search The accuracy and completeness of The MLC's data is d…" at bounding box center [630, 315] width 1260 height 565
click at [1035, 441] on main "The MLC Public Work Search The accuracy and completeness of The MLC's data is d…" at bounding box center [630, 315] width 1260 height 565
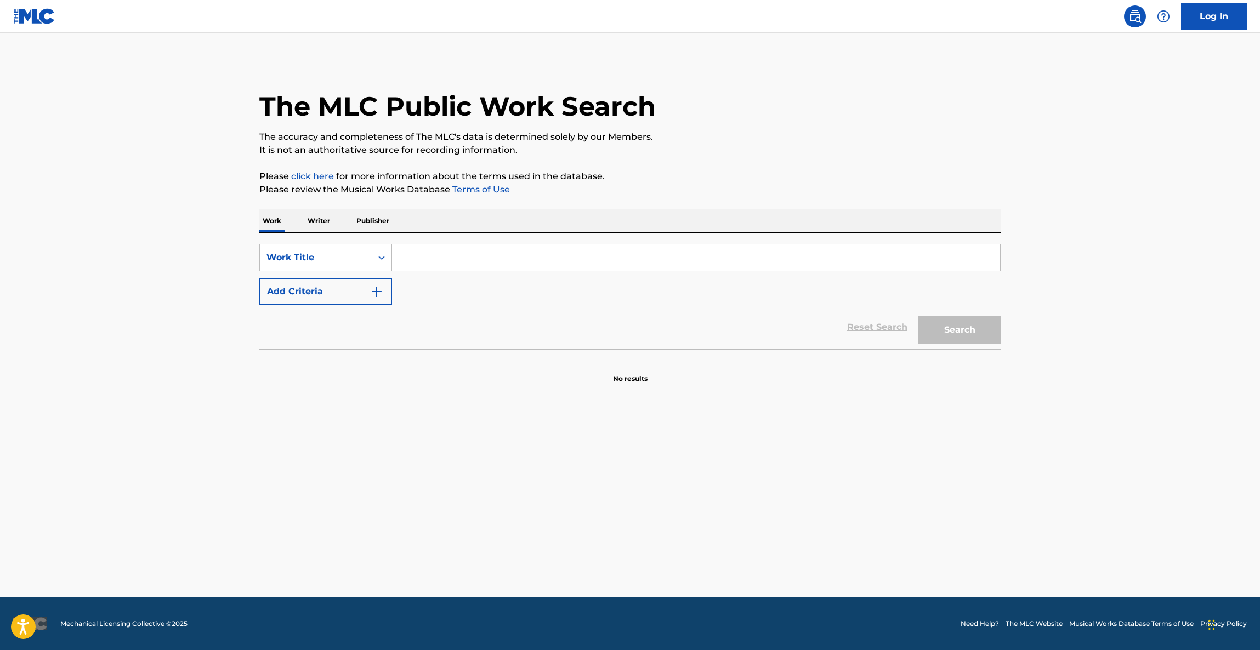
click at [1035, 441] on main "The MLC Public Work Search The accuracy and completeness of The MLC's data is d…" at bounding box center [630, 315] width 1260 height 565
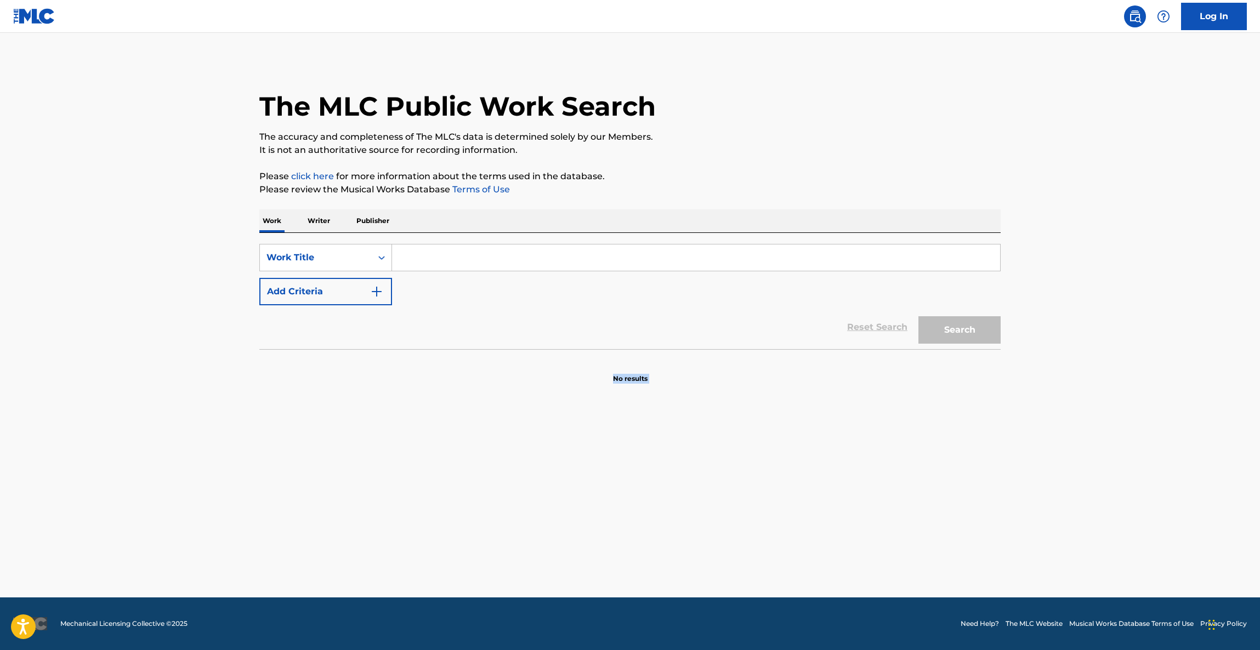
click at [1035, 441] on main "The MLC Public Work Search The accuracy and completeness of The MLC's data is d…" at bounding box center [630, 315] width 1260 height 565
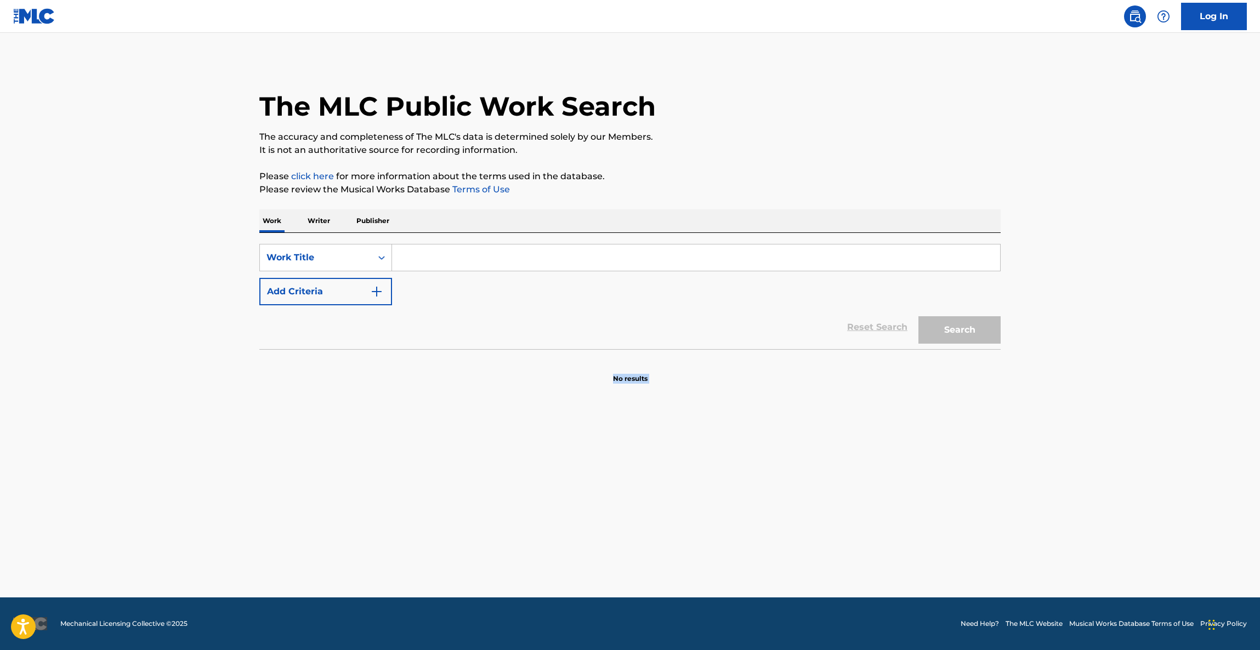
click at [1035, 441] on main "The MLC Public Work Search The accuracy and completeness of The MLC's data is d…" at bounding box center [630, 315] width 1260 height 565
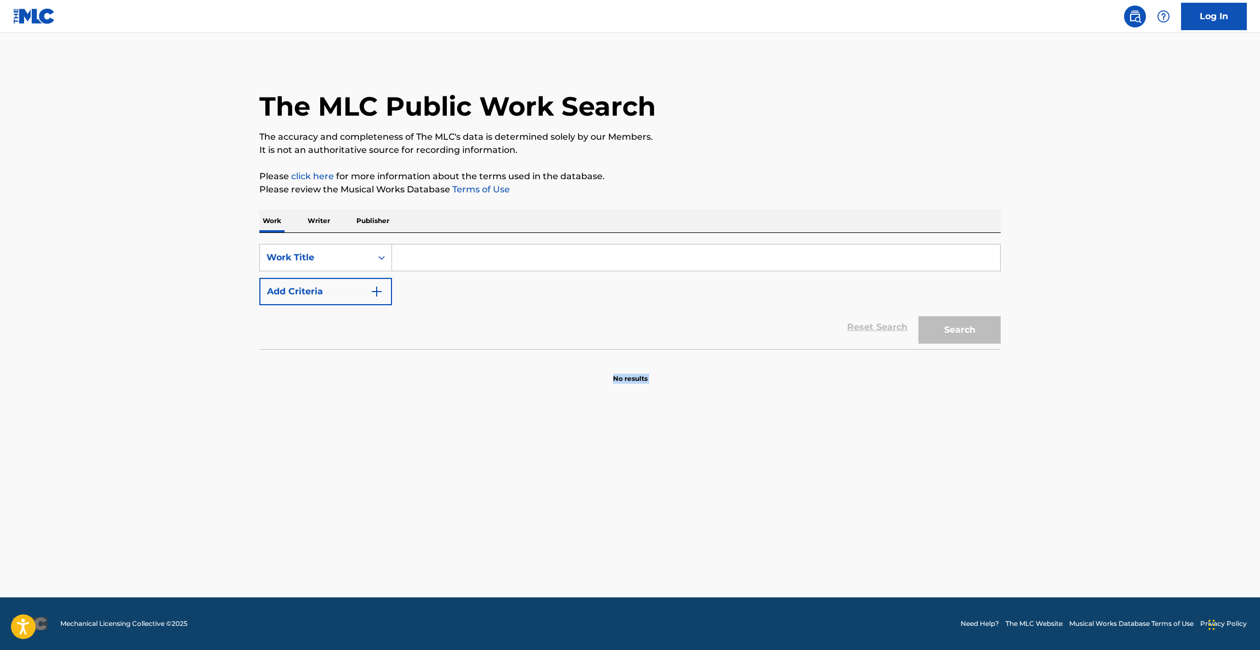
click at [1035, 441] on main "The MLC Public Work Search The accuracy and completeness of The MLC's data is d…" at bounding box center [630, 315] width 1260 height 565
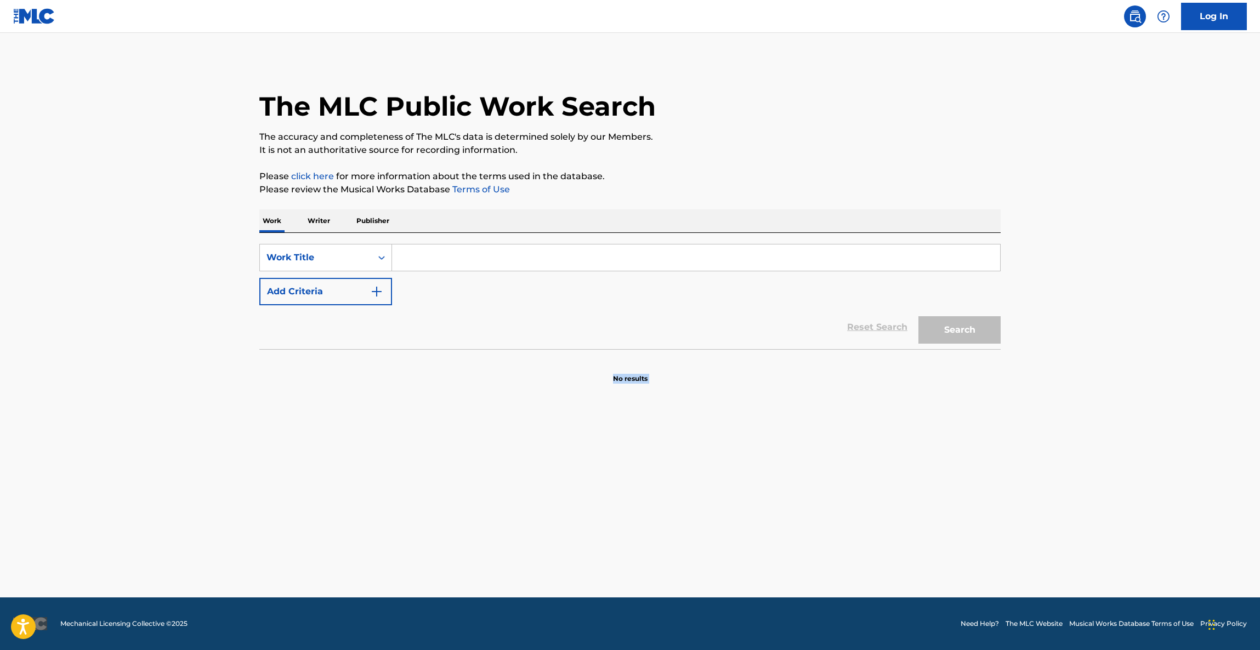
click at [1035, 441] on main "The MLC Public Work Search The accuracy and completeness of The MLC's data is d…" at bounding box center [630, 315] width 1260 height 565
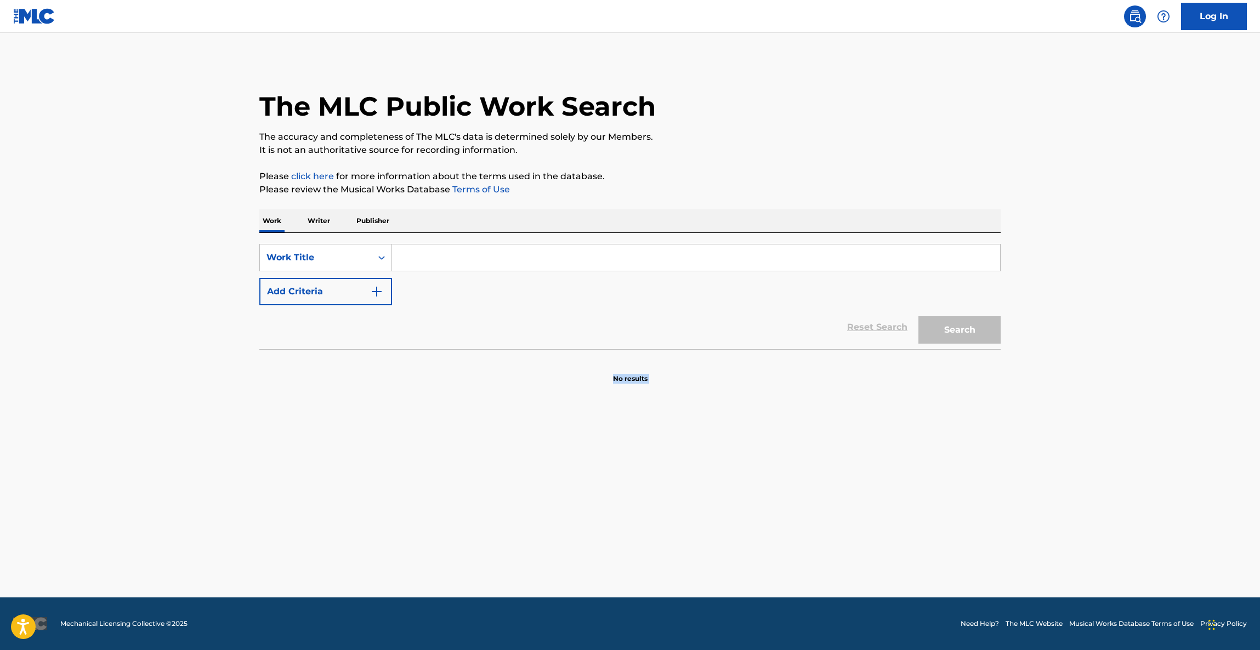
click at [1035, 441] on main "The MLC Public Work Search The accuracy and completeness of The MLC's data is d…" at bounding box center [630, 315] width 1260 height 565
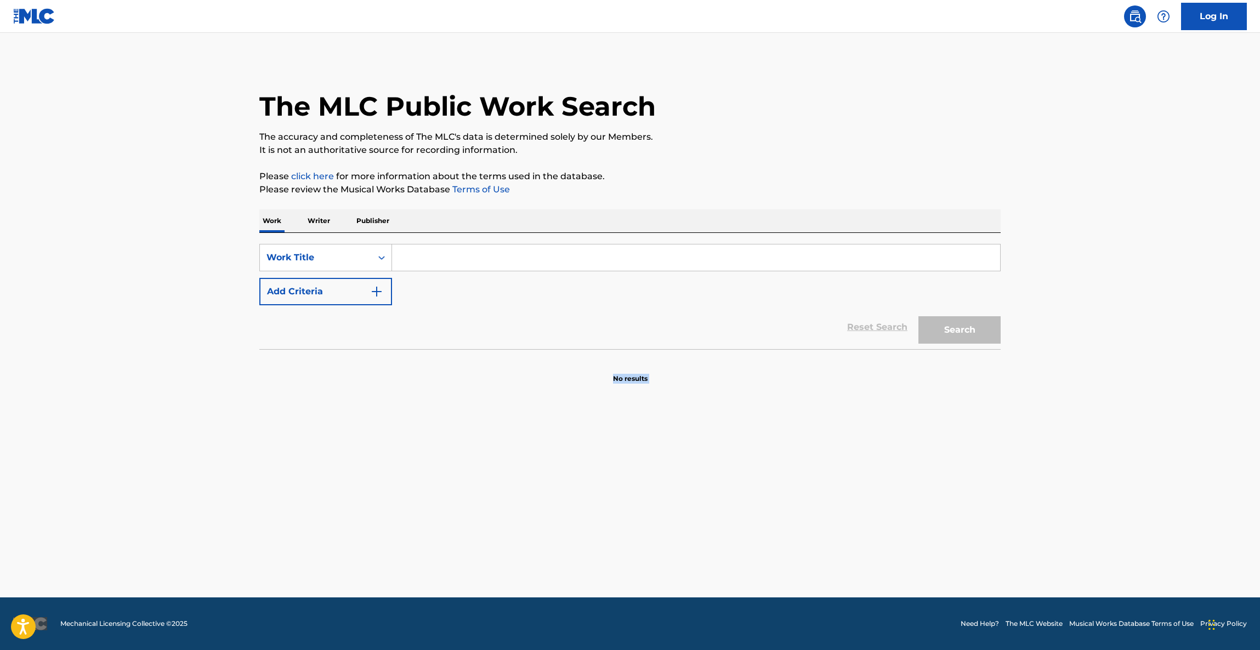
click at [1035, 441] on main "The MLC Public Work Search The accuracy and completeness of The MLC's data is d…" at bounding box center [630, 315] width 1260 height 565
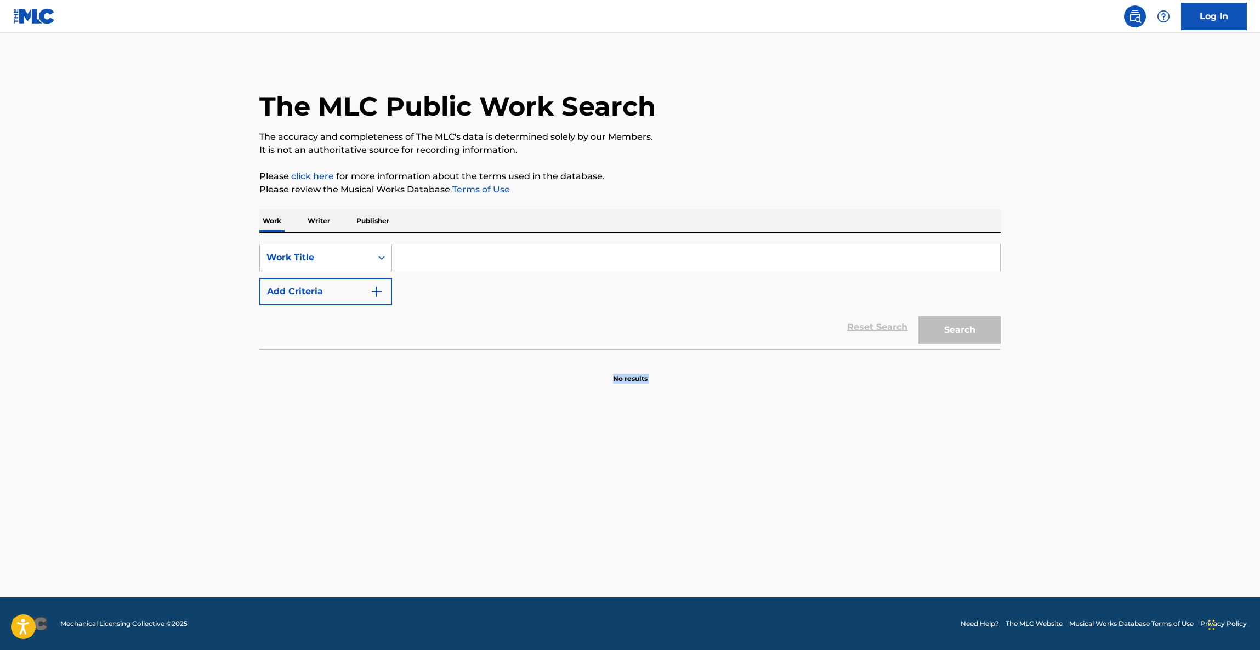
click at [1035, 441] on main "The MLC Public Work Search The accuracy and completeness of The MLC's data is d…" at bounding box center [630, 315] width 1260 height 565
click at [1031, 443] on main "The MLC Public Work Search The accuracy and completeness of The MLC's data is d…" at bounding box center [630, 315] width 1260 height 565
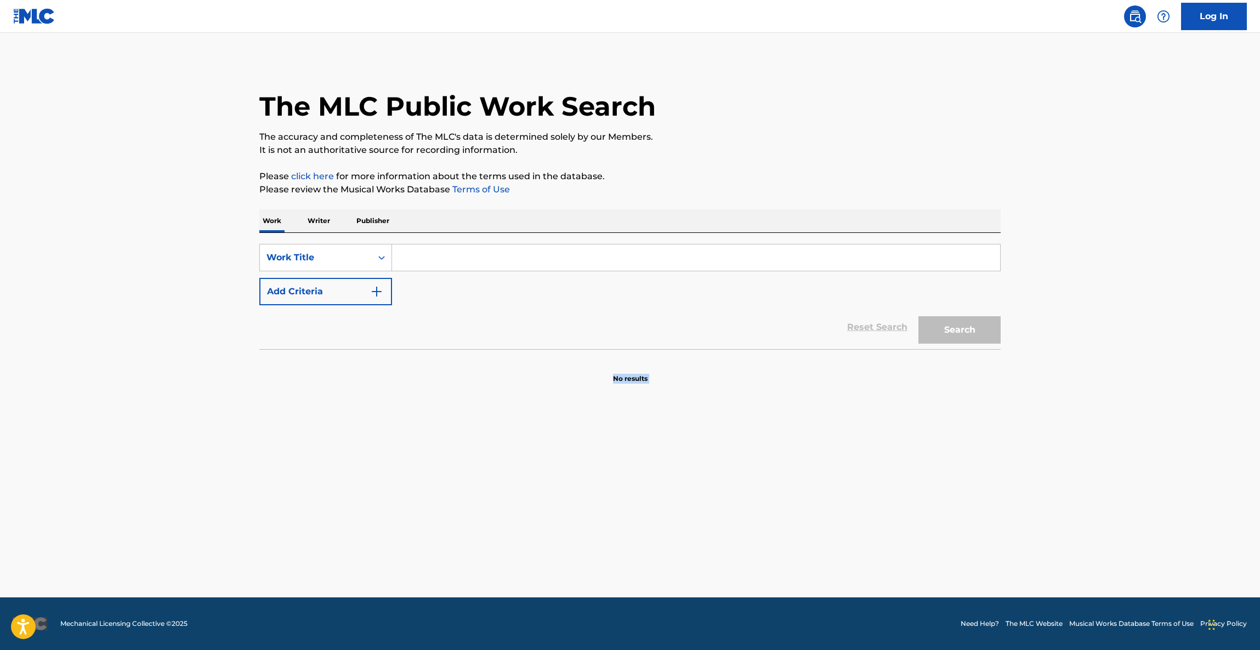
click at [1031, 443] on main "The MLC Public Work Search The accuracy and completeness of The MLC's data is d…" at bounding box center [630, 315] width 1260 height 565
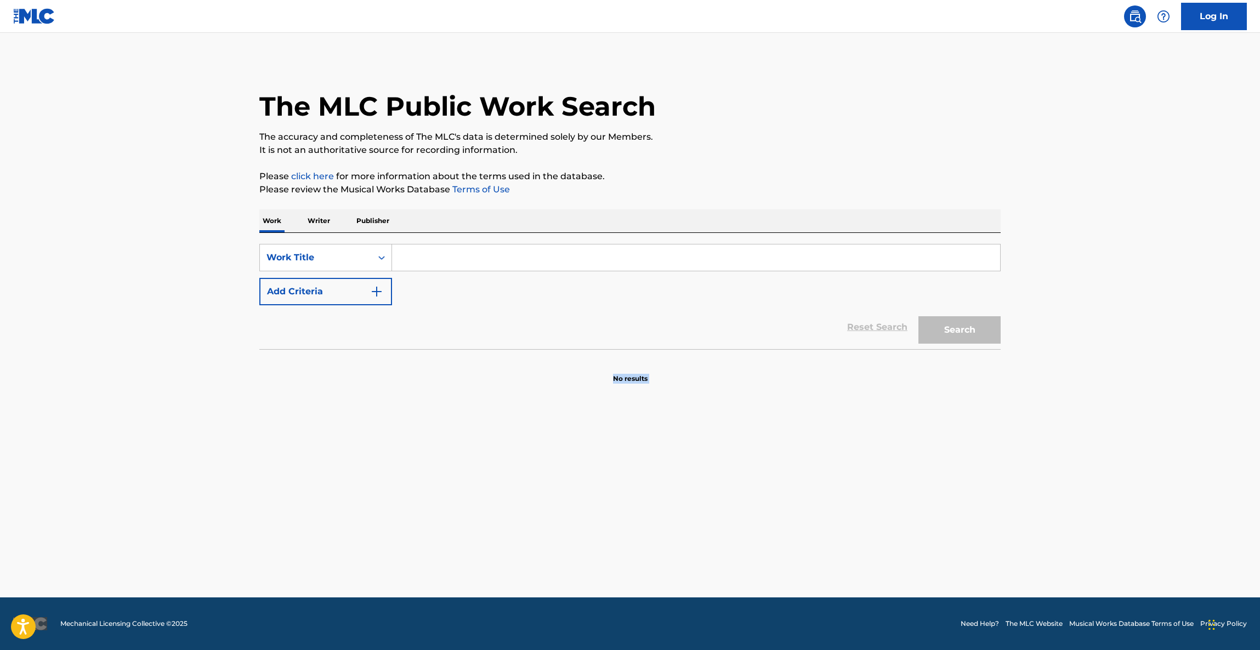
click at [1031, 443] on main "The MLC Public Work Search The accuracy and completeness of The MLC's data is d…" at bounding box center [630, 315] width 1260 height 565
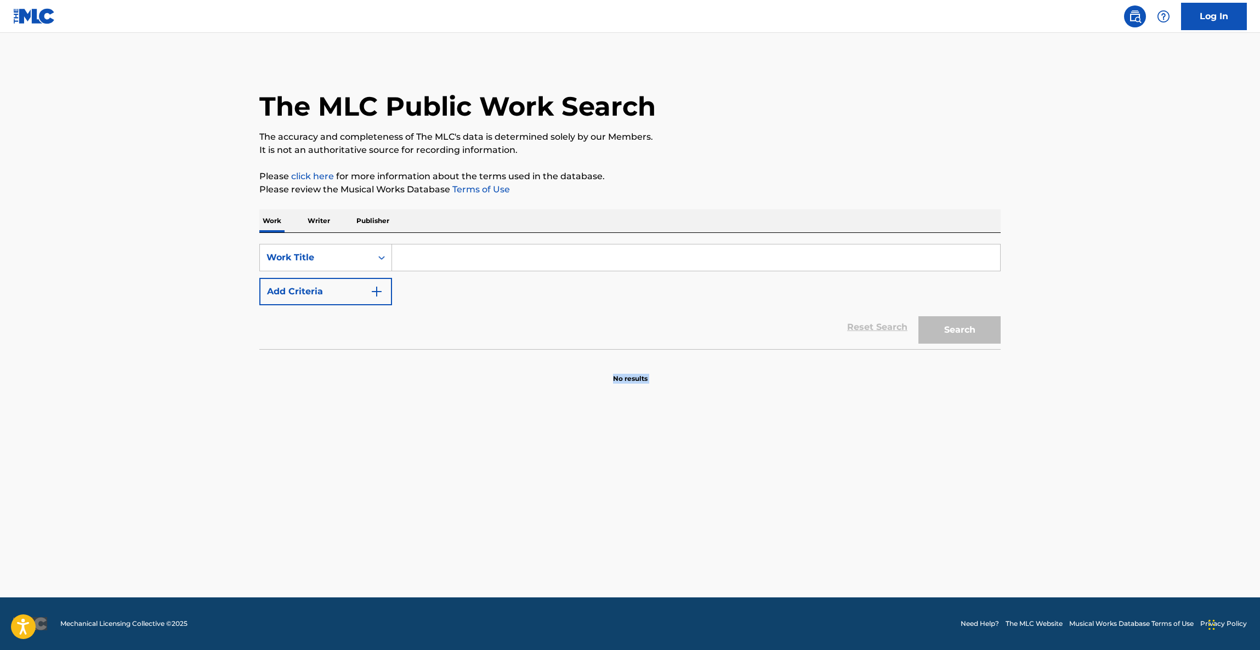
click at [1031, 443] on main "The MLC Public Work Search The accuracy and completeness of The MLC's data is d…" at bounding box center [630, 315] width 1260 height 565
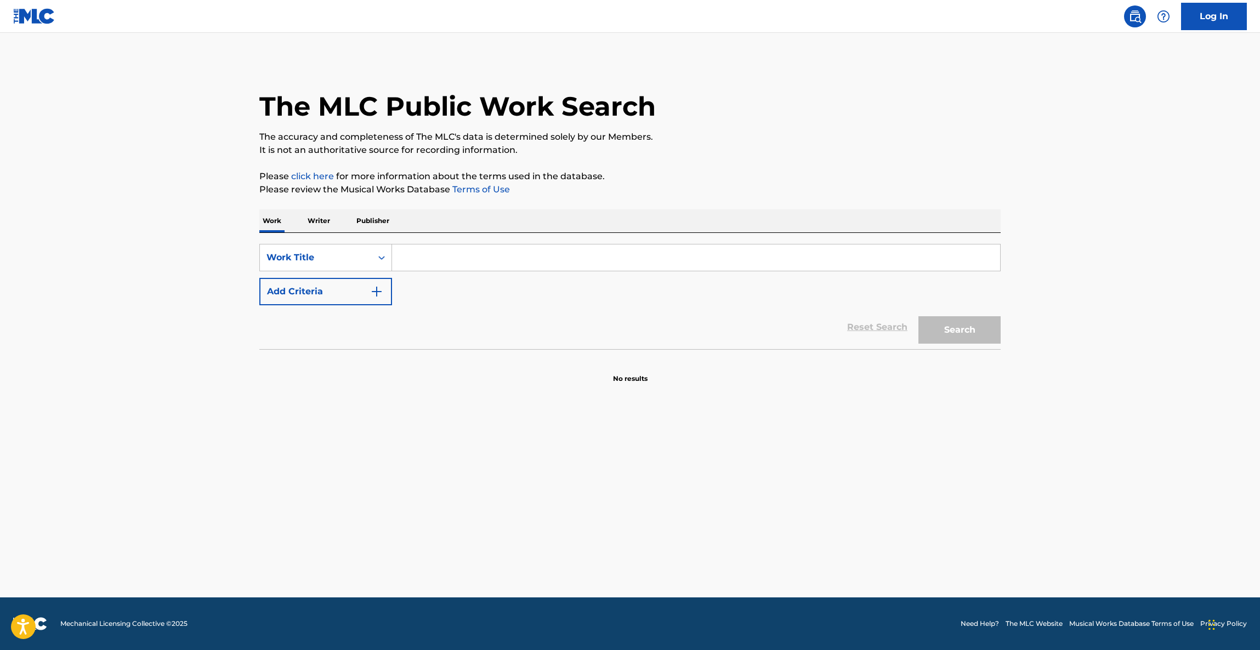
click at [1028, 446] on main "The MLC Public Work Search The accuracy and completeness of The MLC's data is d…" at bounding box center [630, 315] width 1260 height 565
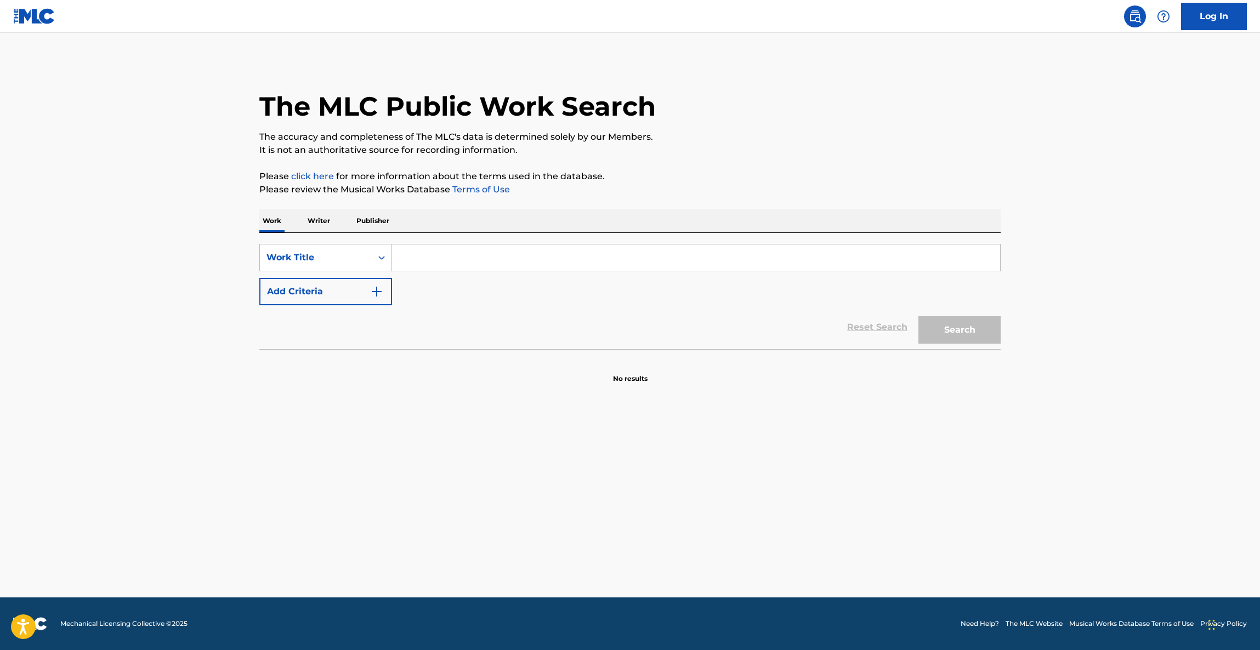
click at [1028, 446] on main "The MLC Public Work Search The accuracy and completeness of The MLC's data is d…" at bounding box center [630, 315] width 1260 height 565
click at [1016, 448] on main "The MLC Public Work Search The accuracy and completeness of The MLC's data is d…" at bounding box center [630, 315] width 1260 height 565
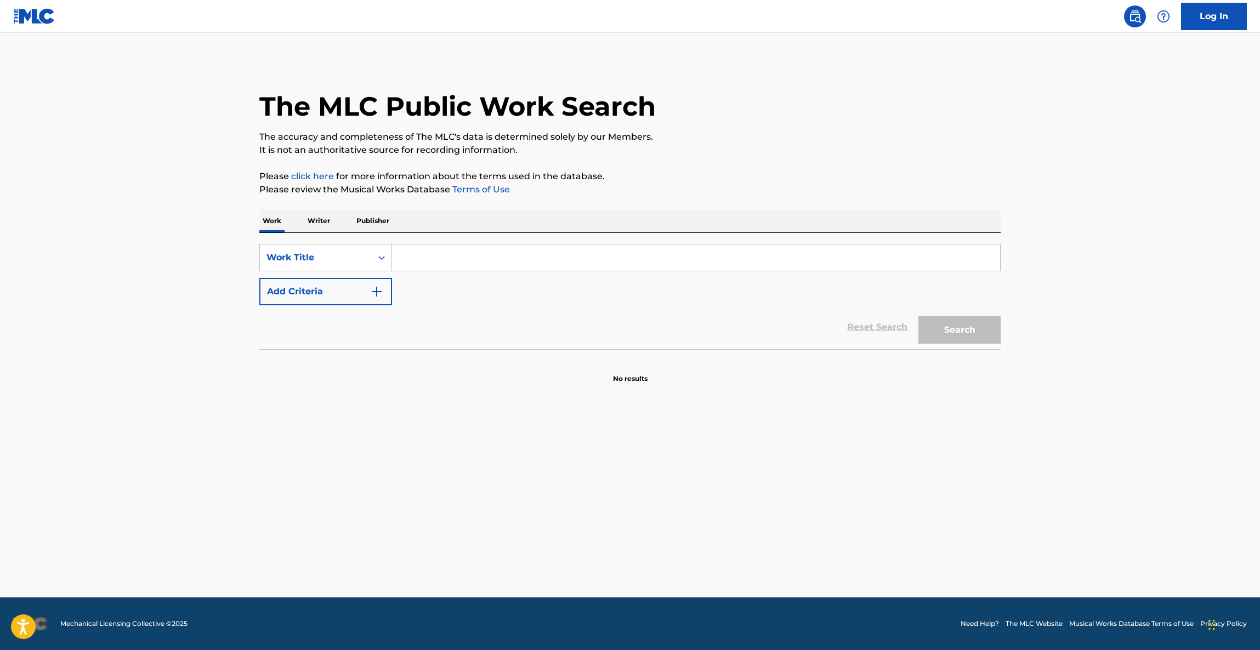
click at [1015, 446] on main "The MLC Public Work Search The accuracy and completeness of The MLC's data is d…" at bounding box center [630, 315] width 1260 height 565
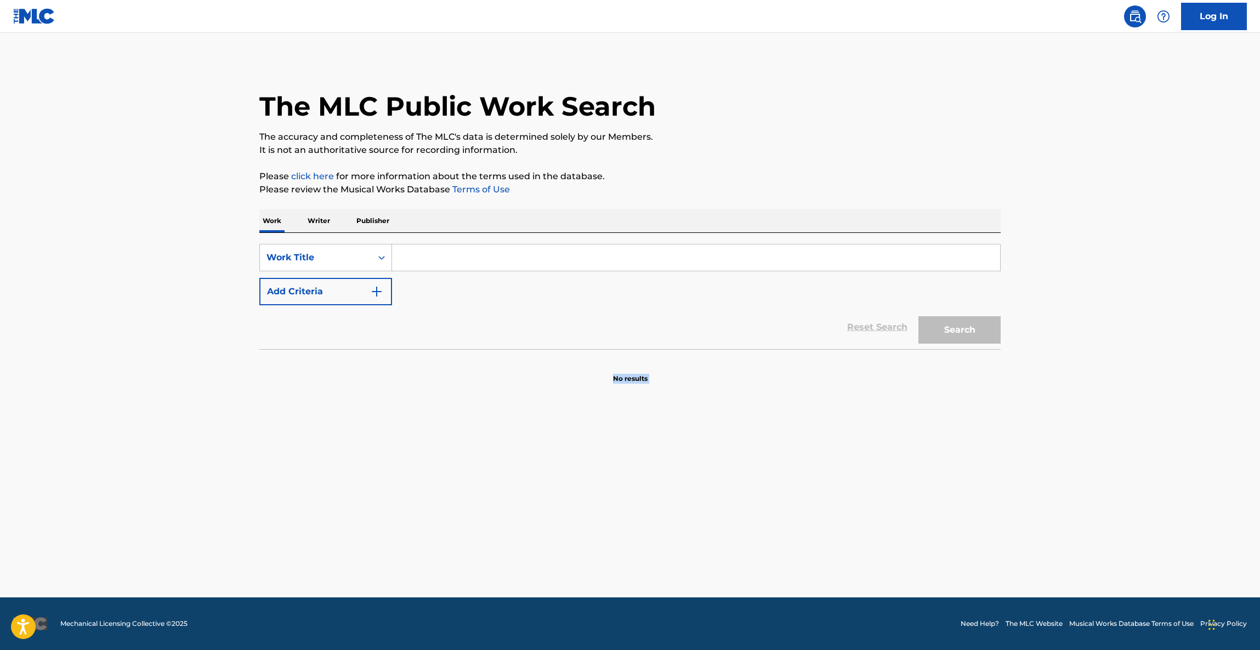
click at [1015, 446] on main "The MLC Public Work Search The accuracy and completeness of The MLC's data is d…" at bounding box center [630, 315] width 1260 height 565
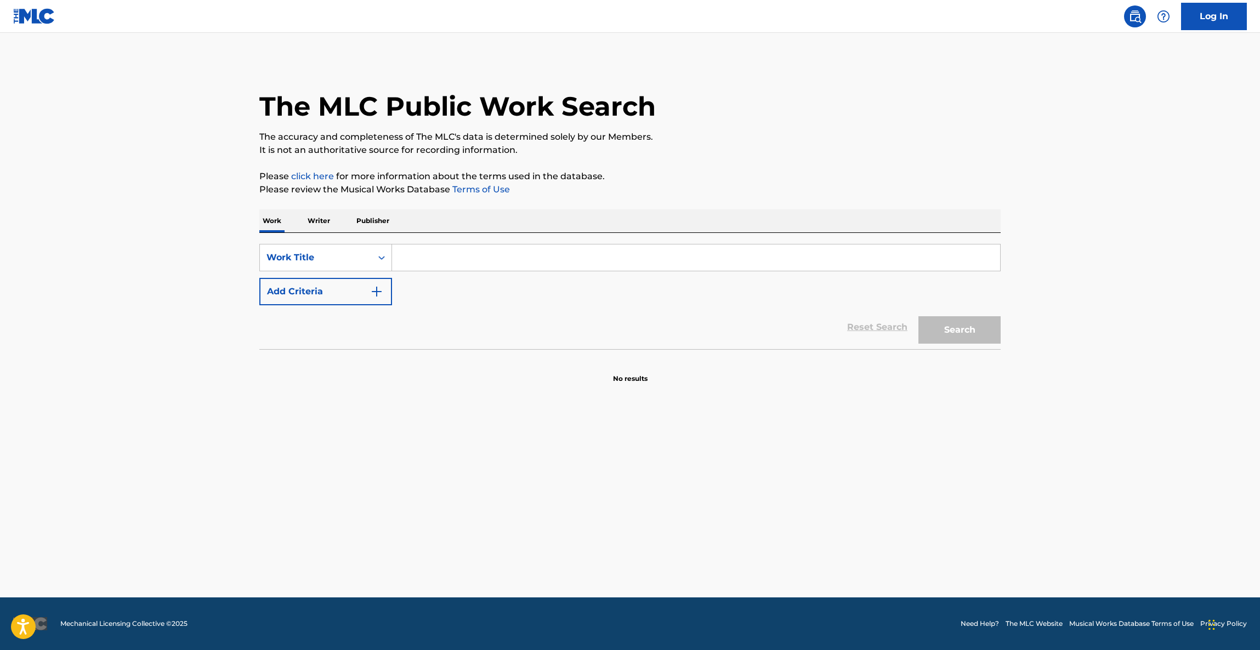
click at [1015, 446] on main "The MLC Public Work Search The accuracy and completeness of The MLC's data is d…" at bounding box center [630, 315] width 1260 height 565
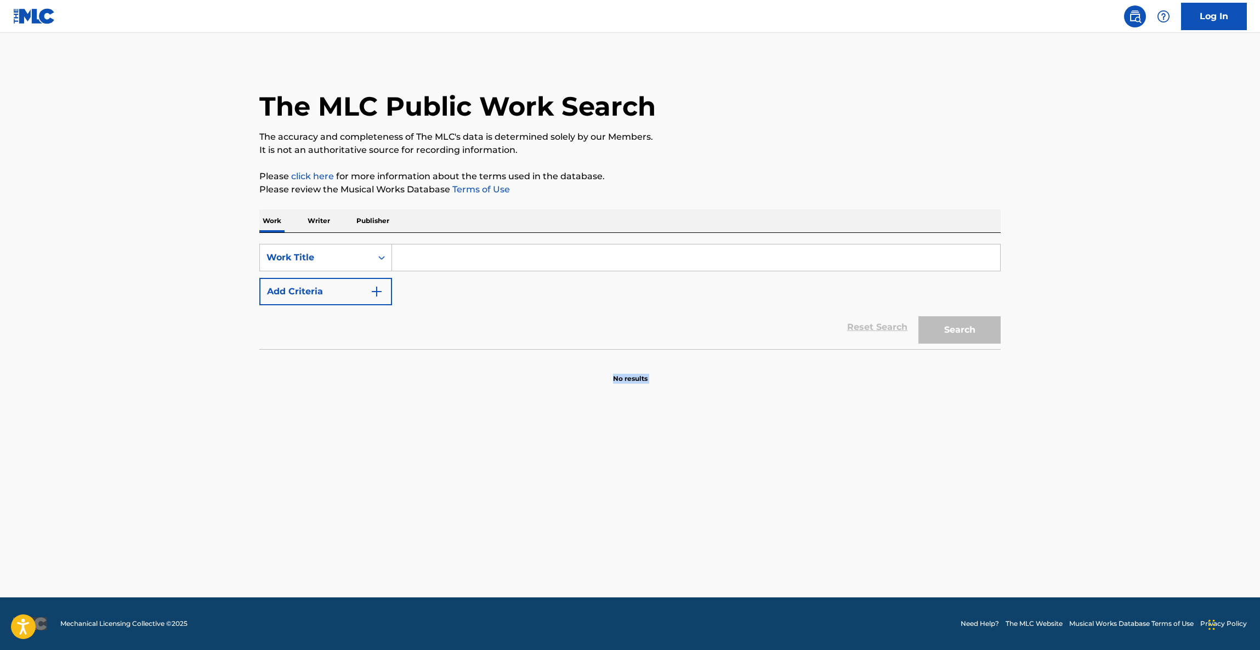
click at [1015, 446] on main "The MLC Public Work Search The accuracy and completeness of The MLC's data is d…" at bounding box center [630, 315] width 1260 height 565
click at [1049, 442] on main "The MLC Public Work Search The accuracy and completeness of The MLC's data is d…" at bounding box center [630, 315] width 1260 height 565
drag, startPoint x: 1054, startPoint y: 452, endPoint x: 1063, endPoint y: 451, distance: 8.8
click at [1060, 452] on main "The MLC Public Work Search The accuracy and completeness of The MLC's data is d…" at bounding box center [630, 315] width 1260 height 565
drag, startPoint x: 1065, startPoint y: 453, endPoint x: 1070, endPoint y: 464, distance: 12.0
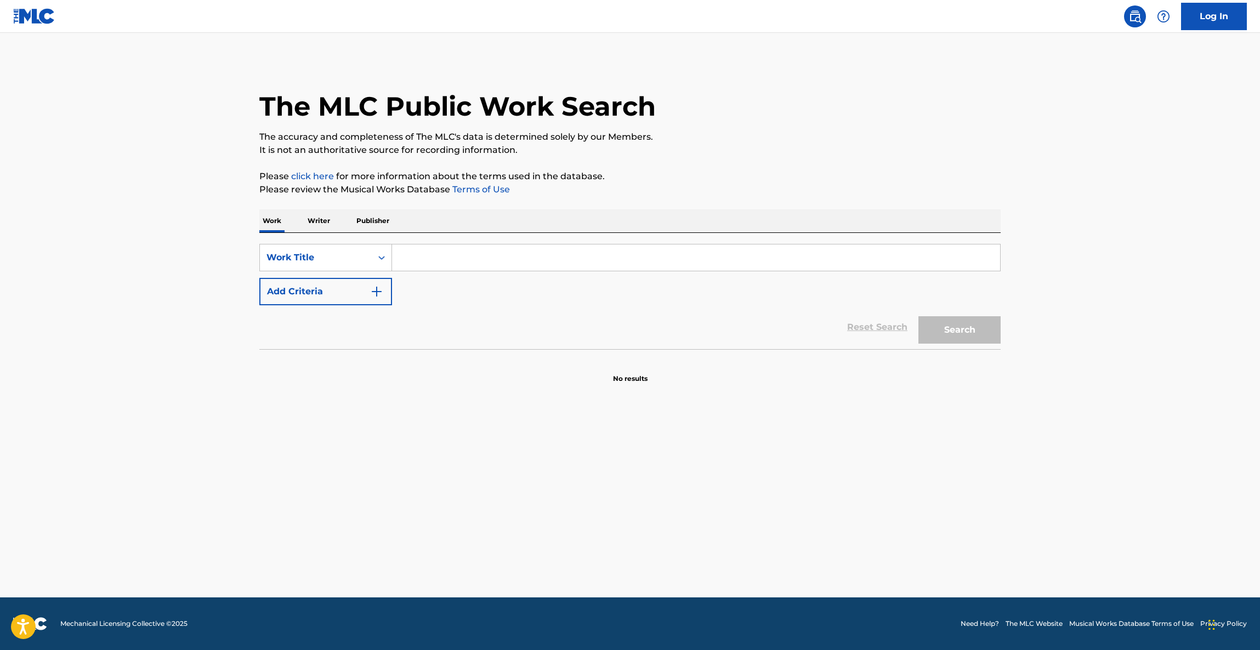
click at [1070, 463] on main "The MLC Public Work Search The accuracy and completeness of The MLC's data is d…" at bounding box center [630, 315] width 1260 height 565
drag, startPoint x: 1072, startPoint y: 470, endPoint x: 1071, endPoint y: 499, distance: 29.1
click at [1071, 499] on main "The MLC Public Work Search The accuracy and completeness of The MLC's data is d…" at bounding box center [630, 315] width 1260 height 565
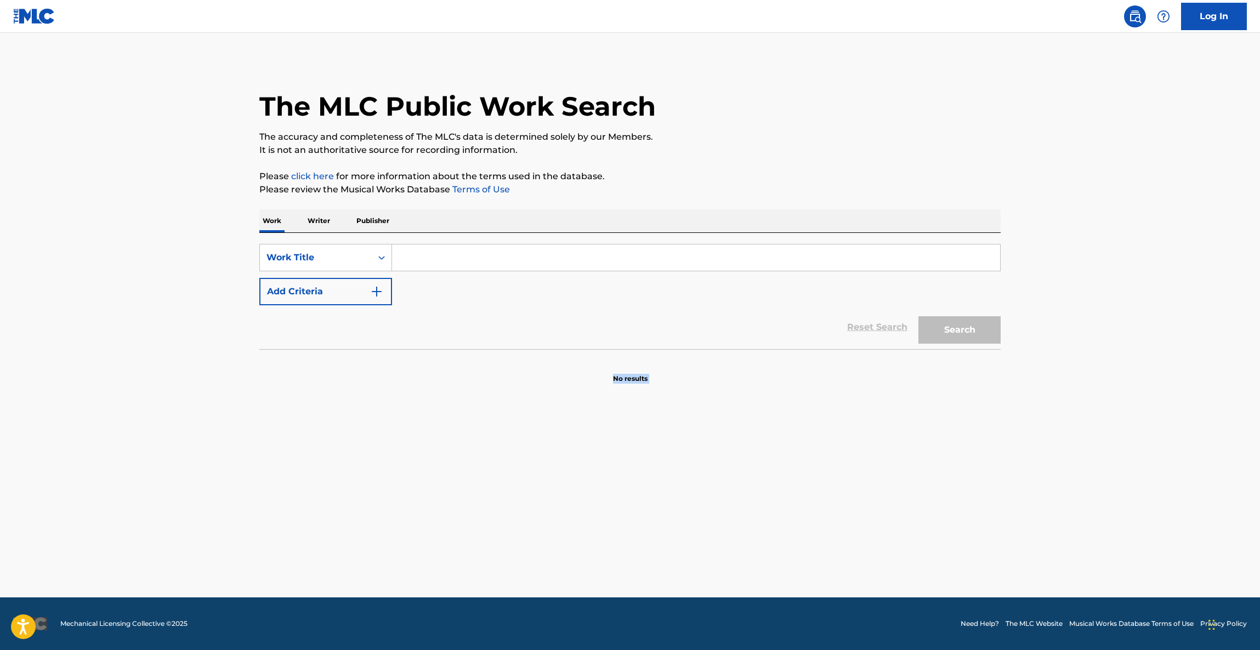
click at [1071, 499] on main "The MLC Public Work Search The accuracy and completeness of The MLC's data is d…" at bounding box center [630, 315] width 1260 height 565
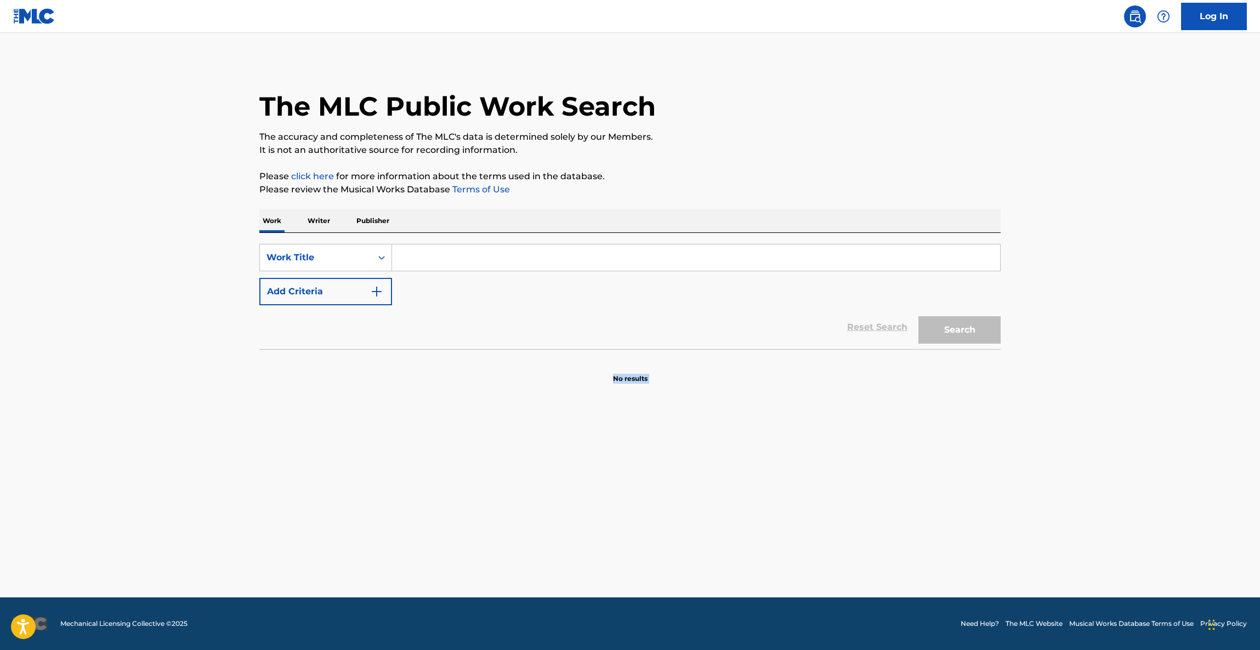
click at [1071, 499] on main "The MLC Public Work Search The accuracy and completeness of The MLC's data is d…" at bounding box center [630, 315] width 1260 height 565
